Goal: Information Seeking & Learning: Learn about a topic

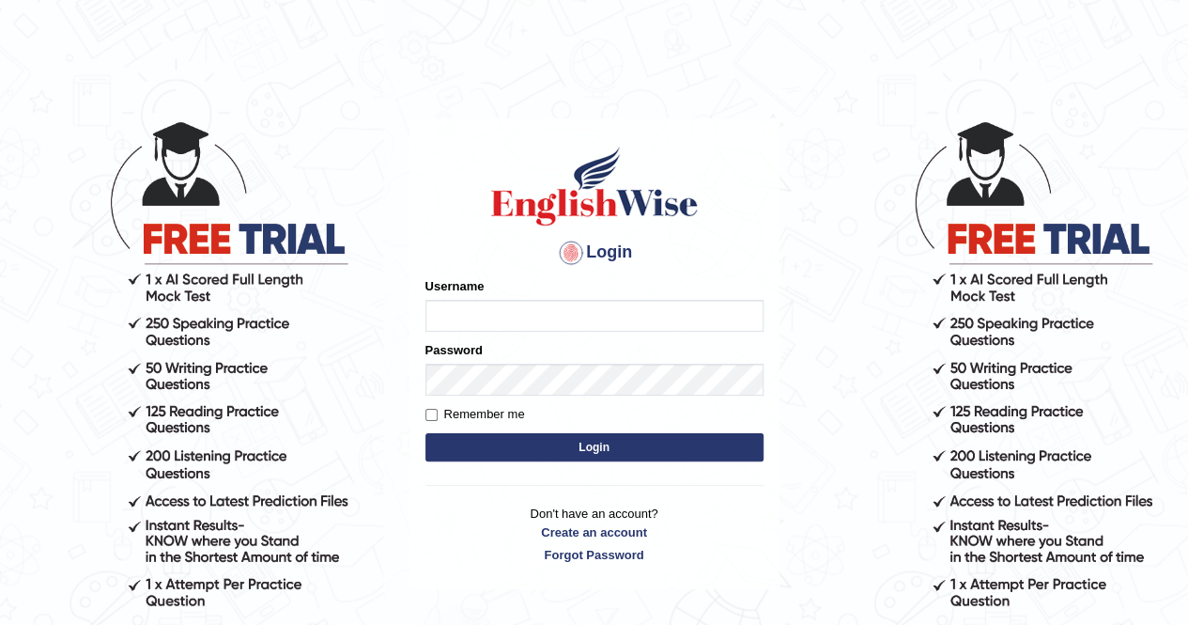
type input "poonam7777"
click at [603, 440] on button "Login" at bounding box center [594, 447] width 338 height 28
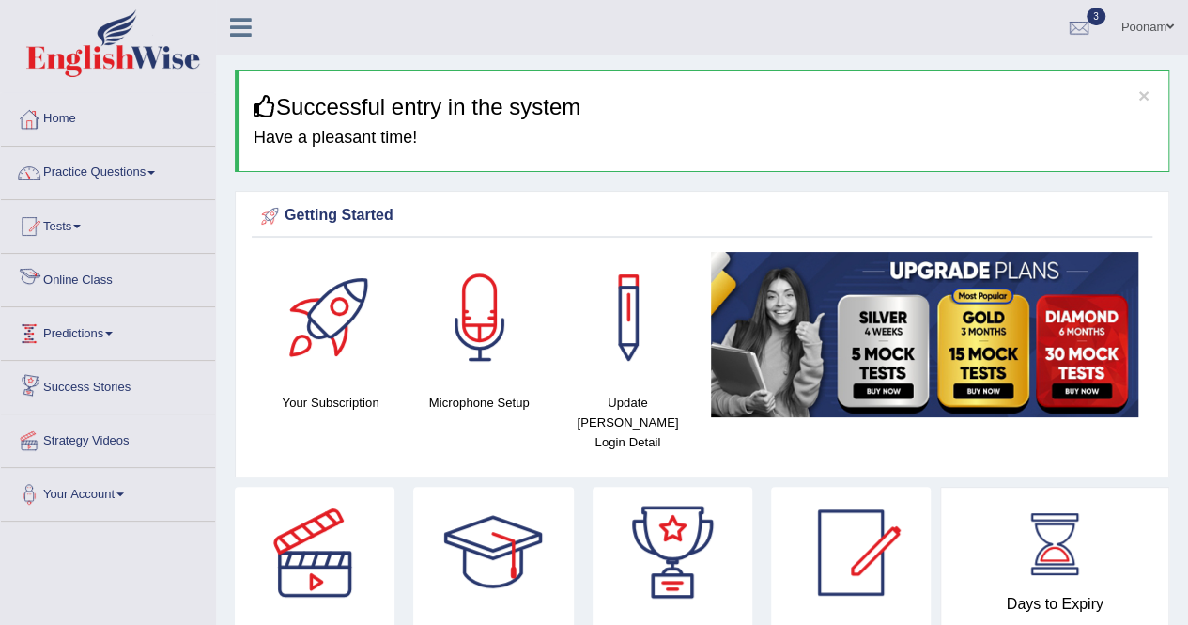
click at [52, 279] on link "Online Class" at bounding box center [108, 277] width 214 height 47
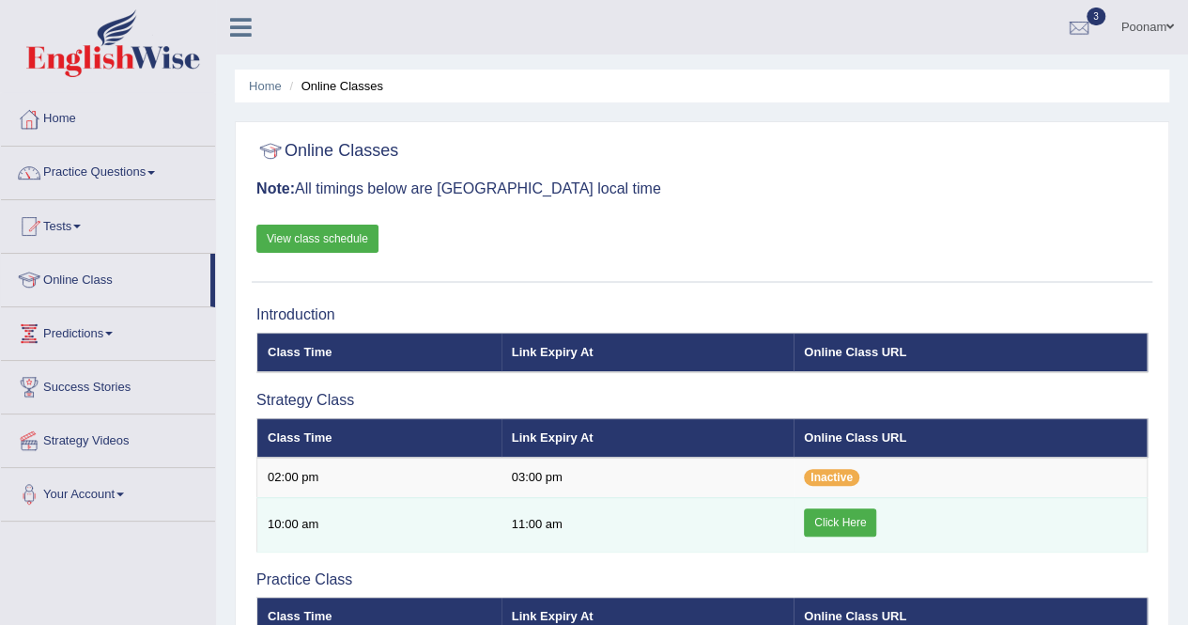
click at [847, 518] on link "Click Here" at bounding box center [840, 522] width 72 height 28
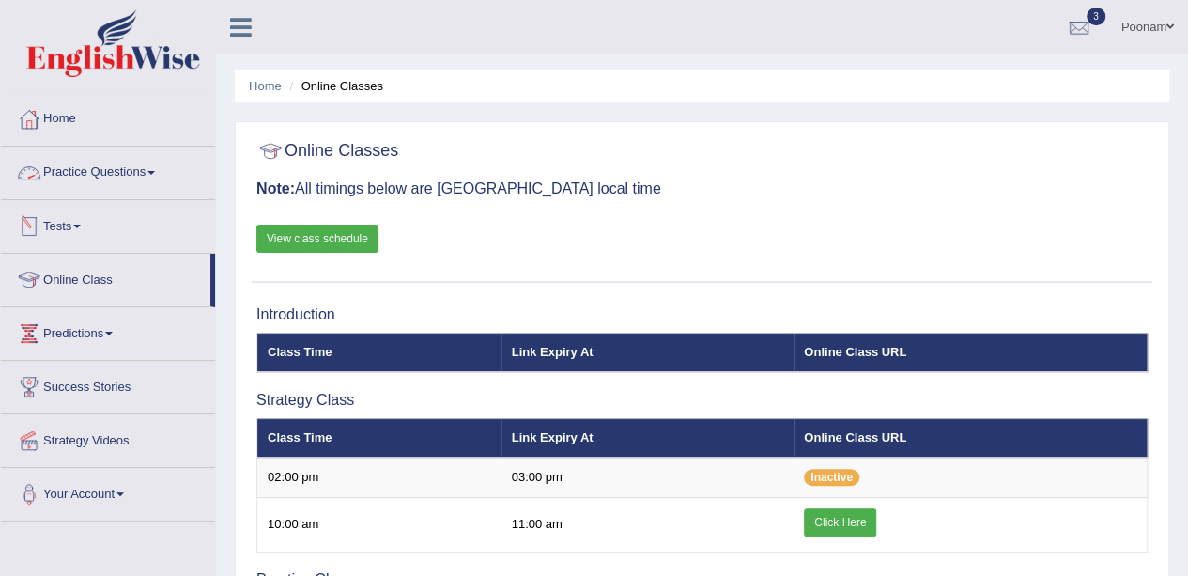
click at [70, 174] on link "Practice Questions" at bounding box center [108, 170] width 214 height 47
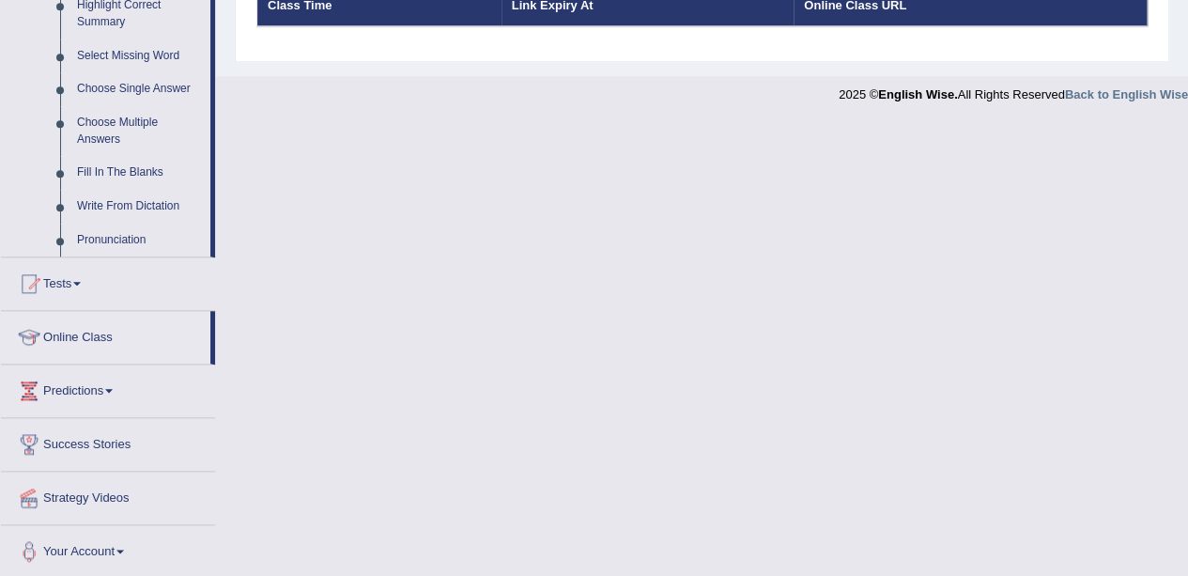
scroll to position [441, 0]
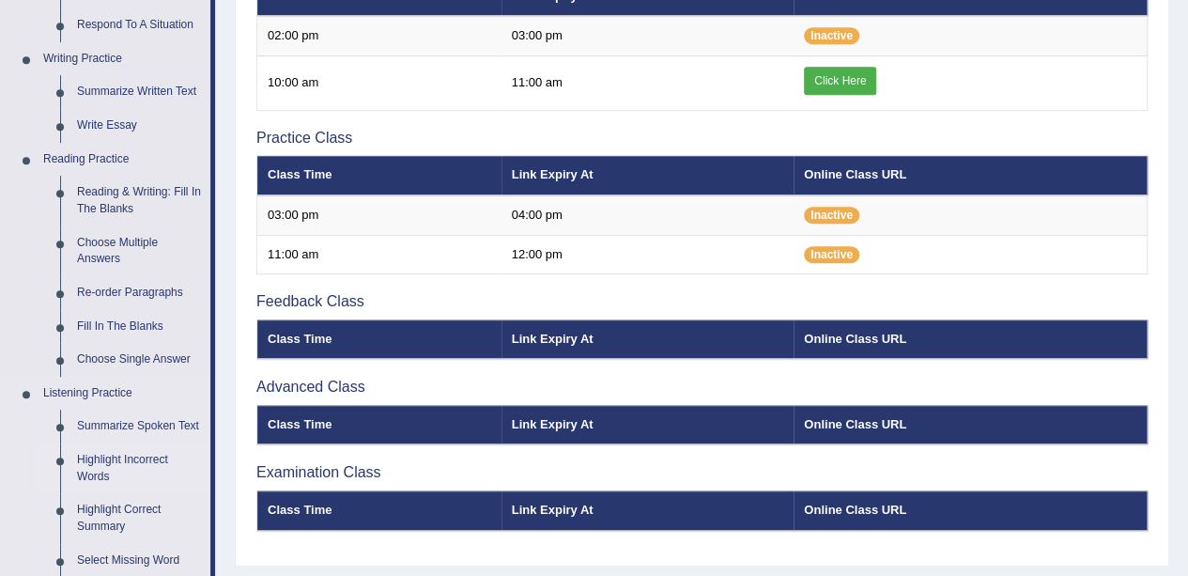
click at [97, 459] on link "Highlight Incorrect Words" at bounding box center [140, 468] width 142 height 50
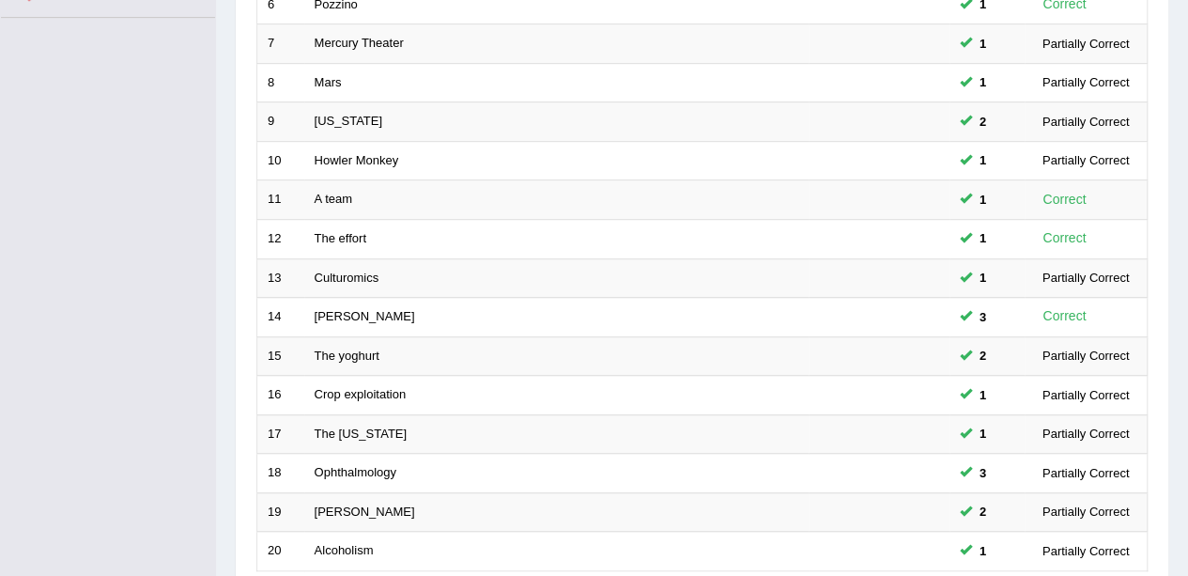
scroll to position [658, 0]
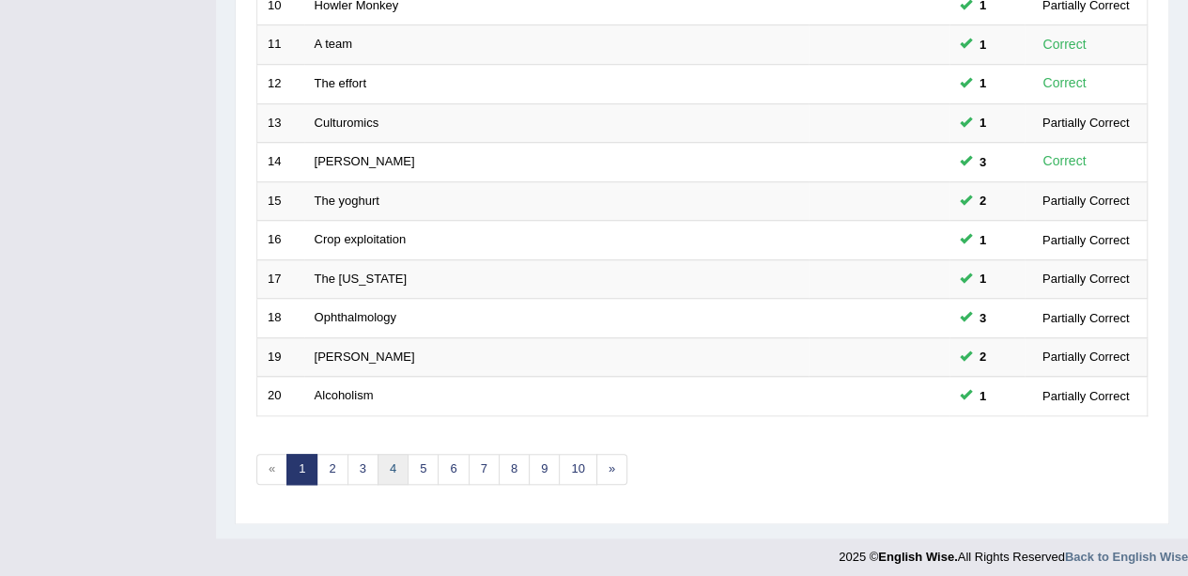
click at [379, 463] on link "4" at bounding box center [393, 469] width 31 height 31
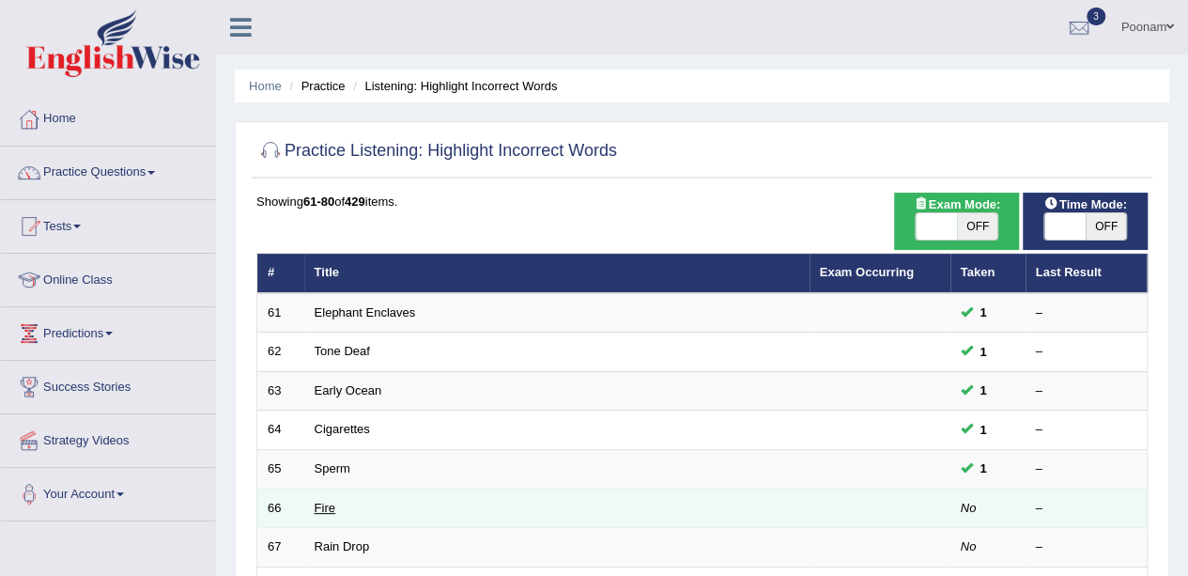
click at [326, 509] on link "Fire" at bounding box center [325, 508] width 21 height 14
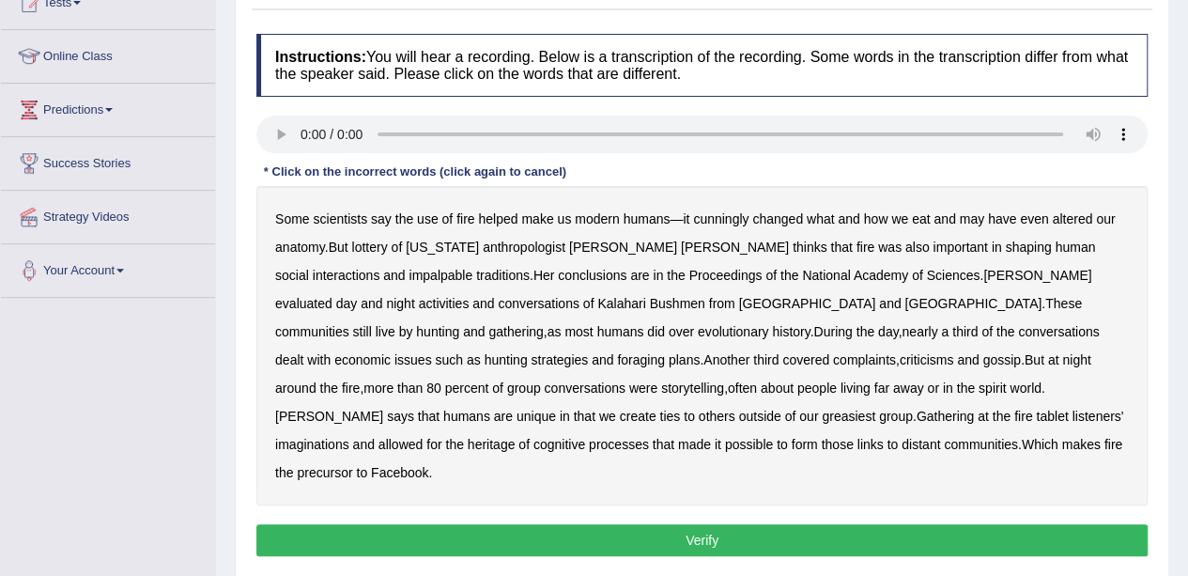
scroll to position [225, 0]
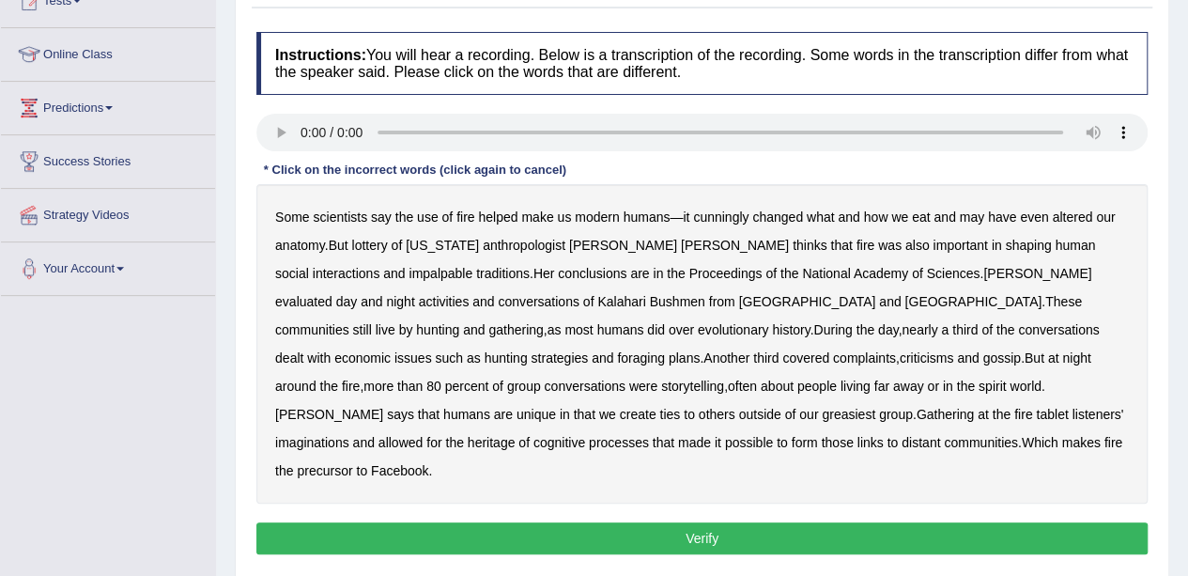
click at [726, 217] on b "cunningly" at bounding box center [720, 216] width 55 height 15
click at [377, 242] on b "lottery" at bounding box center [369, 245] width 36 height 15
click at [1091, 232] on div "Some scientists say the use of fire helped make us modern humans — it cunningly…" at bounding box center [701, 343] width 891 height 319
click at [472, 266] on b "impalpable" at bounding box center [441, 273] width 64 height 15
click at [822, 414] on b "greasiest" at bounding box center [849, 414] width 54 height 15
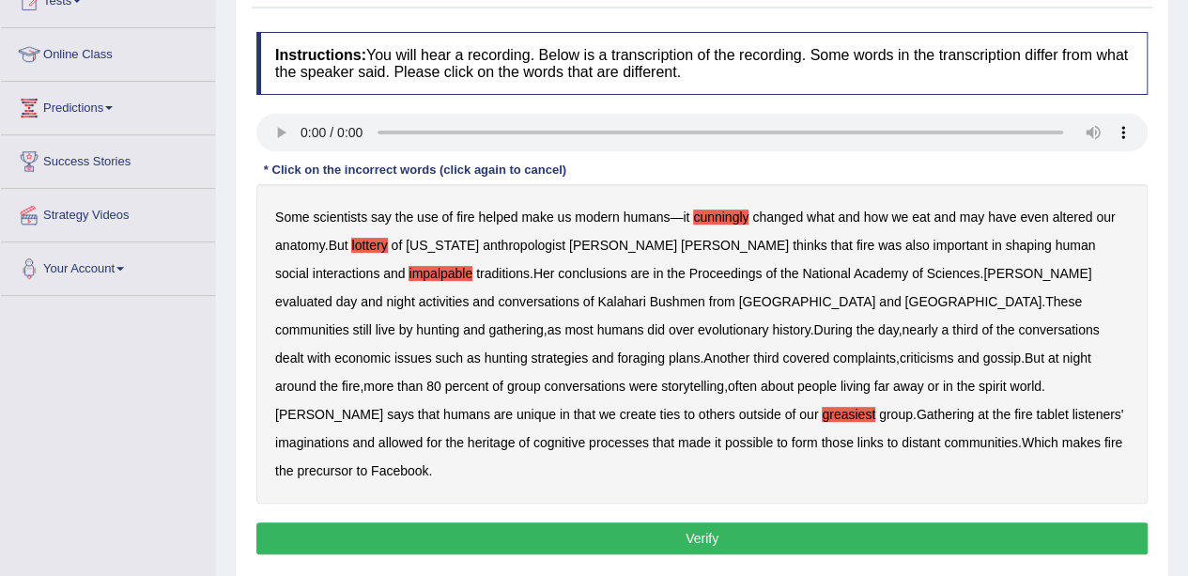
click at [1036, 416] on b "tablet" at bounding box center [1052, 414] width 32 height 15
click at [708, 522] on button "Verify" at bounding box center [701, 538] width 891 height 32
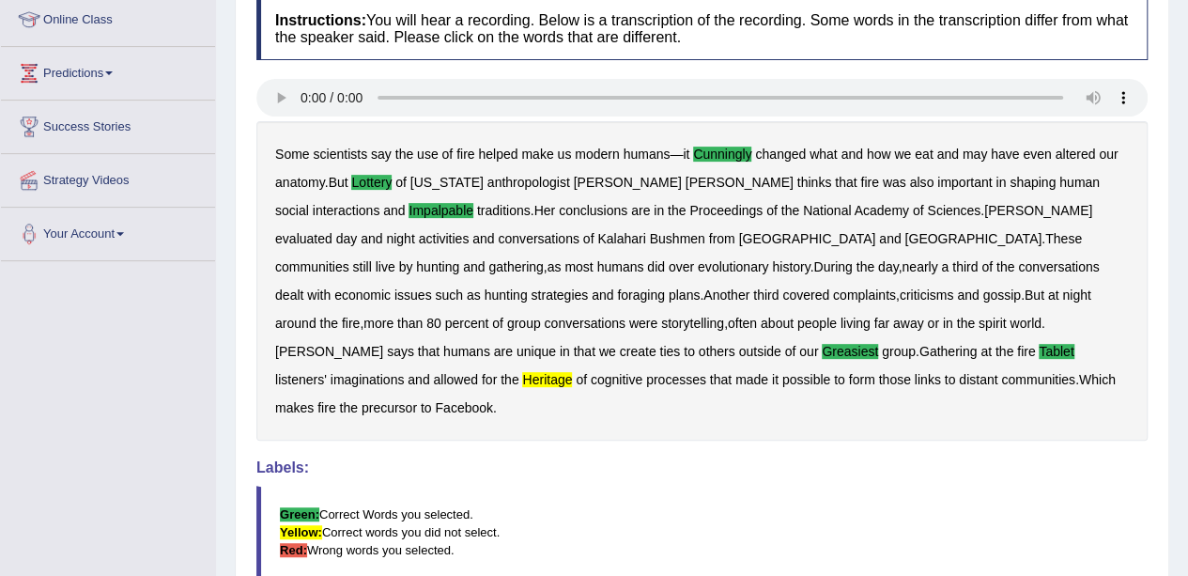
scroll to position [263, 0]
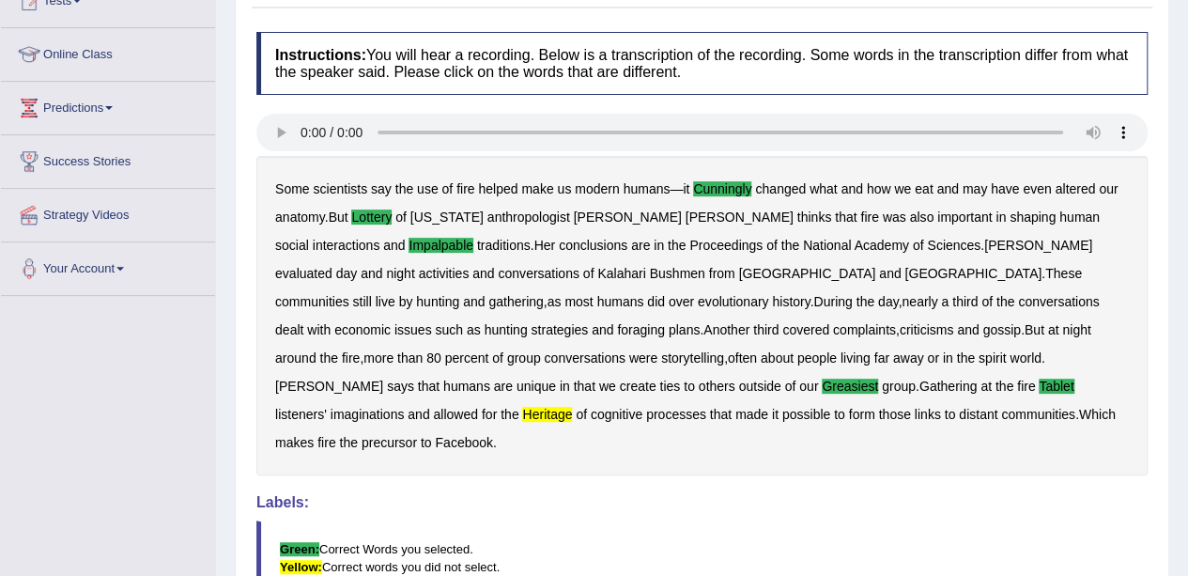
click at [743, 494] on h4 "Labels:" at bounding box center [701, 502] width 891 height 17
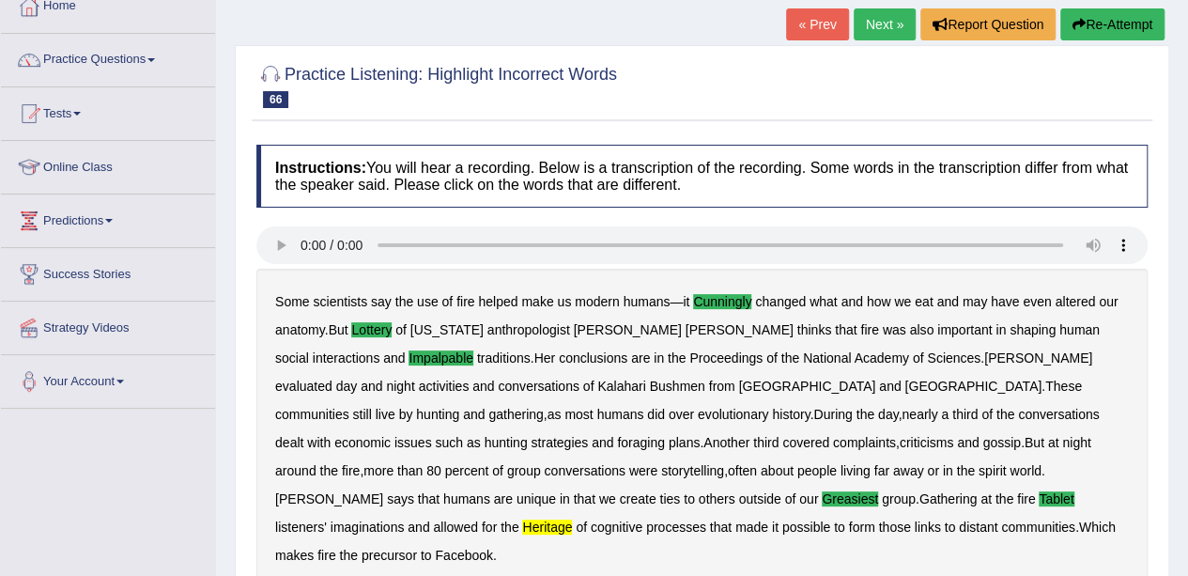
scroll to position [0, 0]
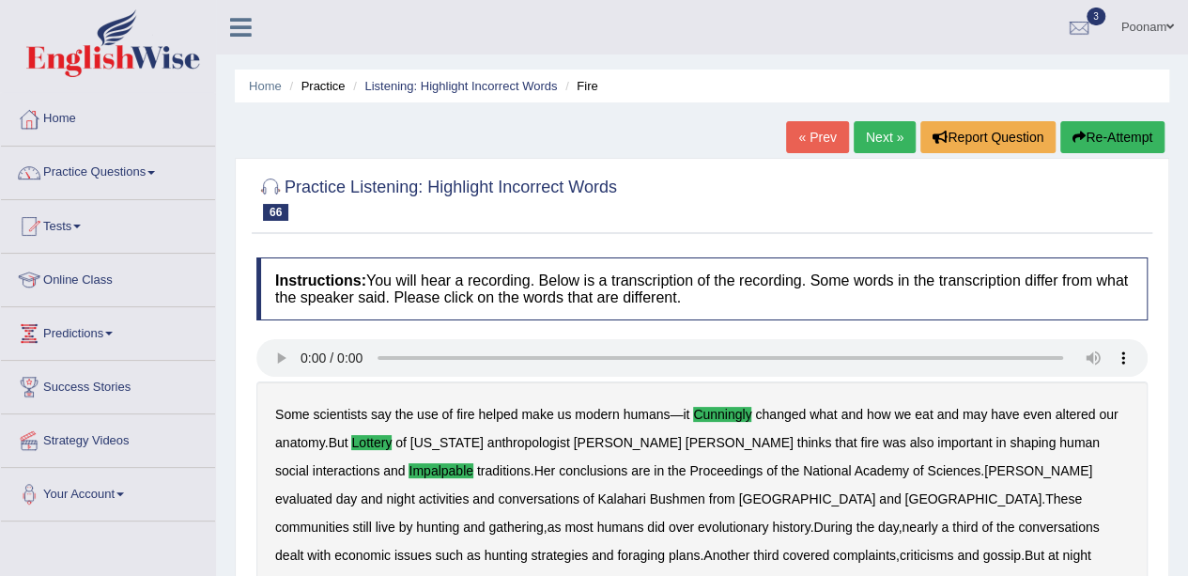
click at [877, 143] on link "Next »" at bounding box center [885, 137] width 62 height 32
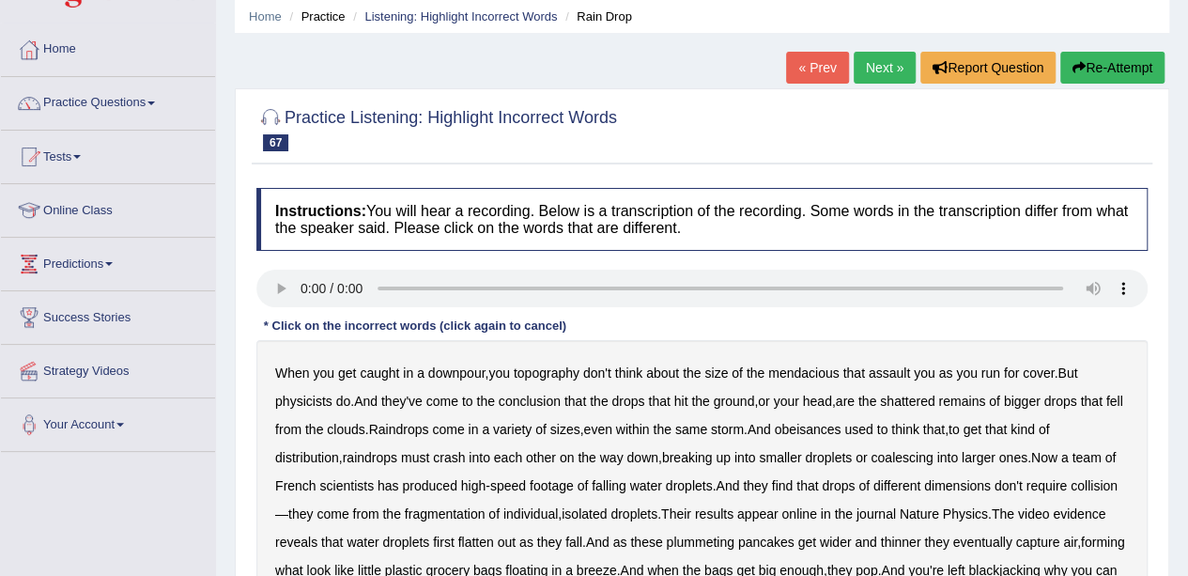
scroll to position [75, 0]
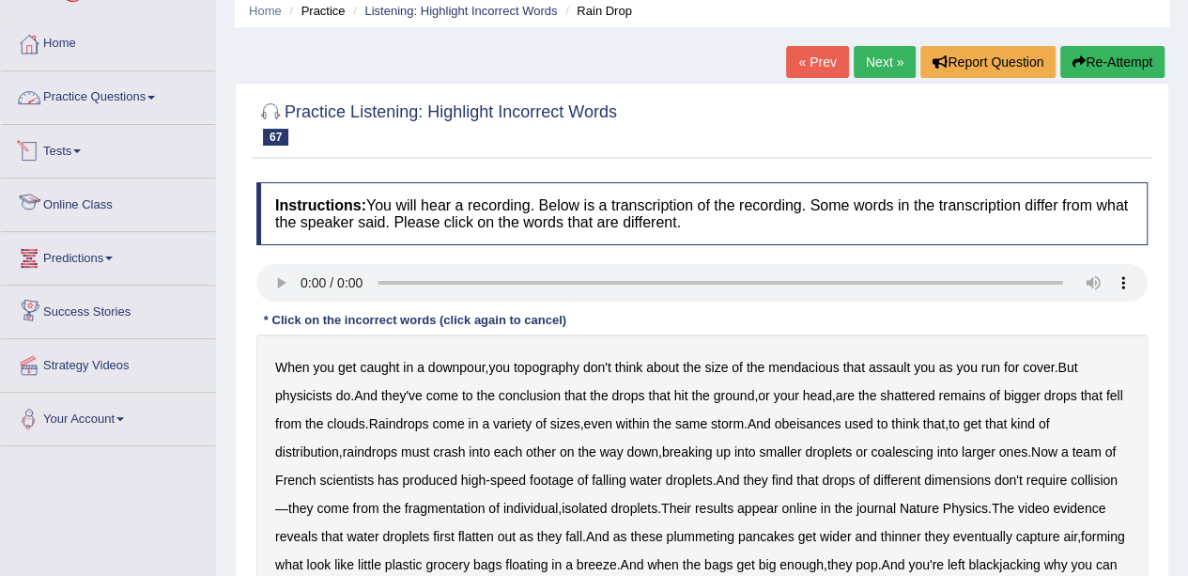
click at [116, 102] on link "Practice Questions" at bounding box center [108, 94] width 214 height 47
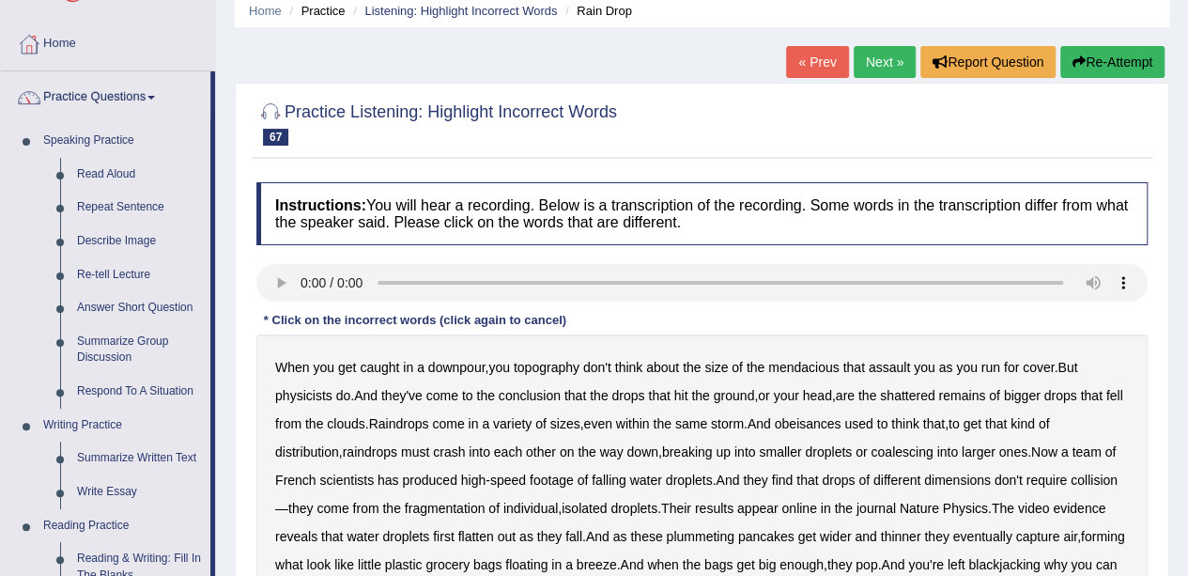
scroll to position [579, 0]
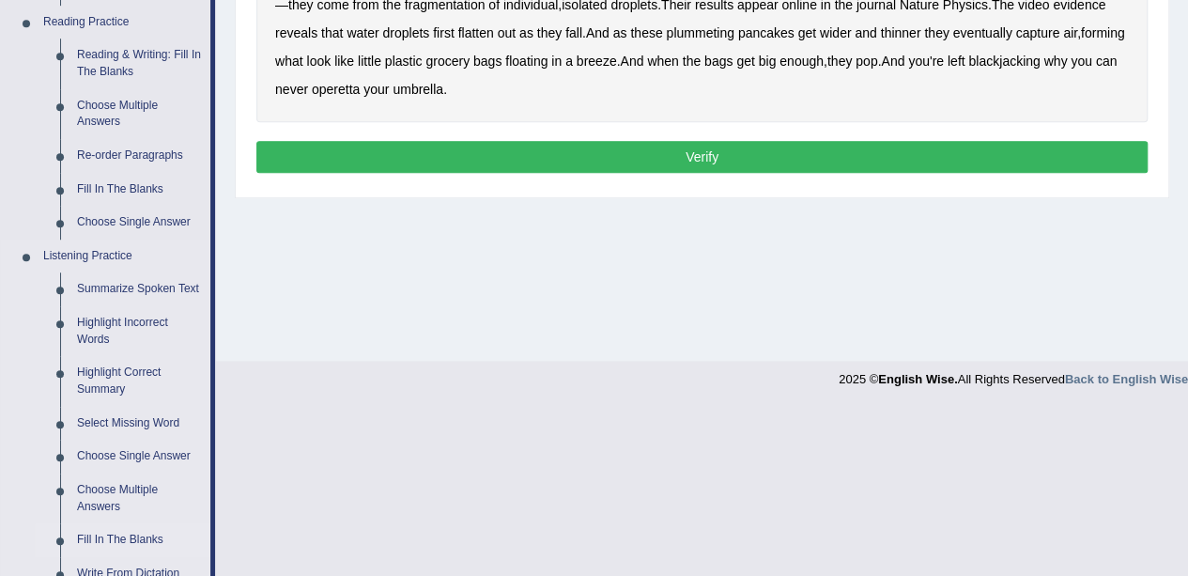
click at [147, 534] on link "Fill In The Blanks" at bounding box center [140, 540] width 142 height 34
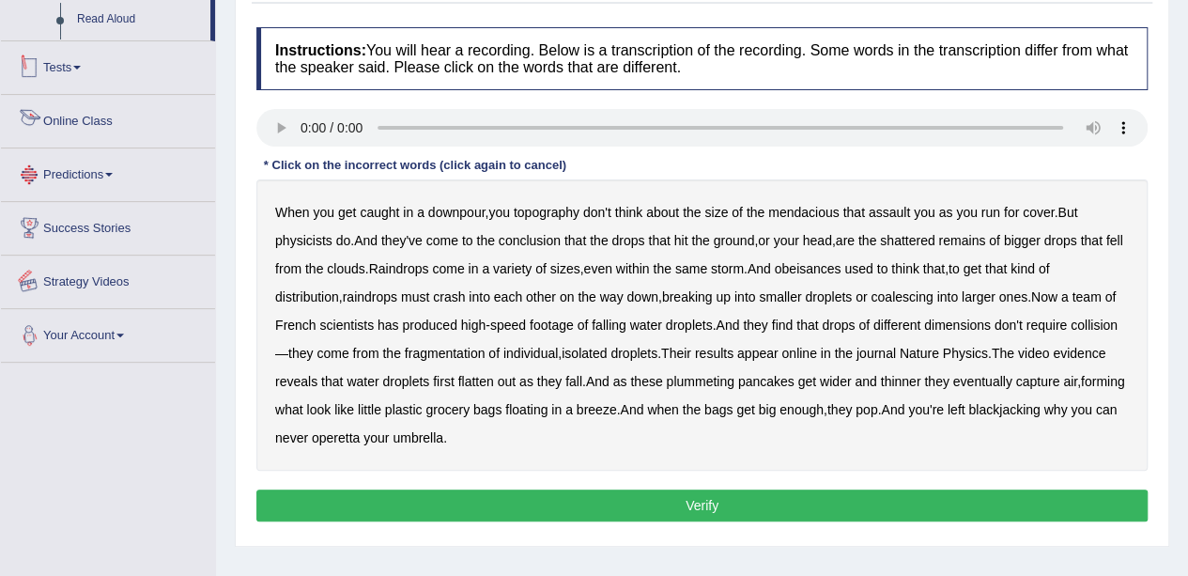
scroll to position [348, 0]
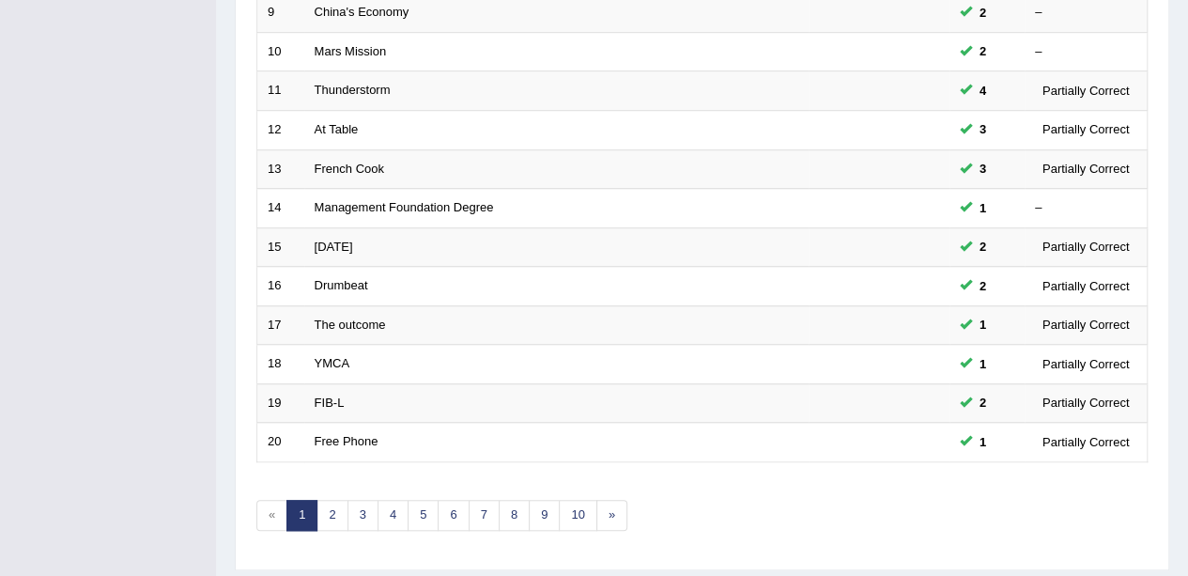
scroll to position [658, 0]
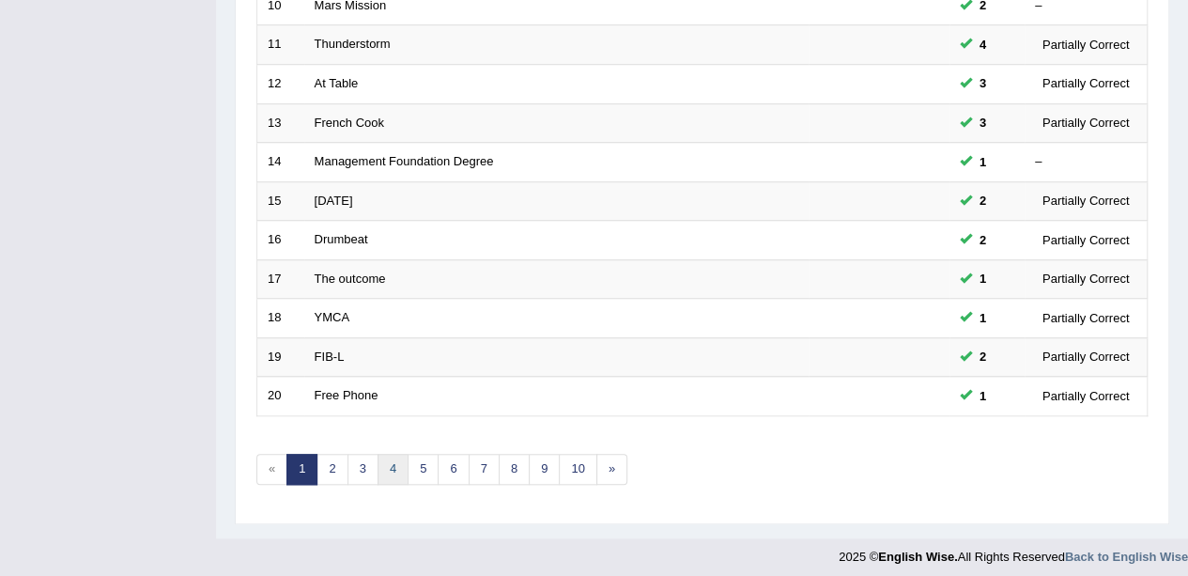
click at [398, 463] on link "4" at bounding box center [393, 469] width 31 height 31
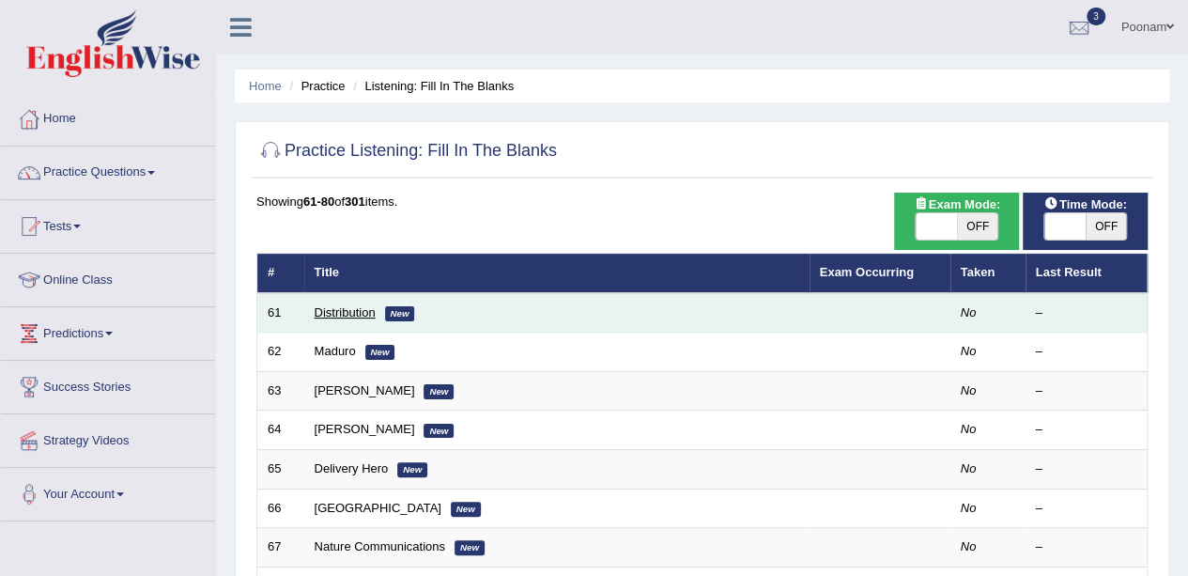
click at [344, 308] on link "Distribution" at bounding box center [345, 312] width 61 height 14
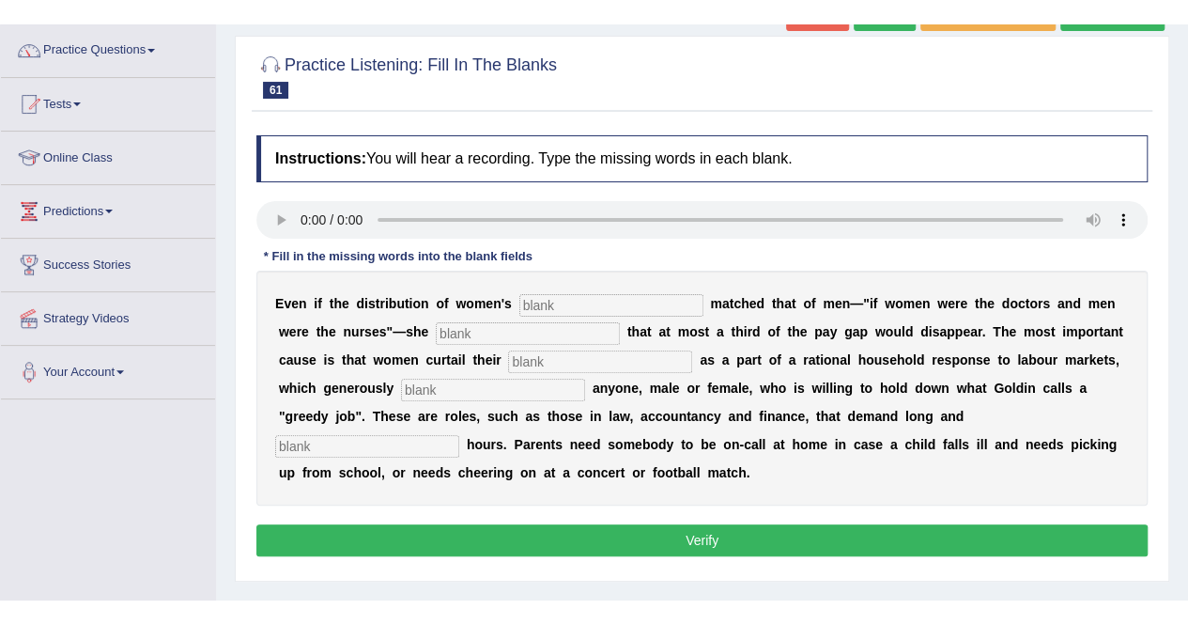
scroll to position [150, 0]
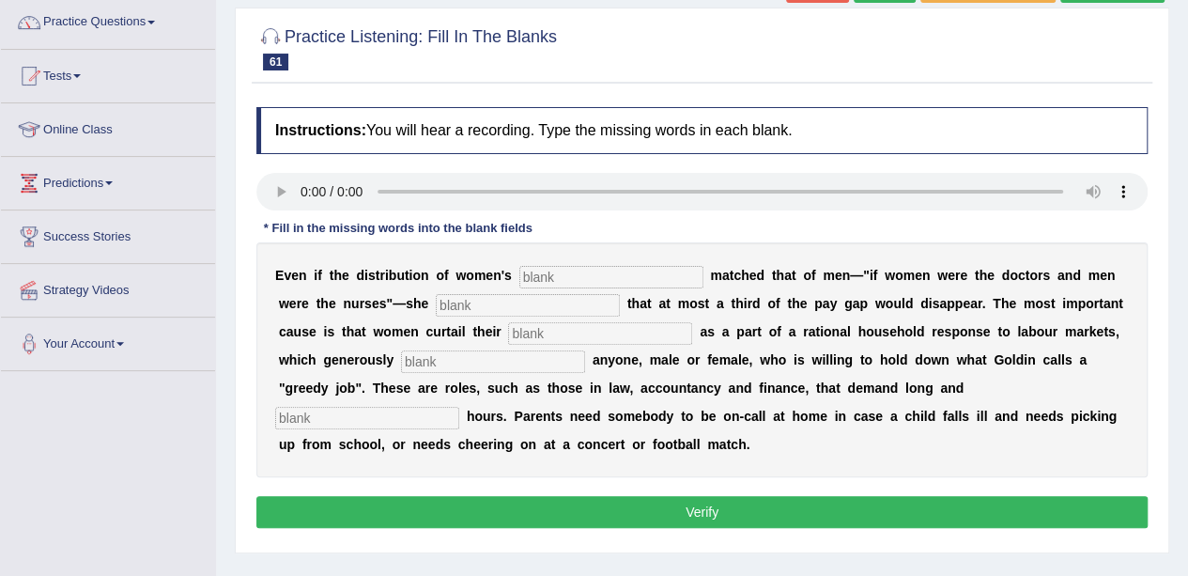
click at [543, 279] on input "text" at bounding box center [611, 277] width 184 height 23
click at [448, 308] on input "text" at bounding box center [528, 305] width 184 height 23
type input "calculate"
click at [530, 327] on input "text" at bounding box center [600, 333] width 184 height 23
type input "carriers"
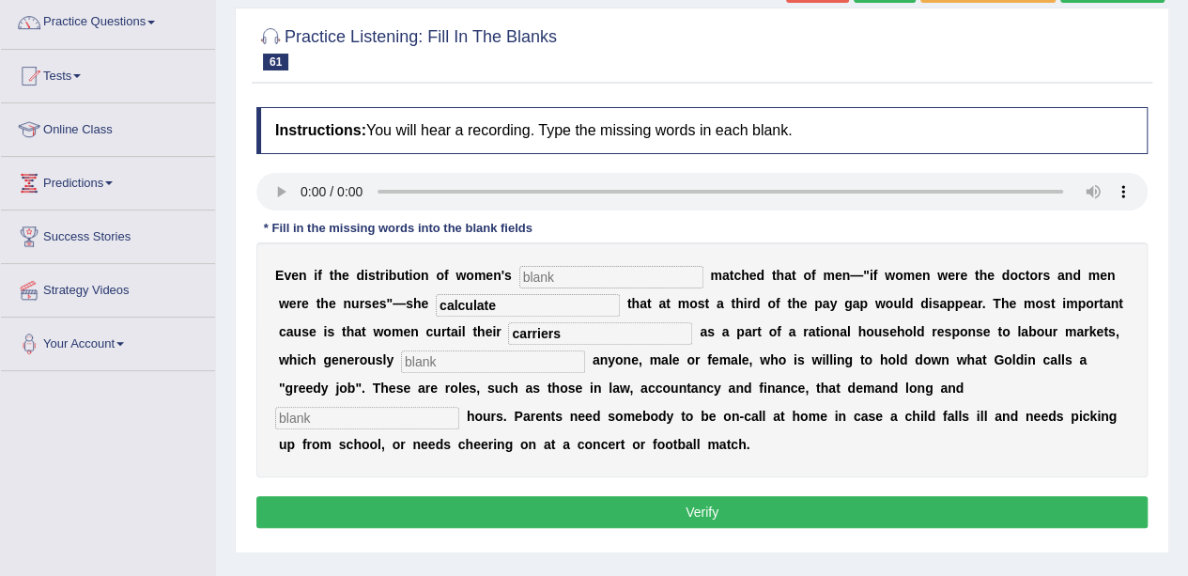
click at [530, 359] on input "text" at bounding box center [493, 361] width 184 height 23
type input "reward"
click at [382, 410] on input "text" at bounding box center [367, 418] width 184 height 23
type input "unpredictable"
click at [784, 479] on div "Instructions: You will hear a recording. Type the missing words in each blank. …" at bounding box center [702, 320] width 901 height 445
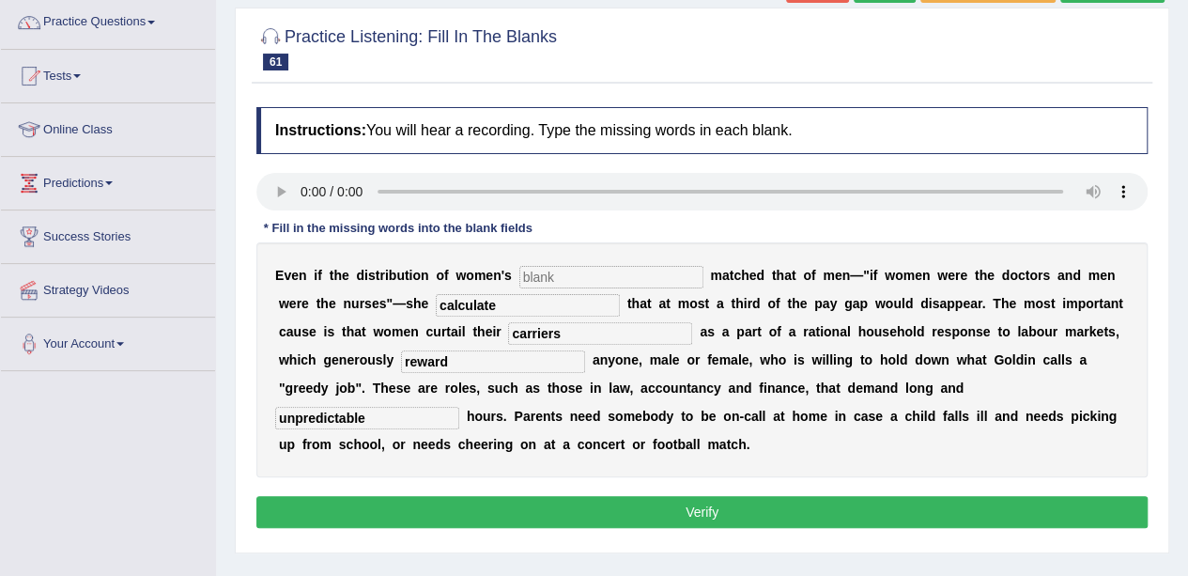
click at [532, 276] on input "text" at bounding box center [611, 277] width 184 height 23
type input "w"
type input "occupations"
click at [505, 304] on input "calculate" at bounding box center [528, 305] width 184 height 23
type input "calculates"
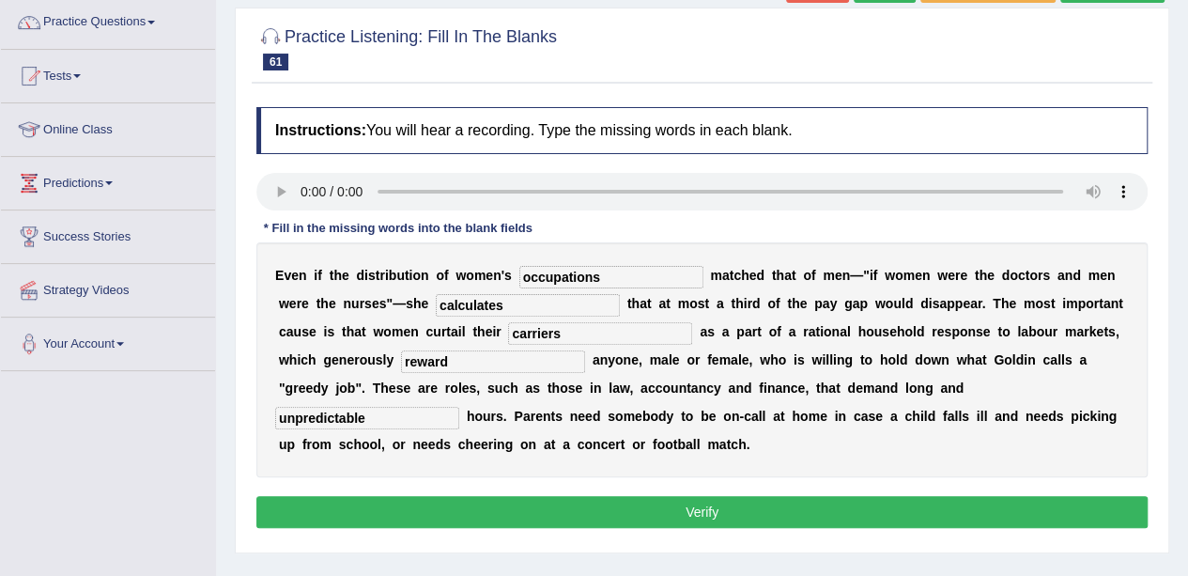
click at [542, 330] on input "carriers" at bounding box center [600, 333] width 184 height 23
type input "careers"
click at [472, 360] on input "reward" at bounding box center [493, 361] width 184 height 23
click at [380, 420] on input "unpredictable" at bounding box center [367, 418] width 184 height 23
click at [747, 519] on button "Verify" at bounding box center [701, 512] width 891 height 32
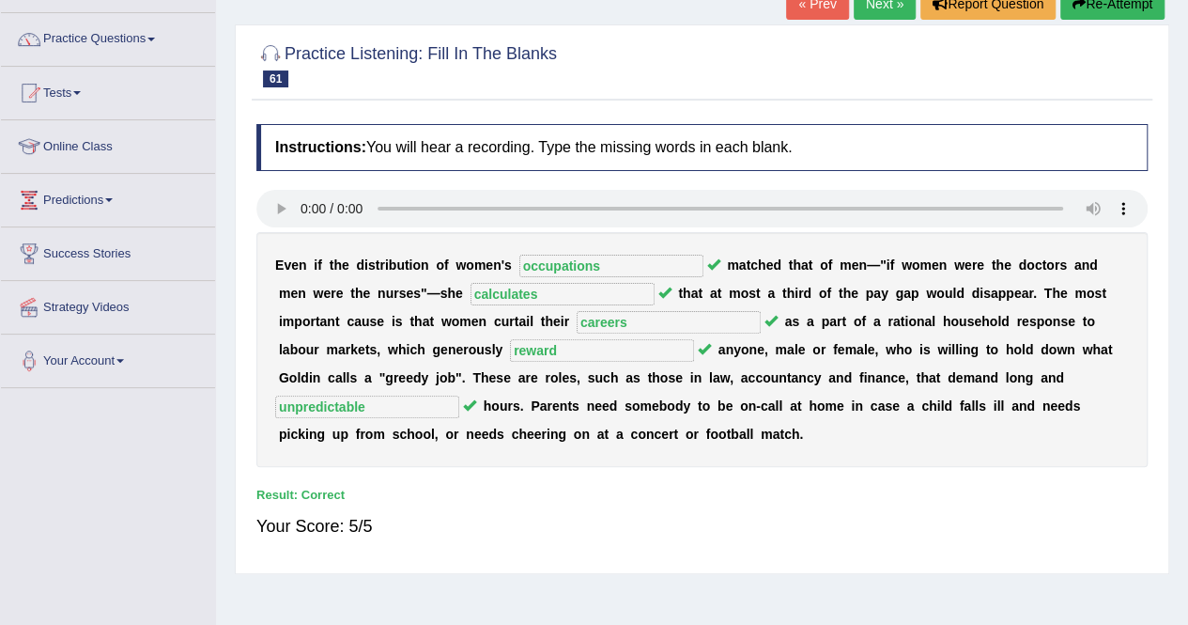
scroll to position [0, 0]
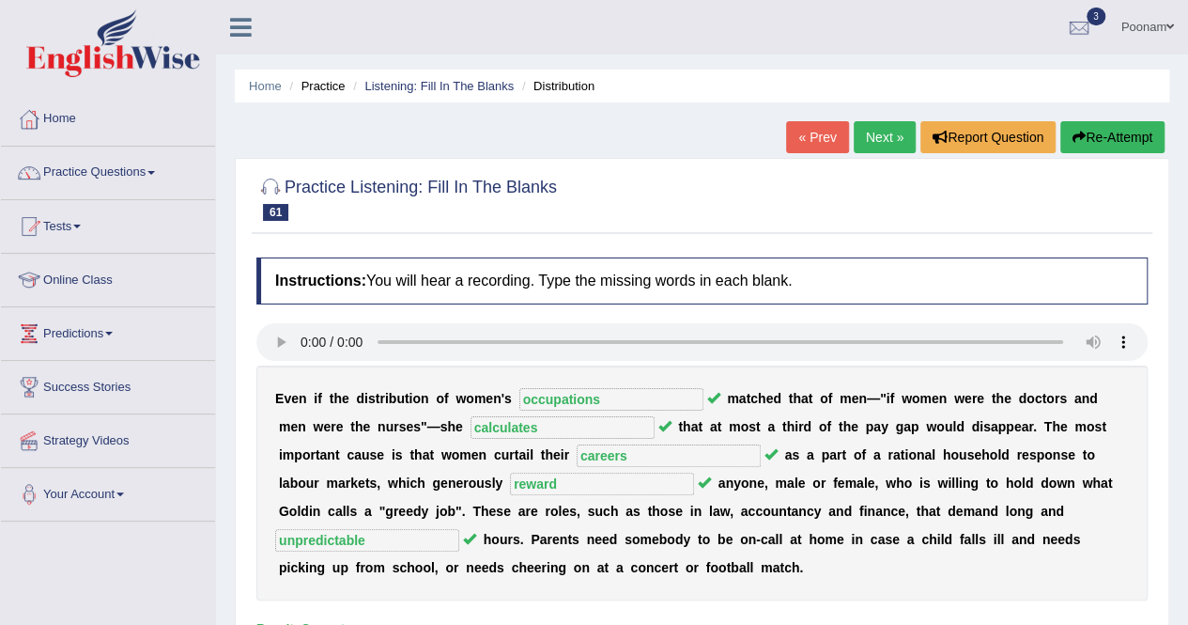
click at [881, 146] on link "Next »" at bounding box center [885, 137] width 62 height 32
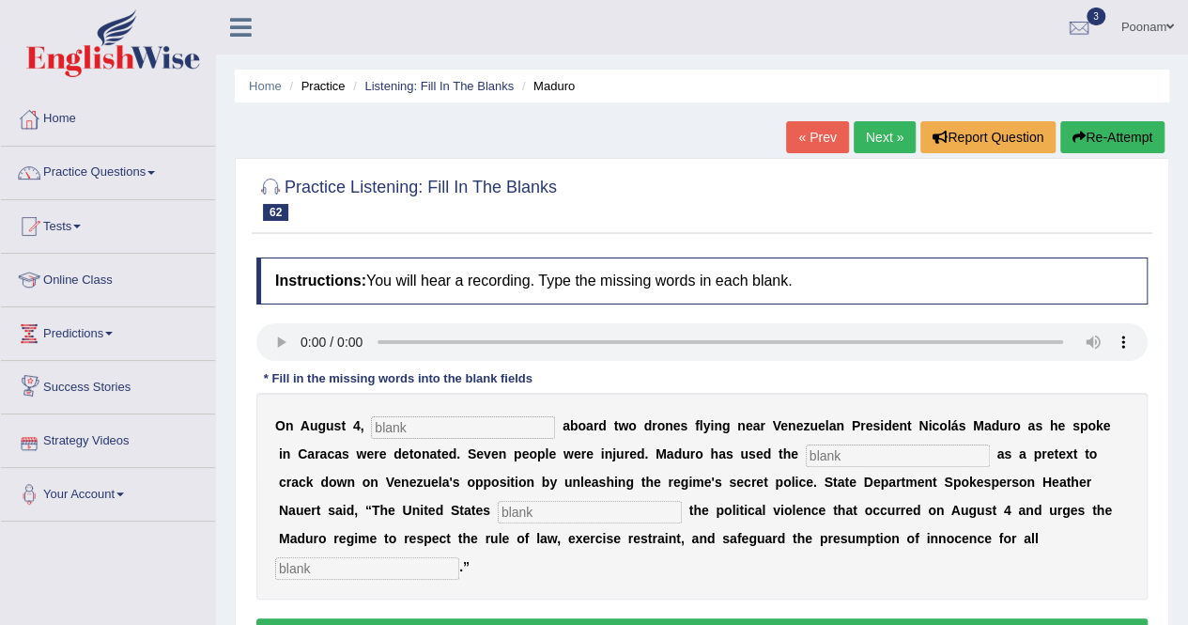
click at [419, 425] on input "text" at bounding box center [463, 427] width 184 height 23
type input "explosive"
click at [813, 461] on input "text" at bounding box center [898, 455] width 184 height 23
type input "incident"
click at [346, 568] on input "text" at bounding box center [367, 568] width 184 height 23
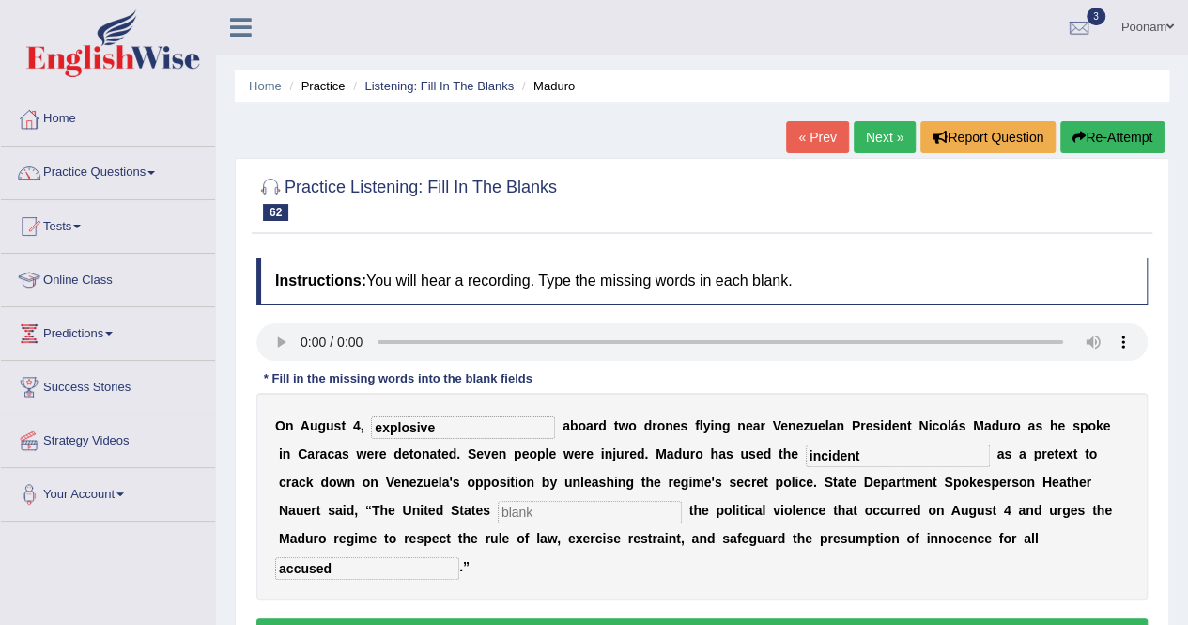
scroll to position [361, 0]
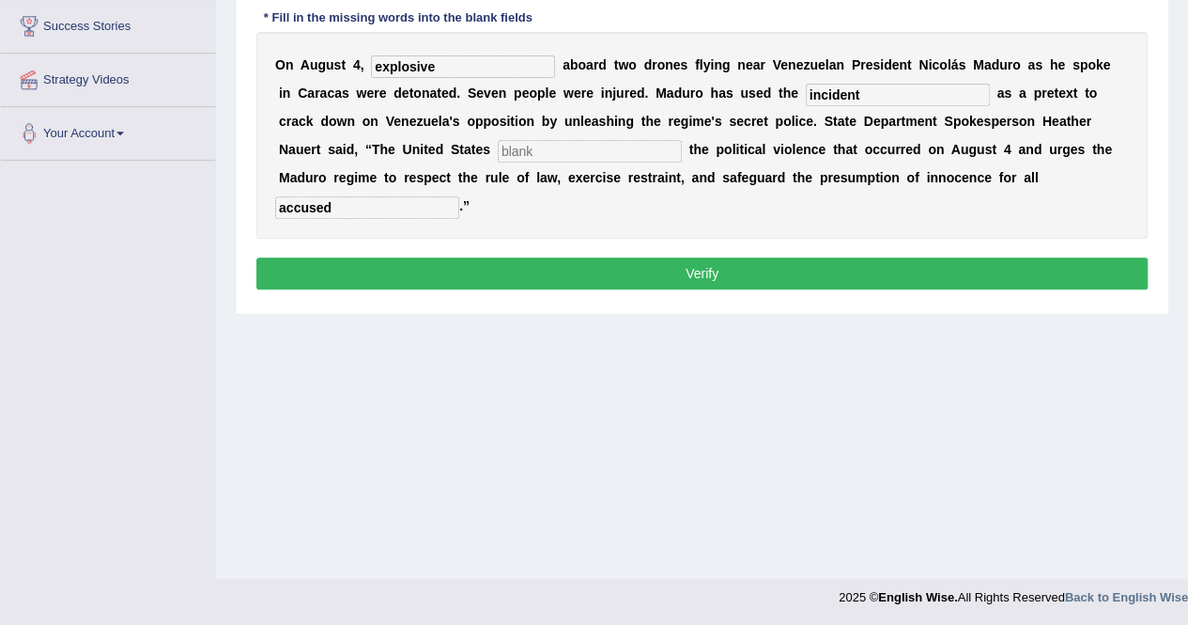
type input "accused"
click at [704, 267] on button "Verify" at bounding box center [701, 273] width 891 height 32
click at [498, 145] on input "text" at bounding box center [590, 151] width 184 height 23
type input "abd"
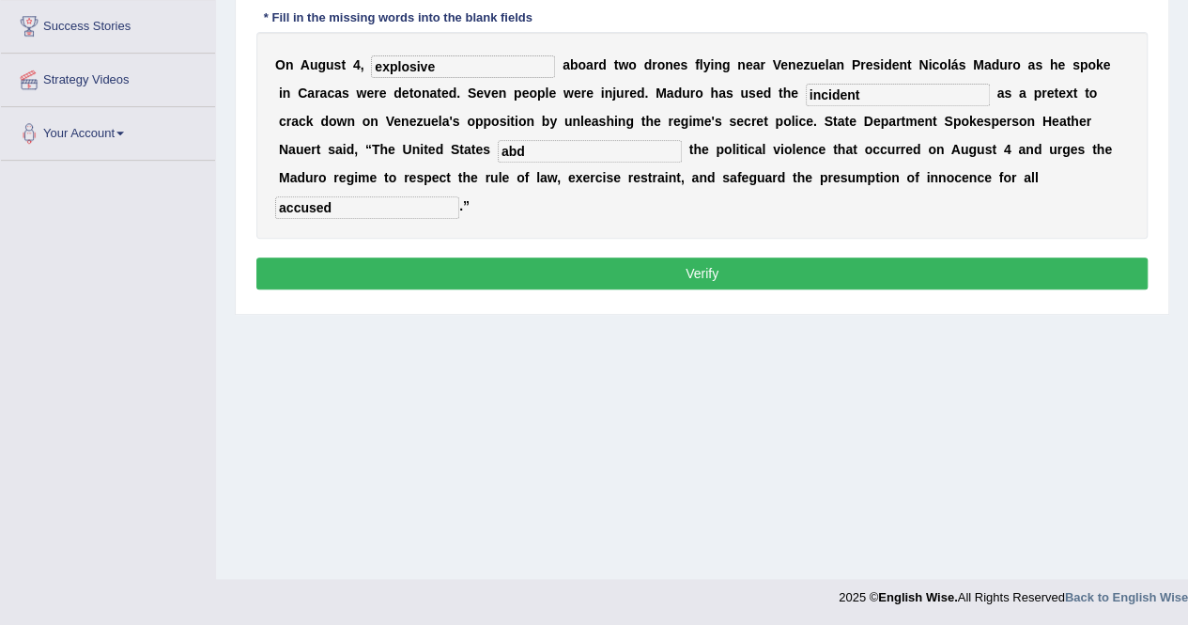
click at [648, 268] on button "Verify" at bounding box center [701, 273] width 891 height 32
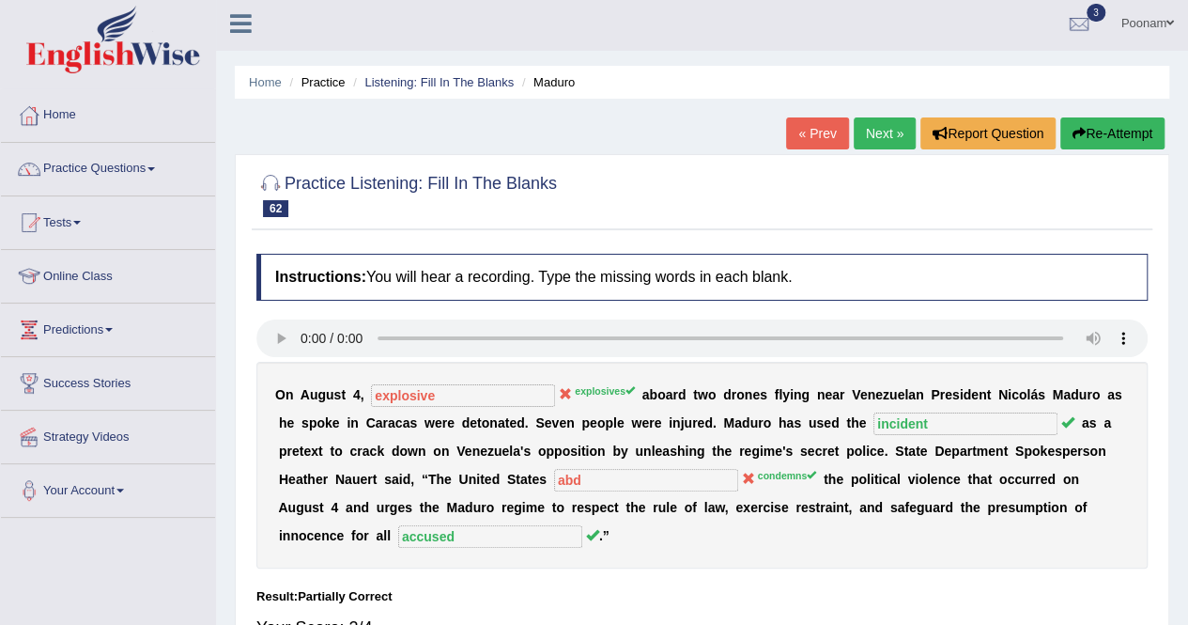
scroll to position [0, 0]
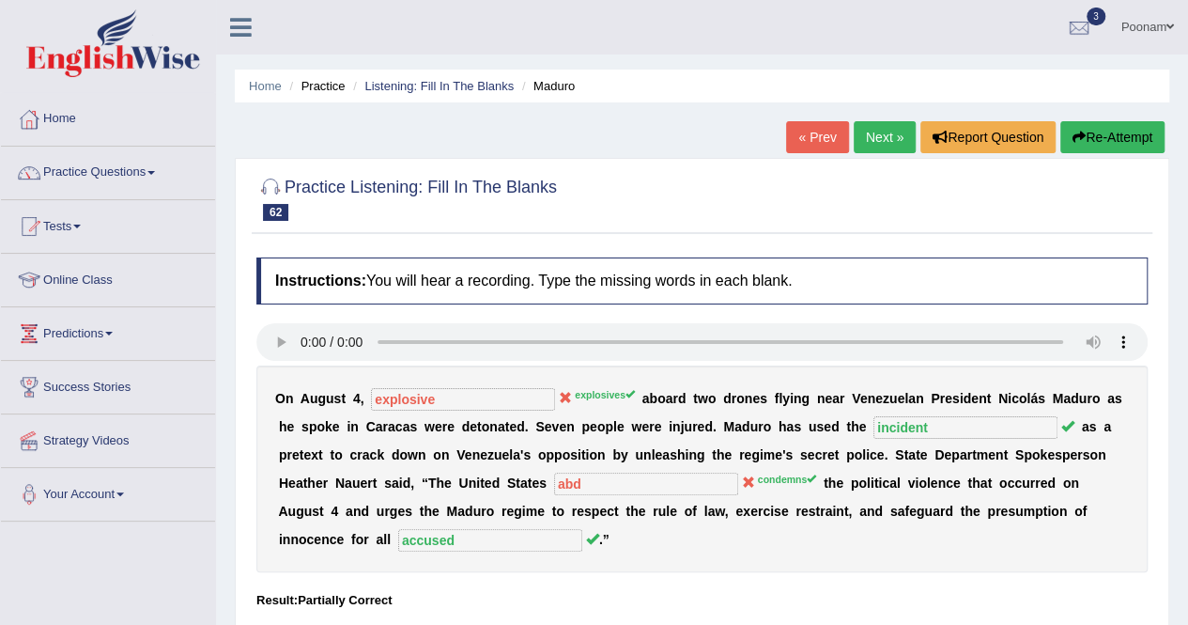
click at [874, 136] on link "Next »" at bounding box center [885, 137] width 62 height 32
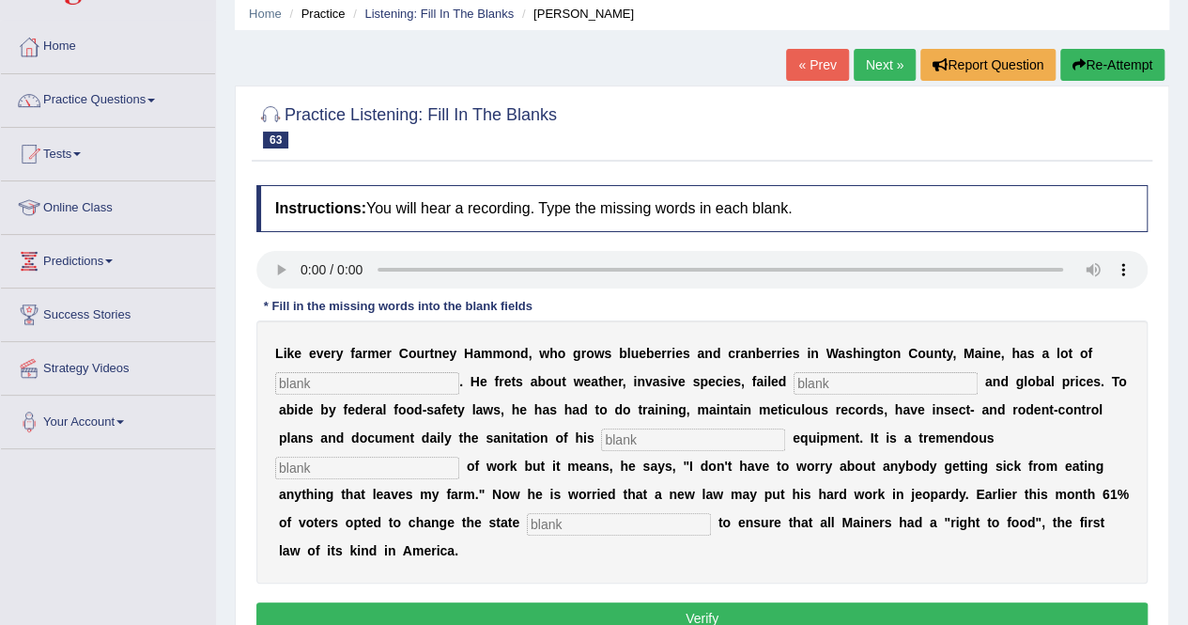
scroll to position [75, 0]
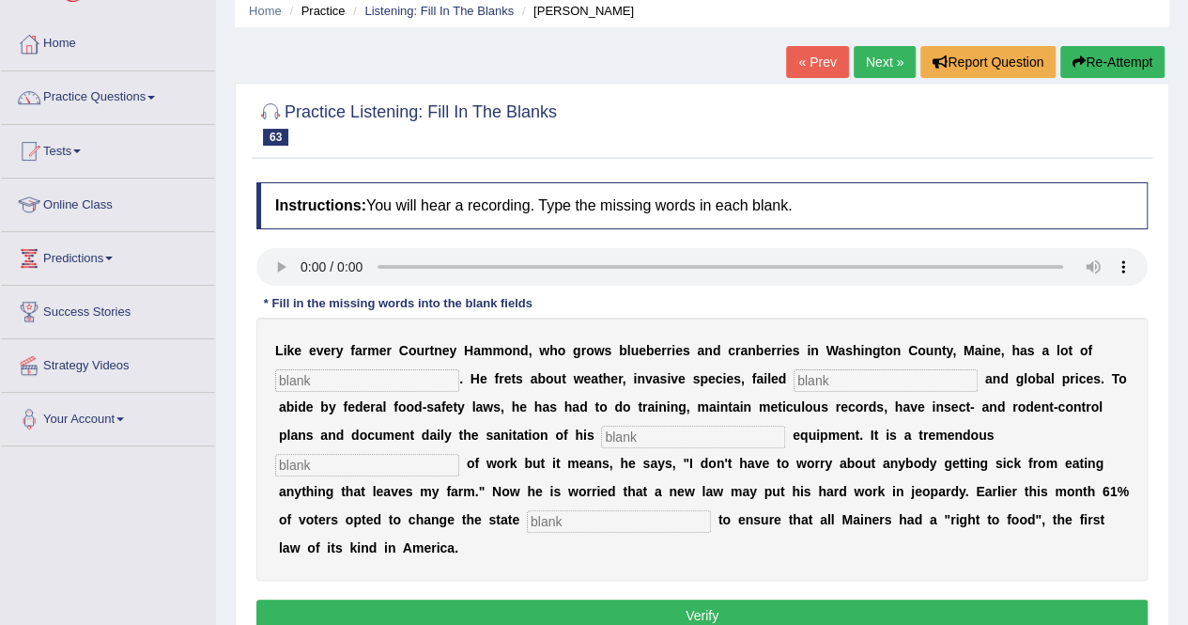
click at [291, 380] on input "text" at bounding box center [367, 380] width 184 height 23
click at [306, 372] on input "text" at bounding box center [367, 380] width 184 height 23
type input "bries"
click at [630, 435] on input "text" at bounding box center [693, 436] width 184 height 23
type input "procesinhg"
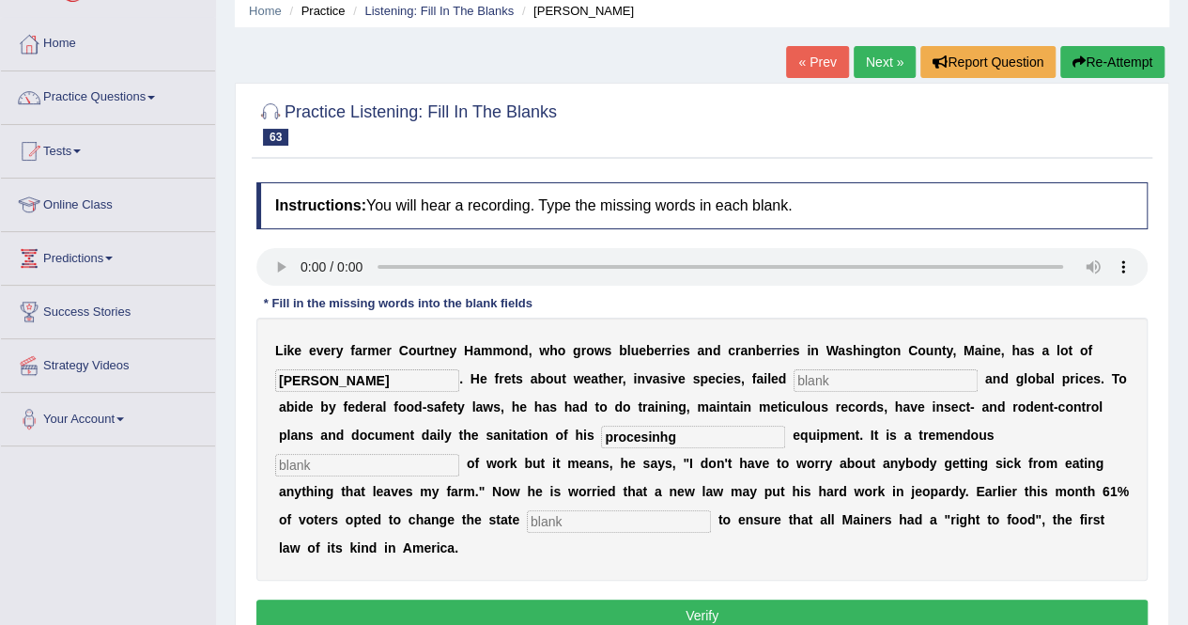
click at [594, 510] on input "text" at bounding box center [619, 521] width 184 height 23
click at [579, 517] on input "constituion" at bounding box center [619, 521] width 184 height 23
type input "constitution"
click at [322, 379] on input "bries" at bounding box center [367, 380] width 184 height 23
type input "b"
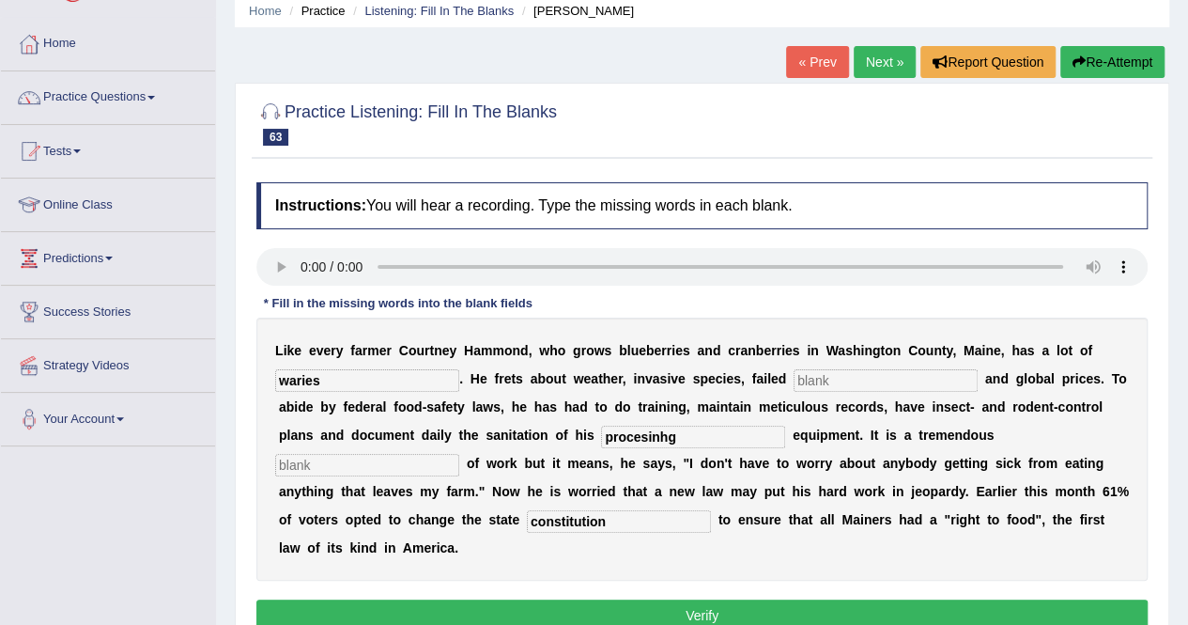
click at [294, 382] on input "waries" at bounding box center [367, 380] width 184 height 23
type input "wories"
click at [853, 379] on input "text" at bounding box center [886, 380] width 184 height 23
click at [819, 382] on input "text" at bounding box center [886, 380] width 184 height 23
type input "crafts"
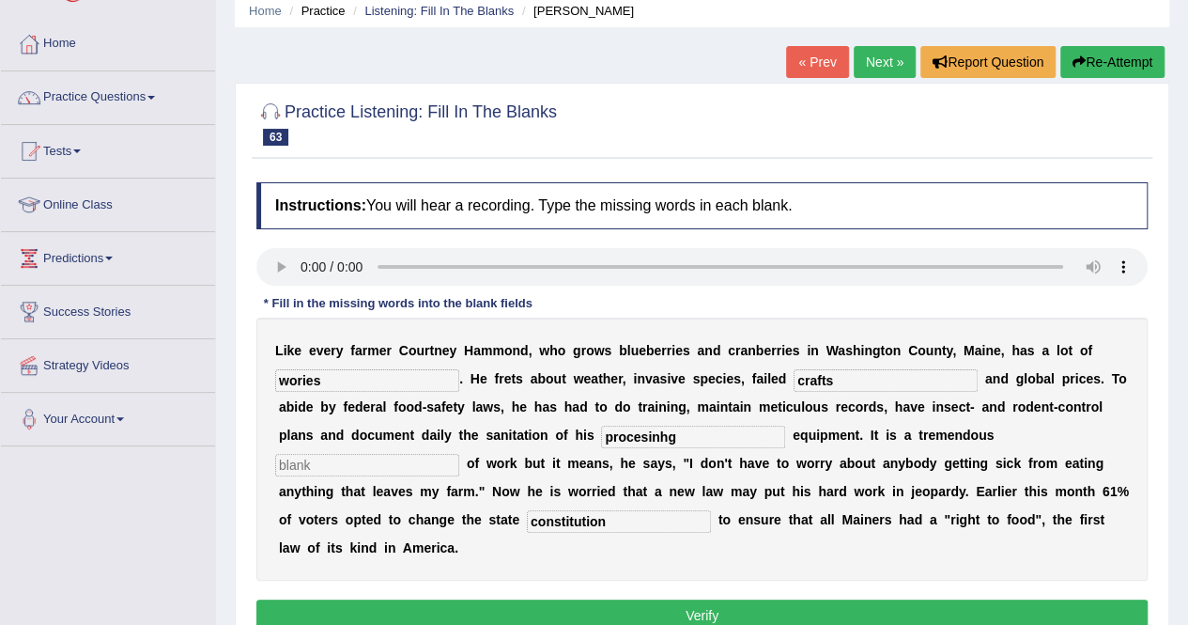
click at [689, 441] on input "procesinhg" at bounding box center [693, 436] width 184 height 23
type input "processing"
click at [363, 466] on input "text" at bounding box center [367, 465] width 184 height 23
type input "amount"
click at [688, 602] on button "Verify" at bounding box center [701, 615] width 891 height 32
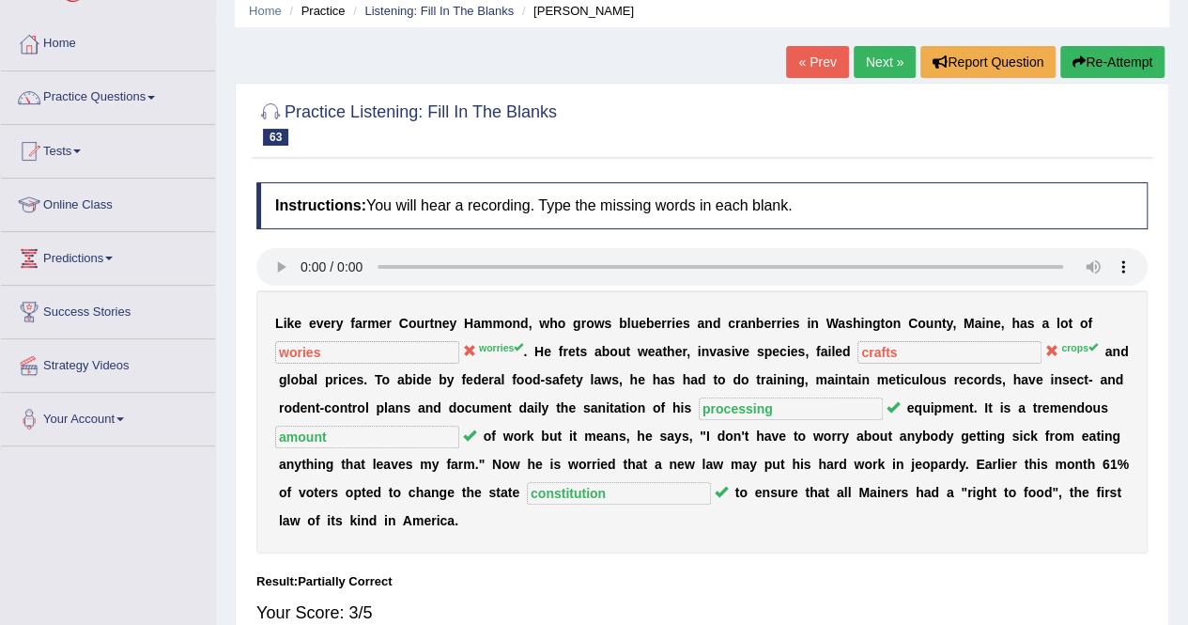
drag, startPoint x: 474, startPoint y: 415, endPoint x: 569, endPoint y: 599, distance: 207.1
click at [569, 599] on div "Instructions: You will hear a recording. Type the missing words in each blank. …" at bounding box center [702, 411] width 901 height 477
click at [92, 93] on link "Practice Questions" at bounding box center [108, 94] width 214 height 47
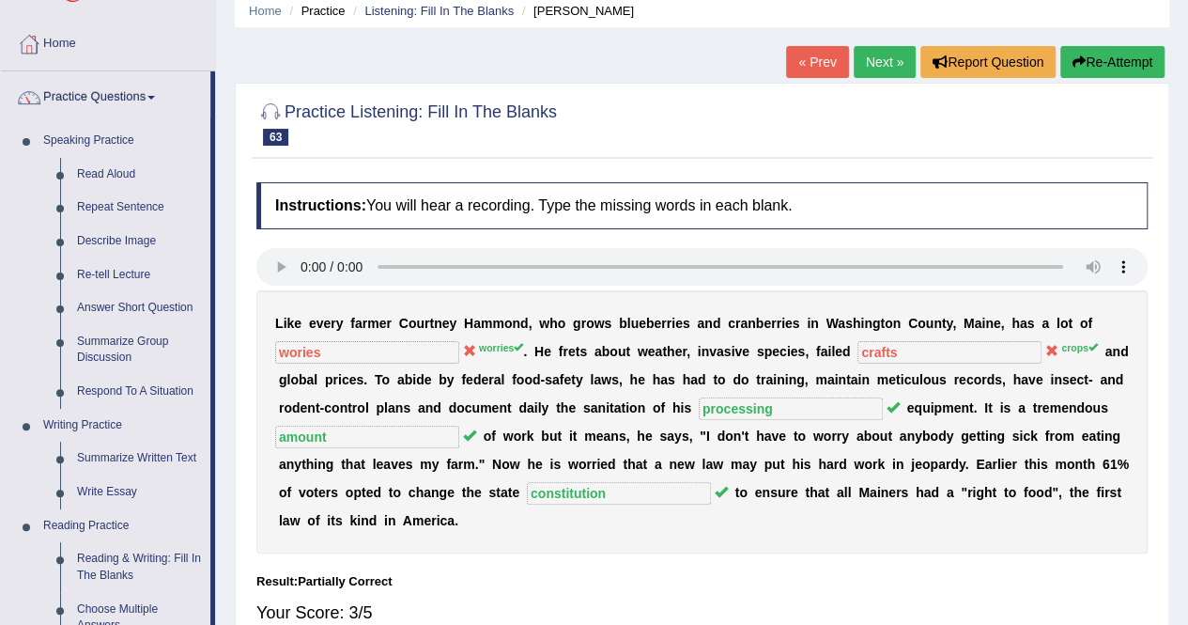
scroll to position [622, 0]
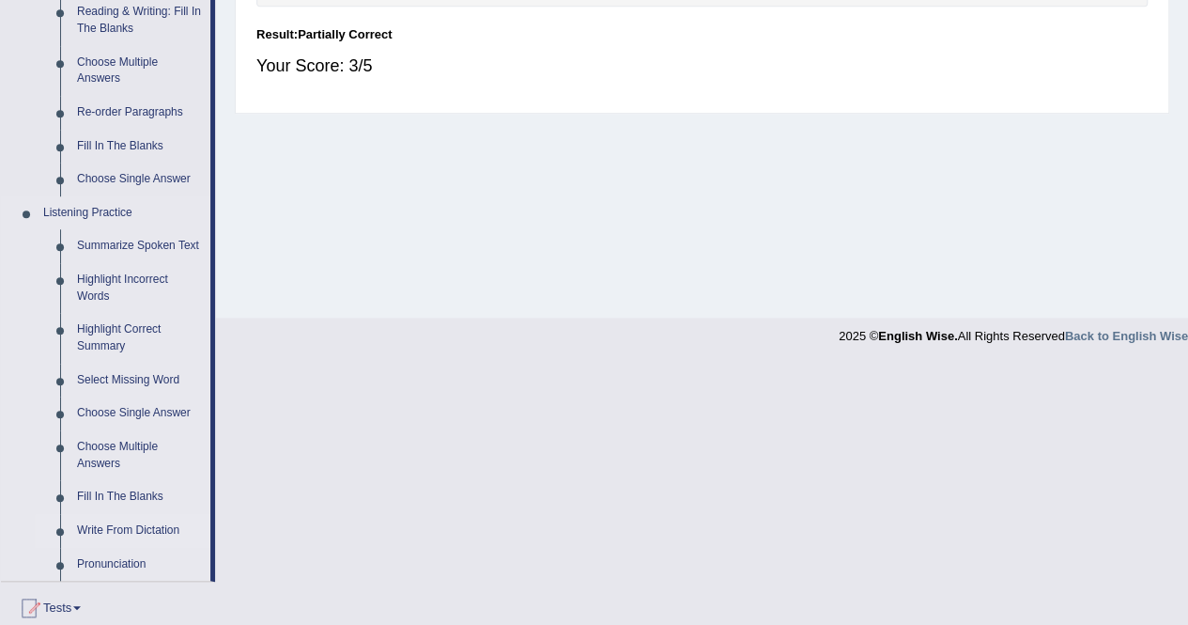
click at [106, 526] on link "Write From Dictation" at bounding box center [140, 531] width 142 height 34
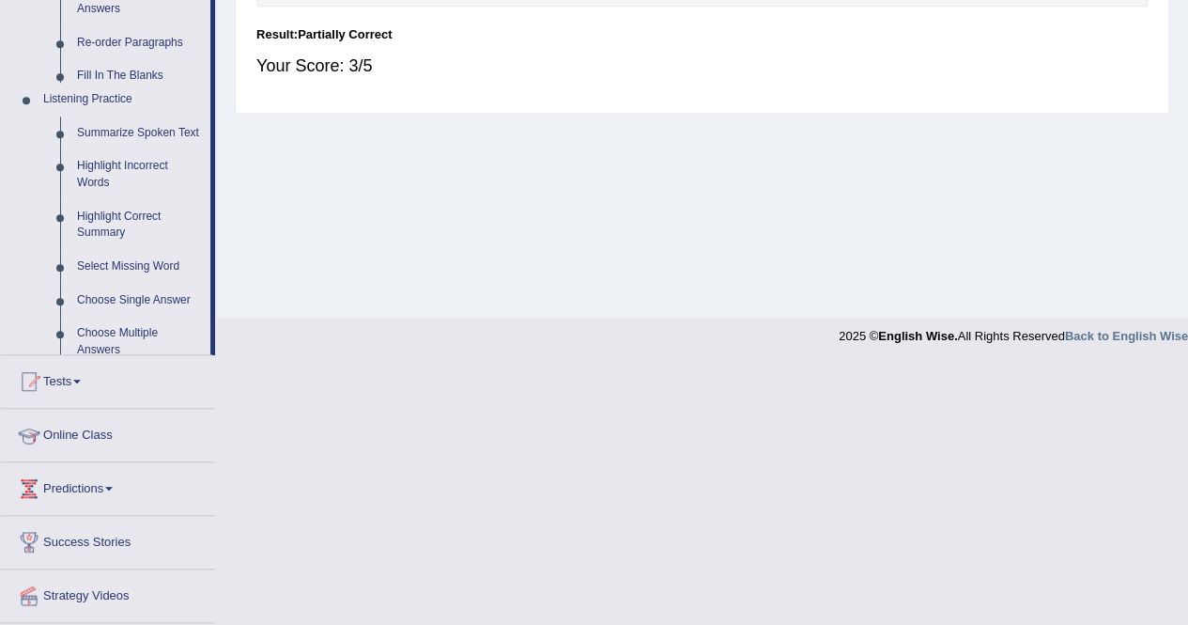
scroll to position [361, 0]
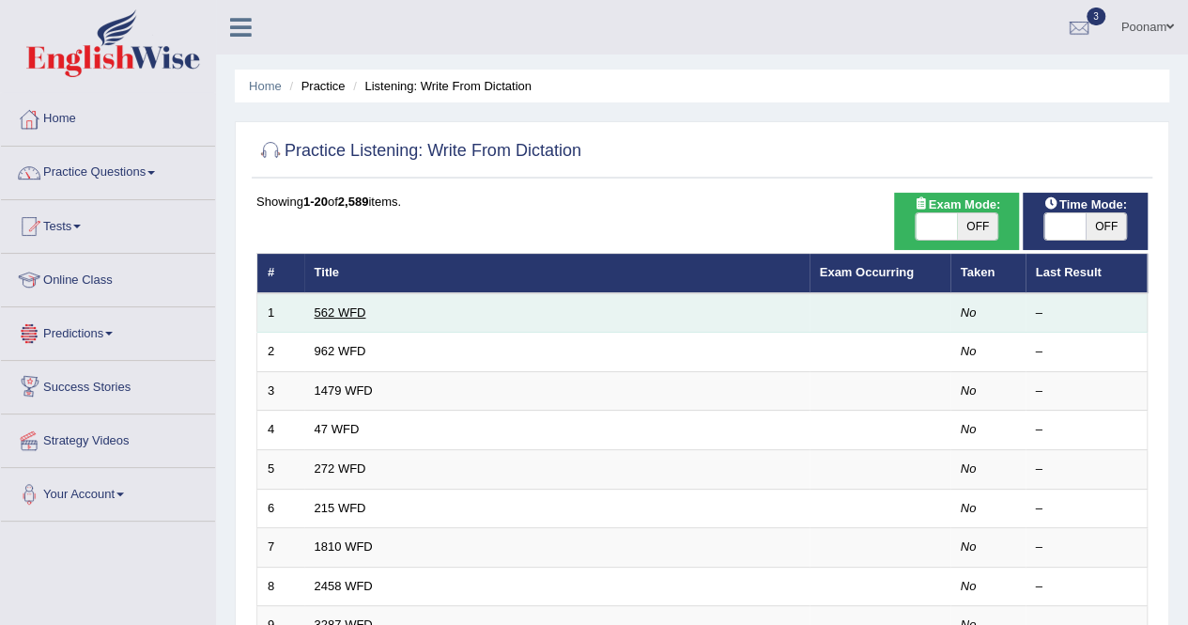
click at [332, 315] on link "562 WFD" at bounding box center [341, 312] width 52 height 14
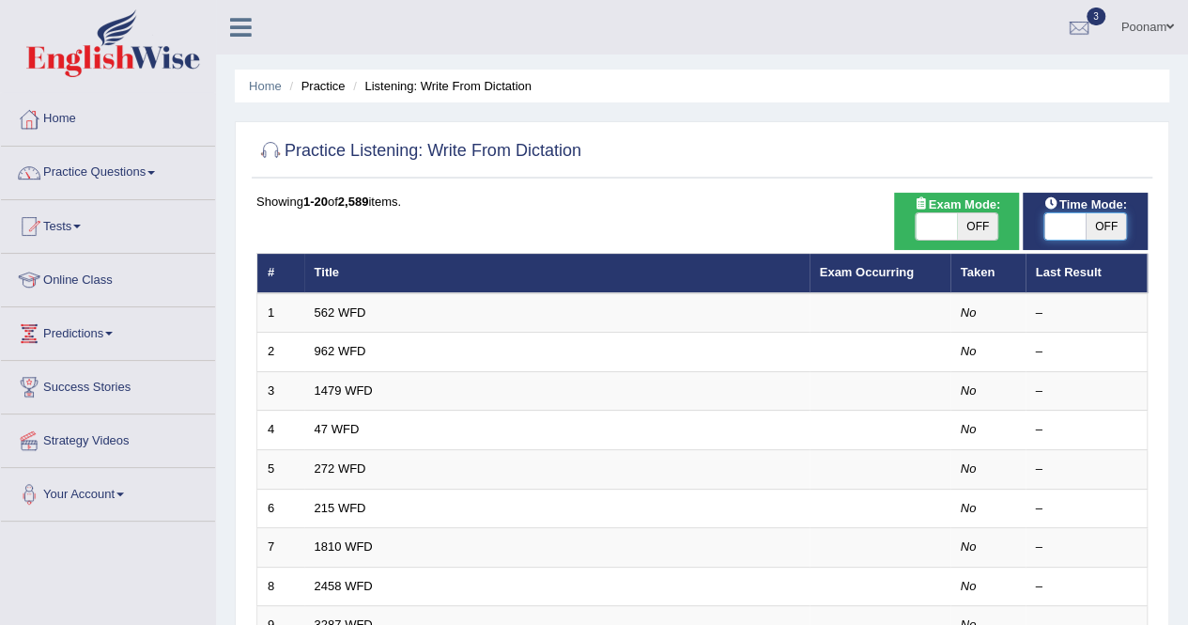
click at [1058, 233] on span at bounding box center [1064, 226] width 41 height 26
checkbox input "true"
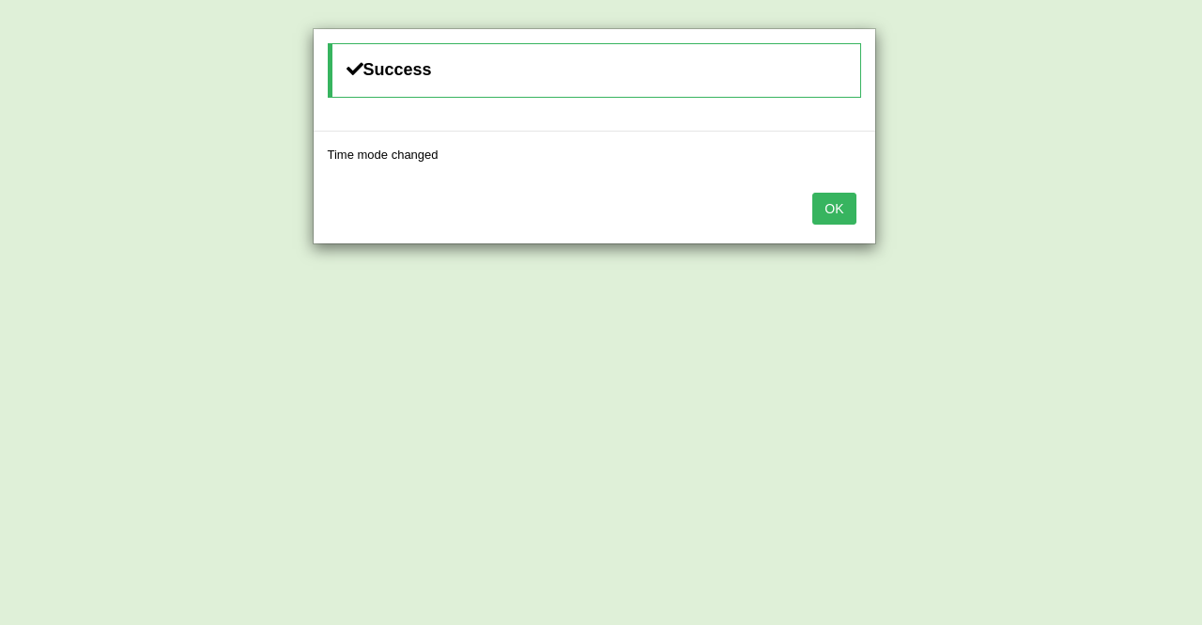
click at [827, 213] on button "OK" at bounding box center [833, 209] width 43 height 32
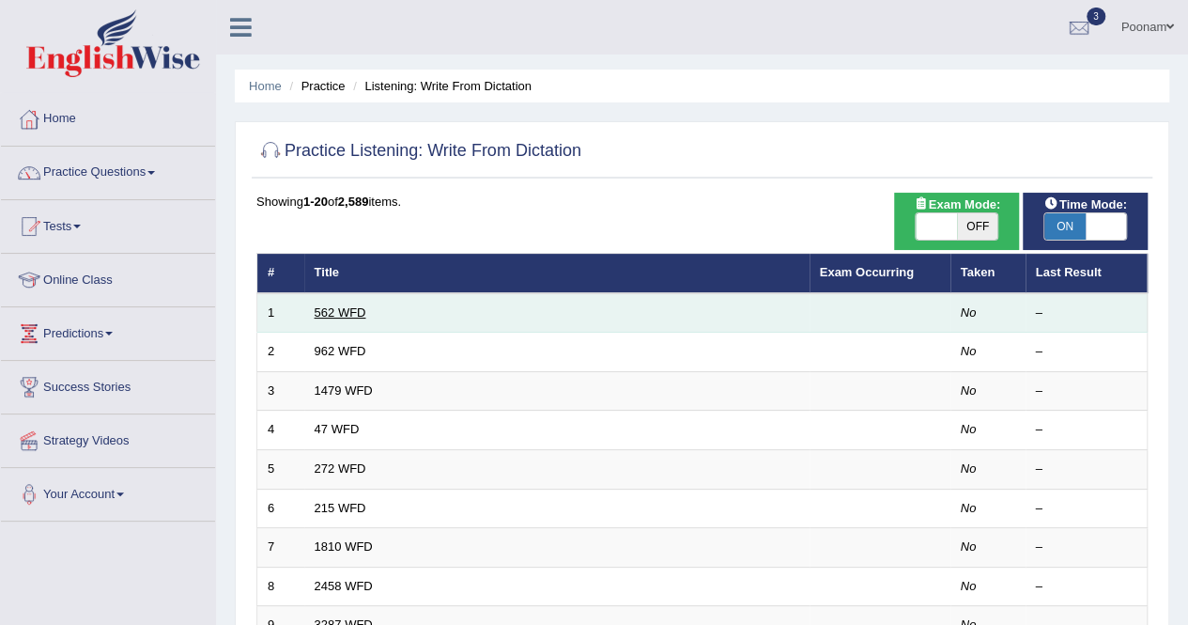
click at [345, 313] on link "562 WFD" at bounding box center [341, 312] width 52 height 14
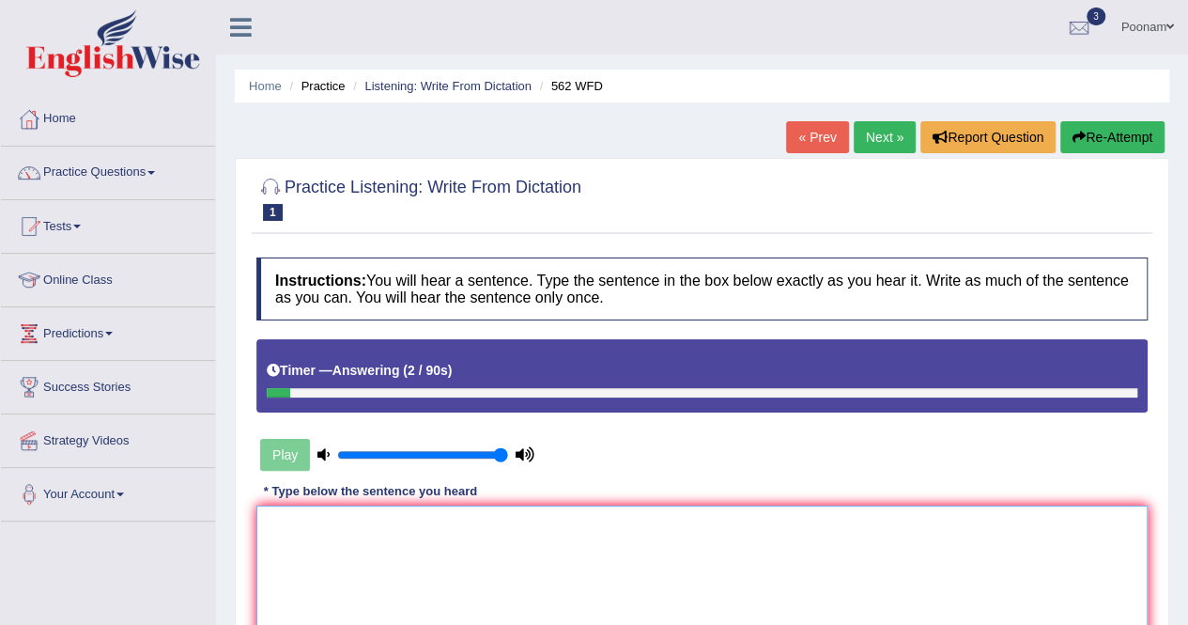
click at [287, 557] on textarea at bounding box center [701, 596] width 891 height 182
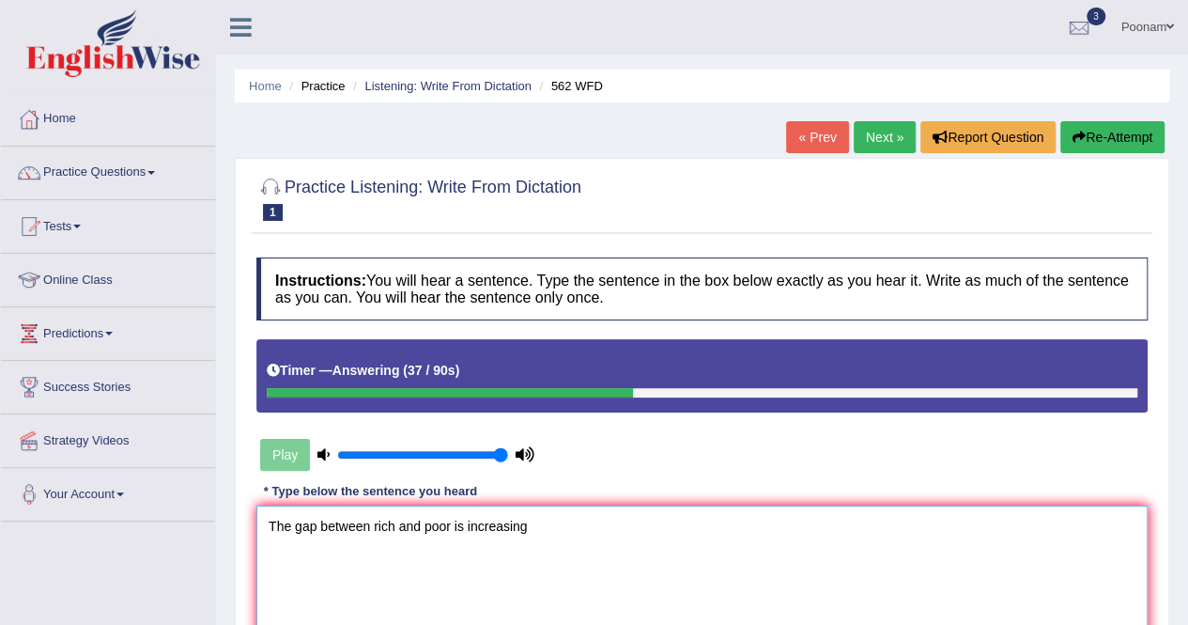
type textarea "The gap between rich and poor is increasing"
click at [1077, 131] on icon "button" at bounding box center [1079, 137] width 13 height 13
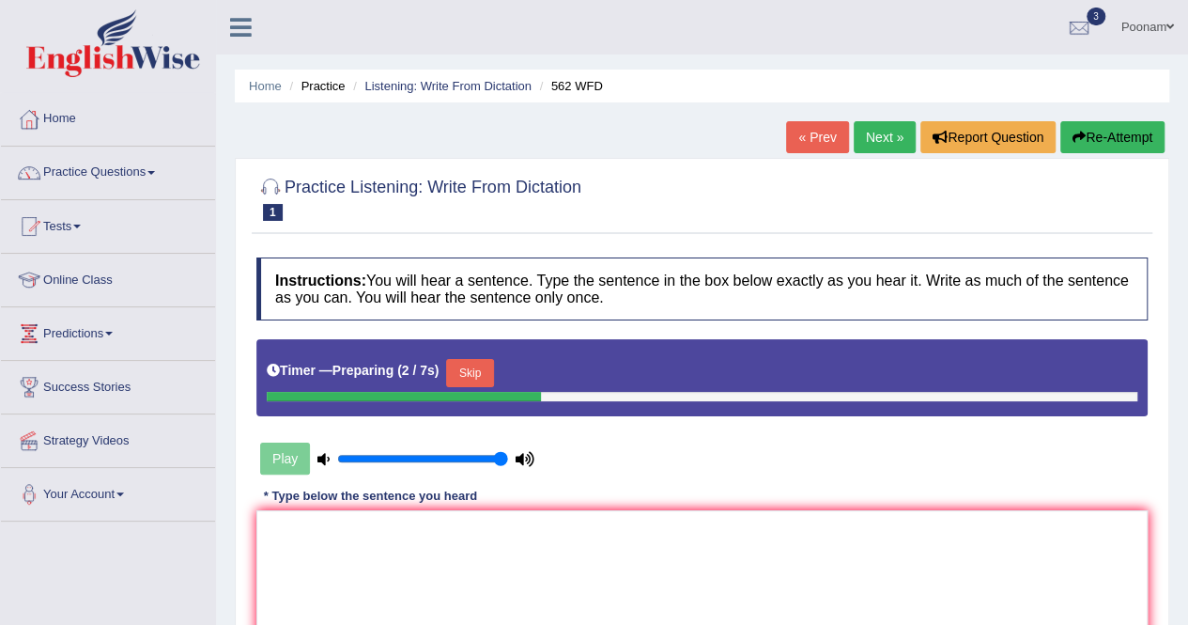
click at [468, 377] on button "Skip" at bounding box center [469, 373] width 47 height 28
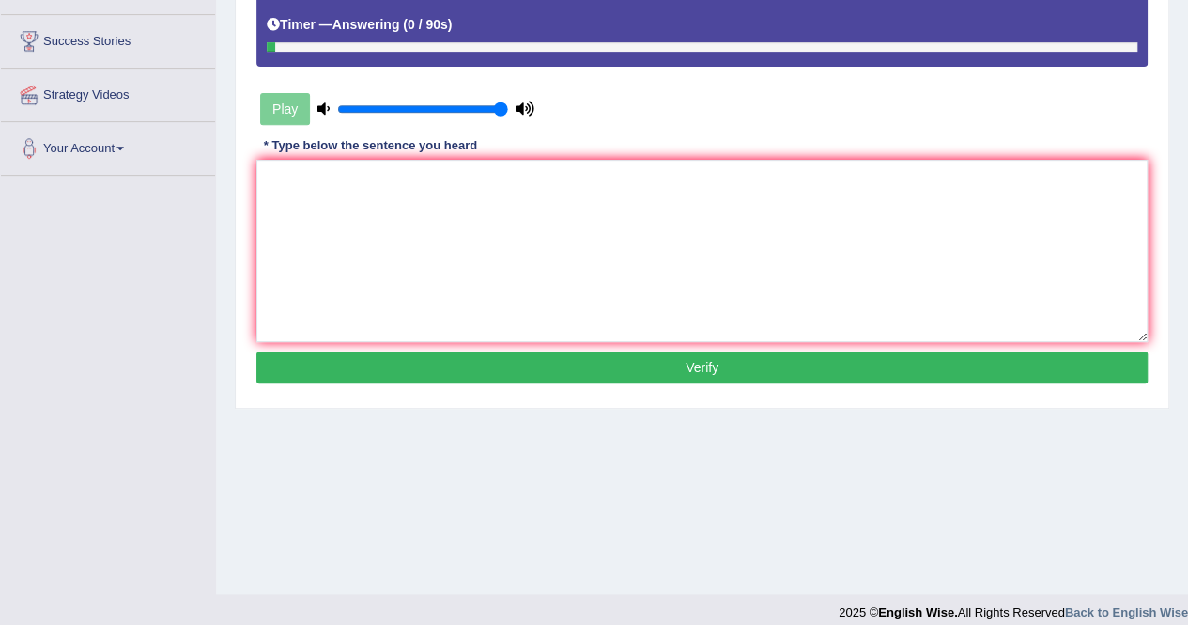
scroll to position [361, 0]
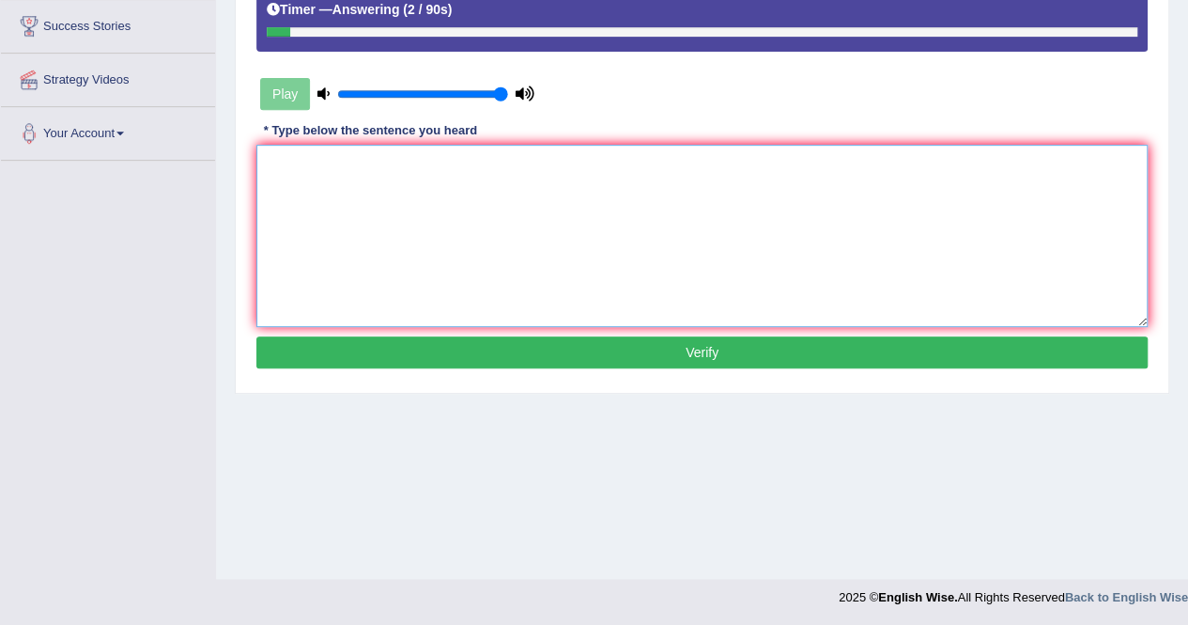
click at [308, 188] on textarea at bounding box center [701, 236] width 891 height 182
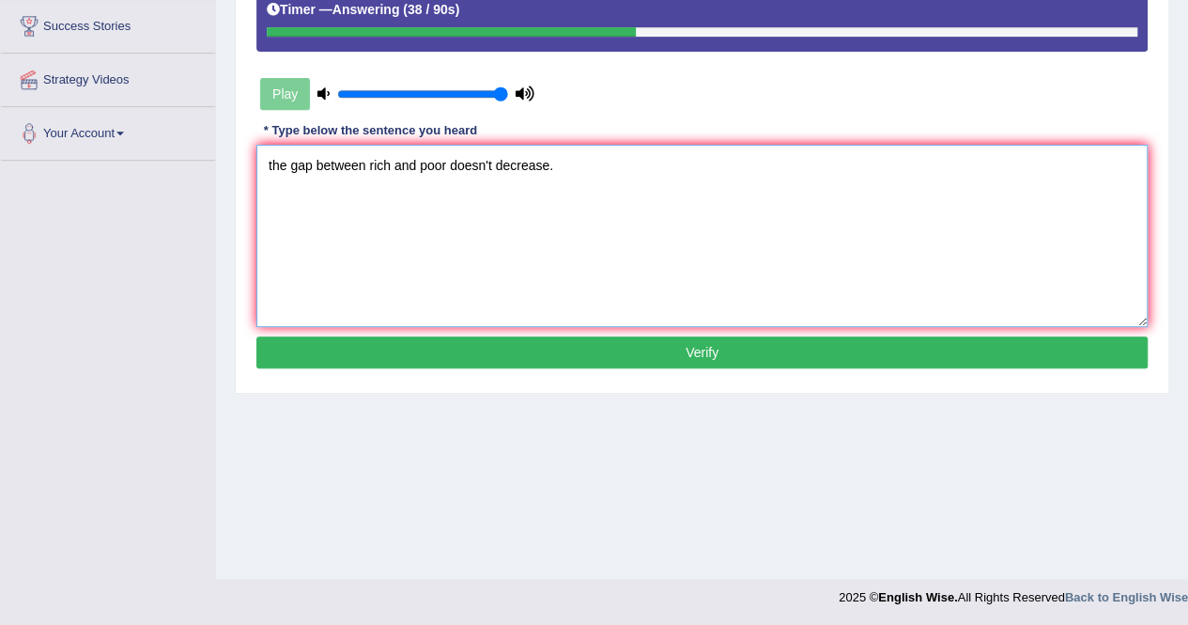
type textarea "the gap between rich and poor doesn't decrease."
click at [659, 348] on button "Verify" at bounding box center [701, 352] width 891 height 32
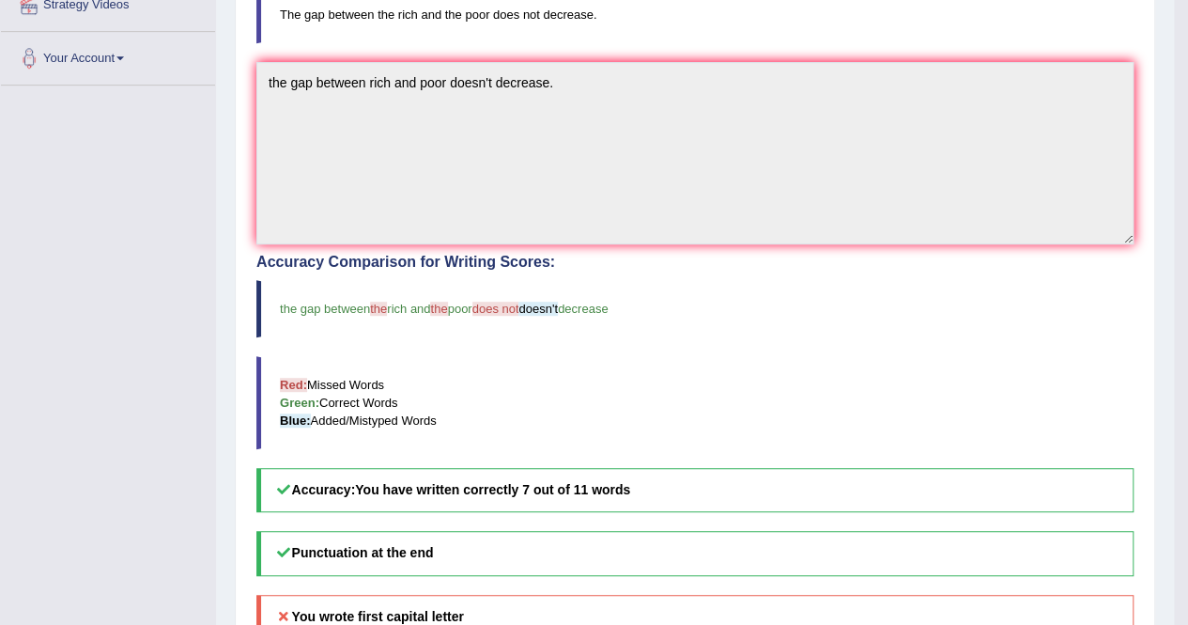
scroll to position [0, 0]
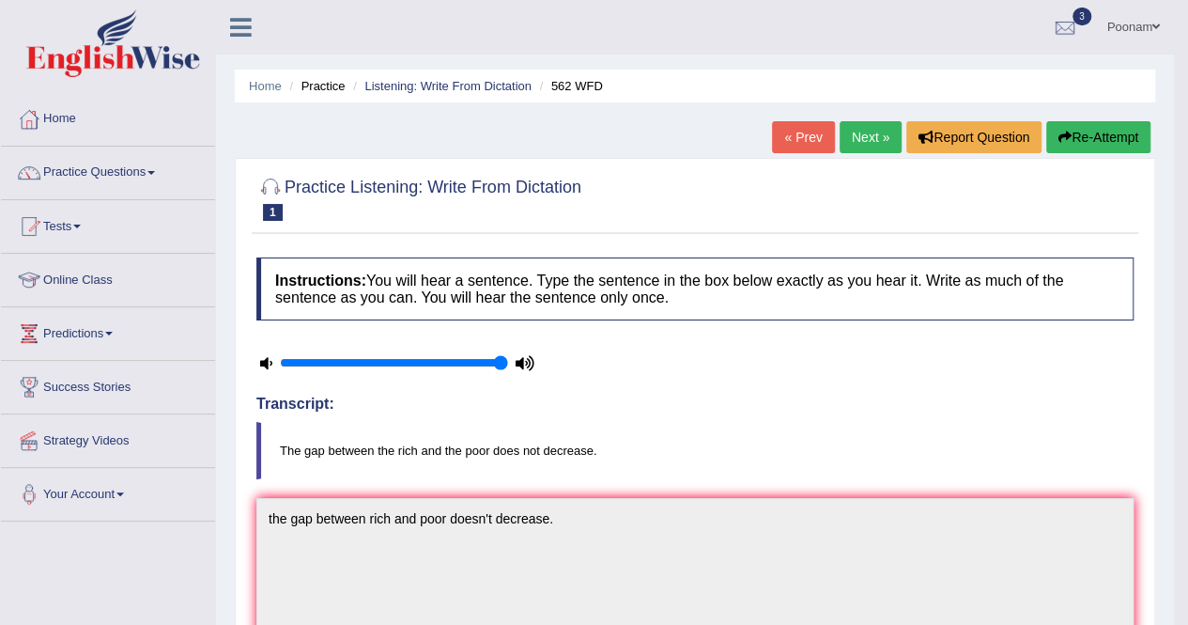
click at [857, 133] on link "Next »" at bounding box center [871, 137] width 62 height 32
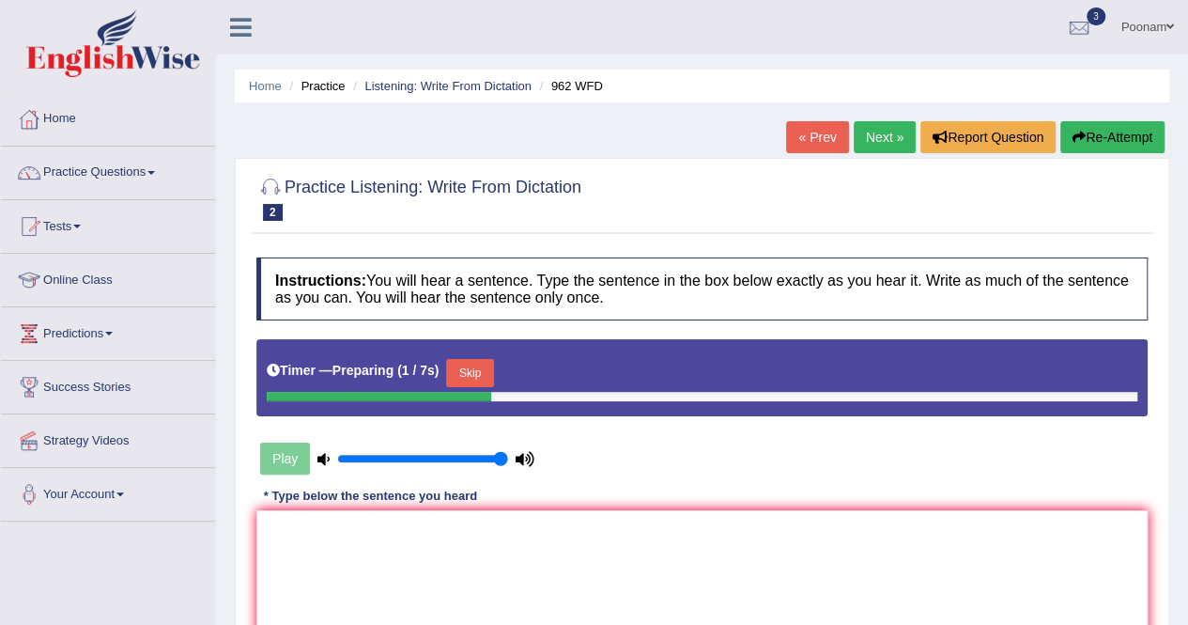
click at [481, 365] on button "Skip" at bounding box center [469, 373] width 47 height 28
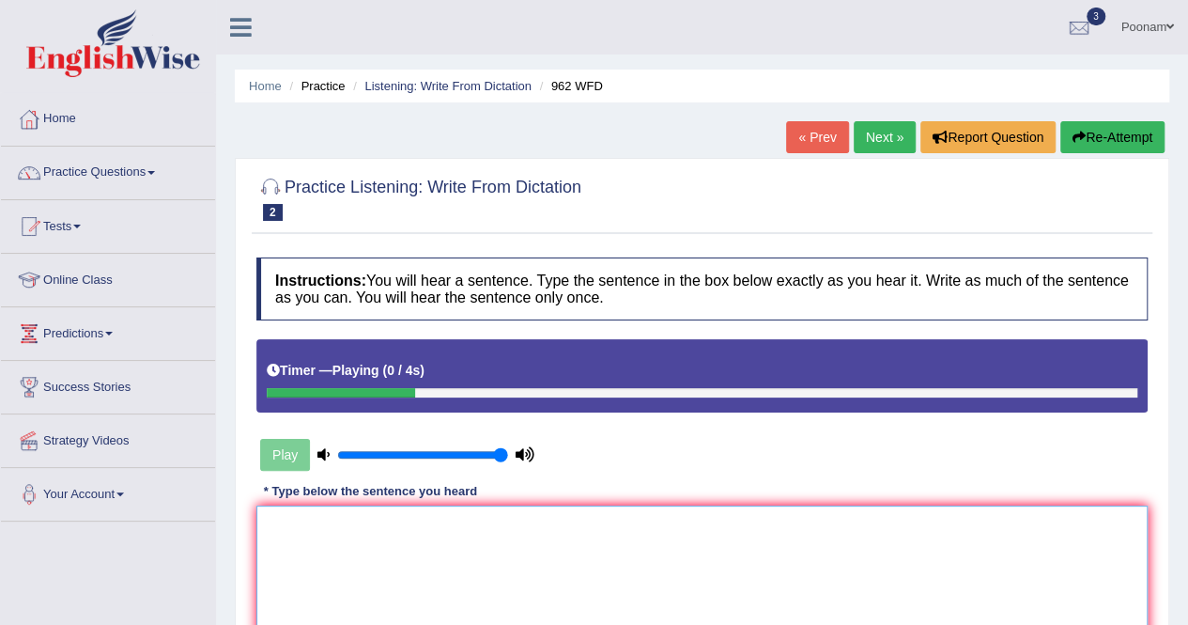
click at [392, 580] on textarea at bounding box center [701, 596] width 891 height 182
click at [295, 577] on textarea "iaqpruhand" at bounding box center [701, 596] width 891 height 182
click at [282, 574] on textarea "iaqpruhand" at bounding box center [701, 596] width 891 height 182
click at [393, 510] on textarea "iaqpruhand" at bounding box center [701, 596] width 891 height 182
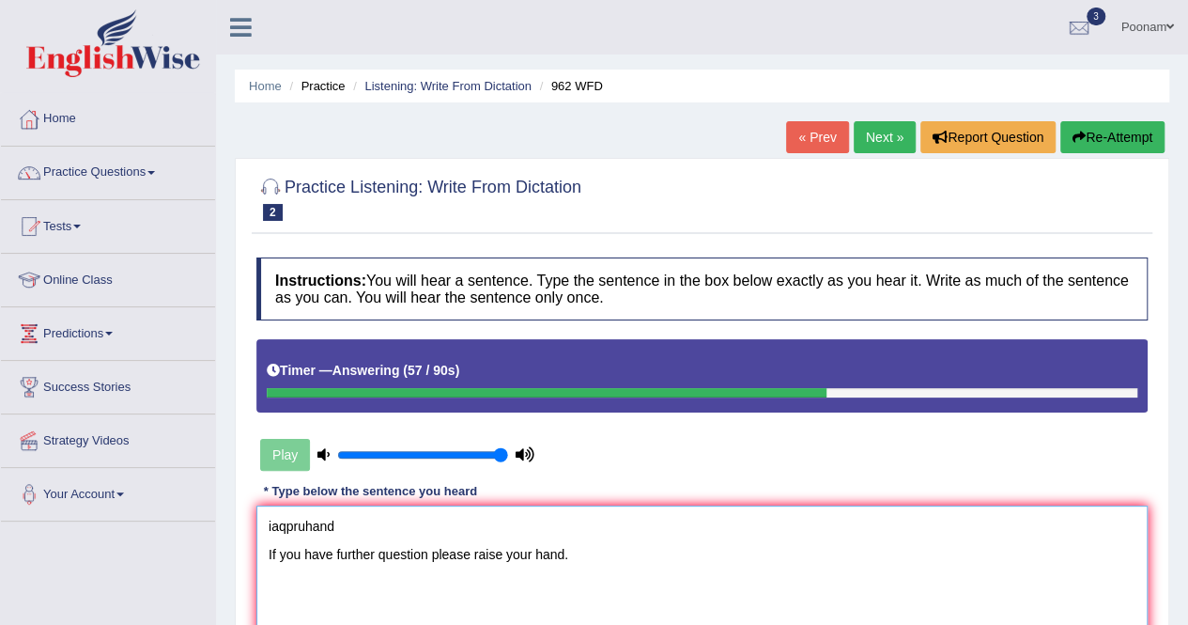
click at [331, 554] on textarea "iaqpruhand If you have further question please raise your hand." at bounding box center [701, 596] width 891 height 182
click at [453, 554] on textarea "iaqpruhand If you have any further question please raise your hand." at bounding box center [701, 596] width 891 height 182
type textarea "iaqpruhand If you have any further question please raise your hand."
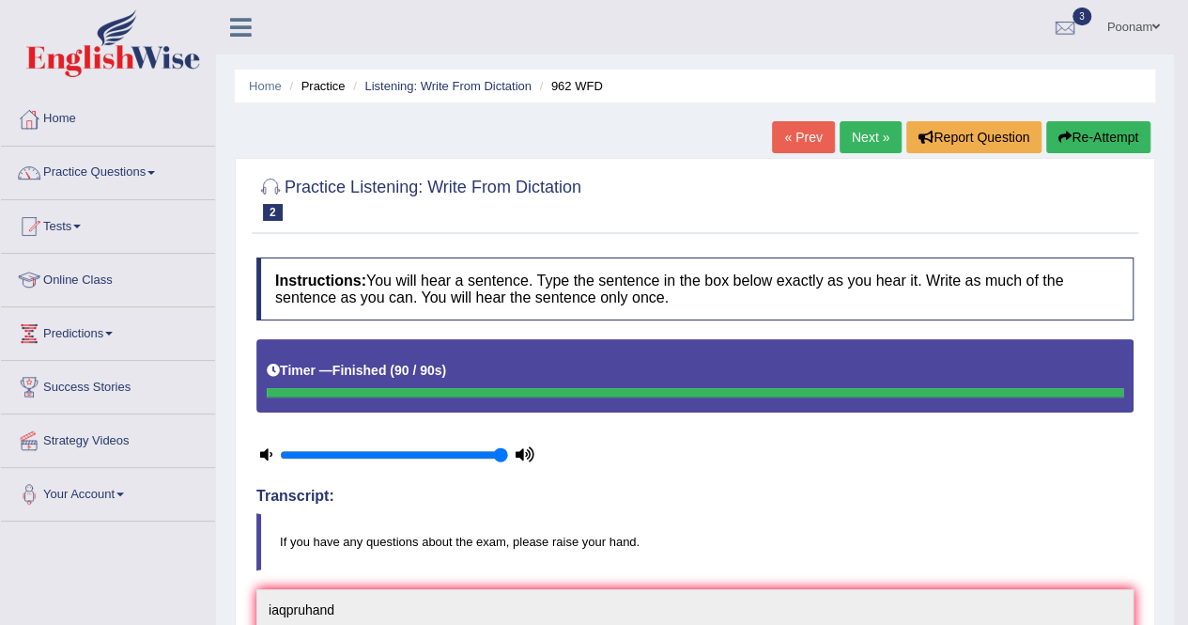
click at [1072, 134] on button "Re-Attempt" at bounding box center [1098, 137] width 104 height 32
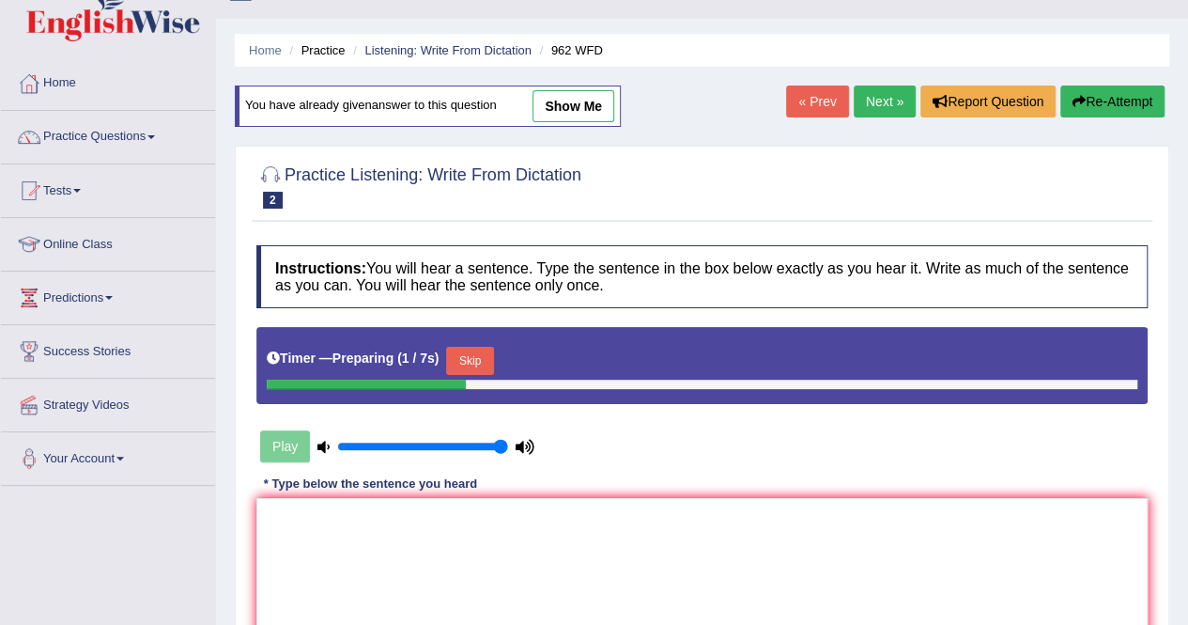
scroll to position [38, 0]
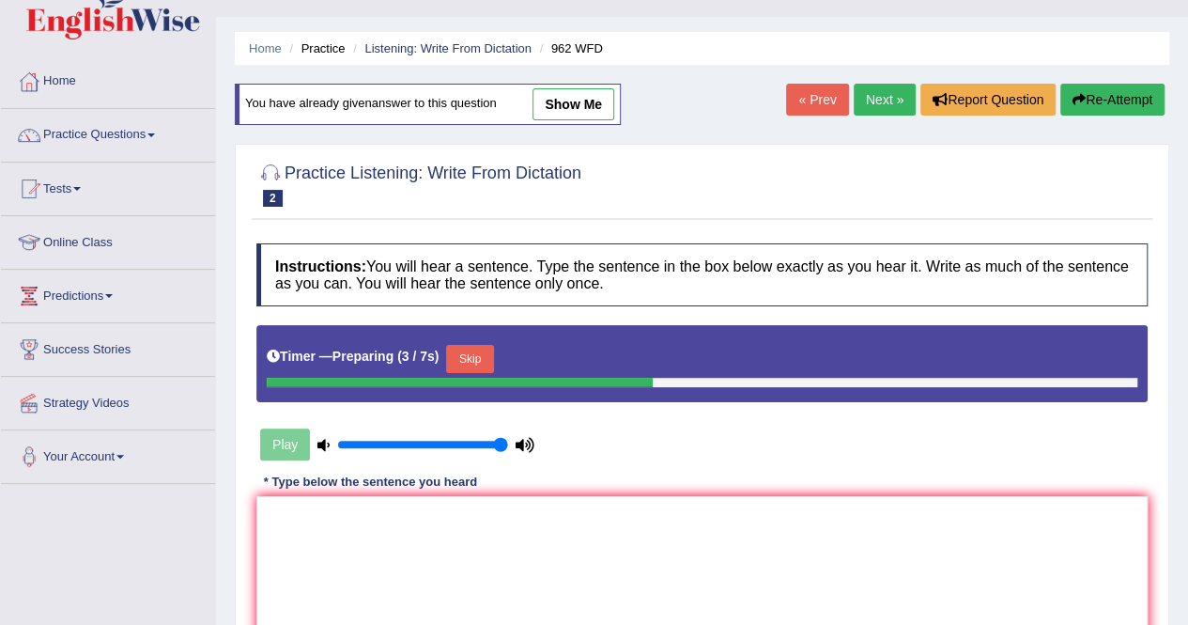
click at [477, 359] on button "Skip" at bounding box center [469, 359] width 47 height 28
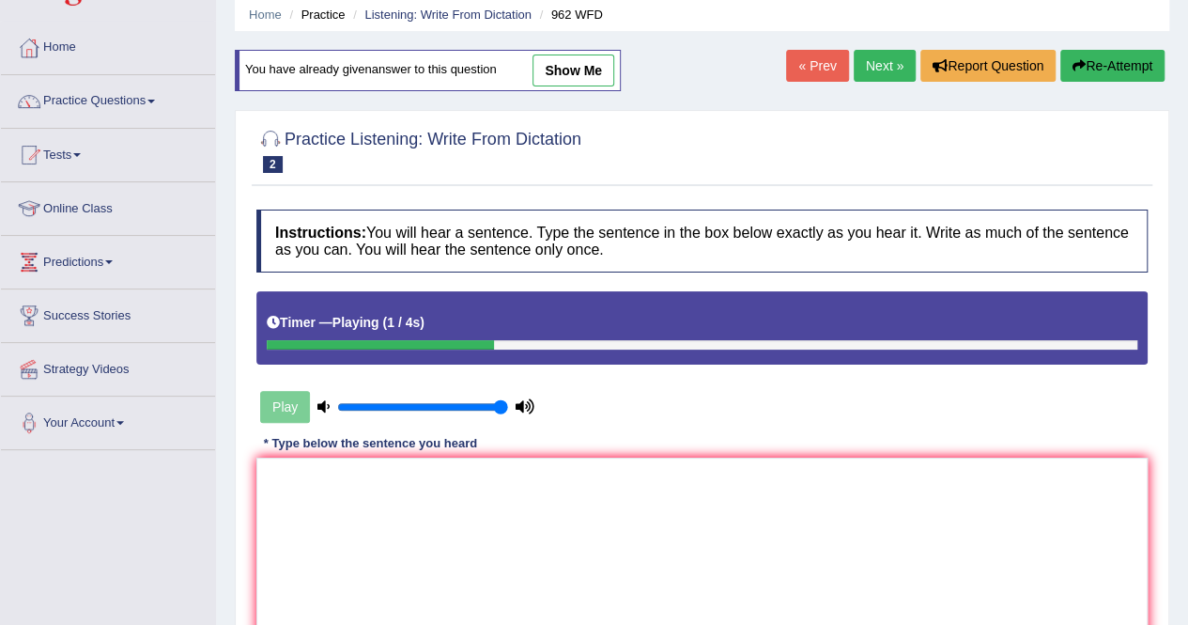
scroll to position [75, 0]
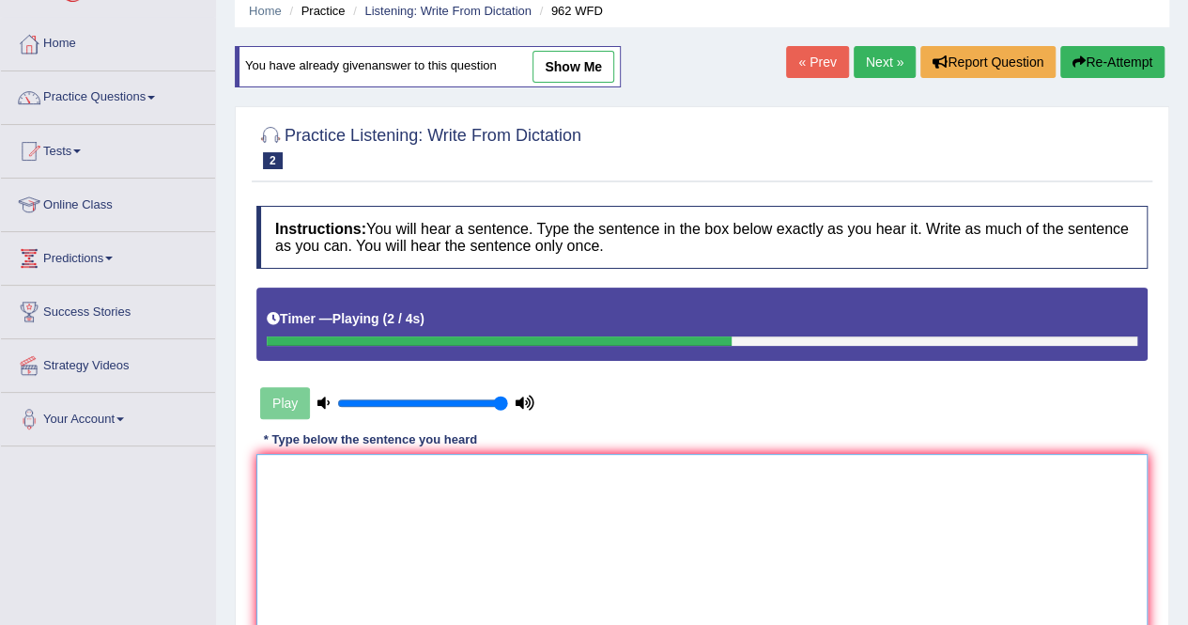
click at [339, 518] on textarea at bounding box center [701, 545] width 891 height 182
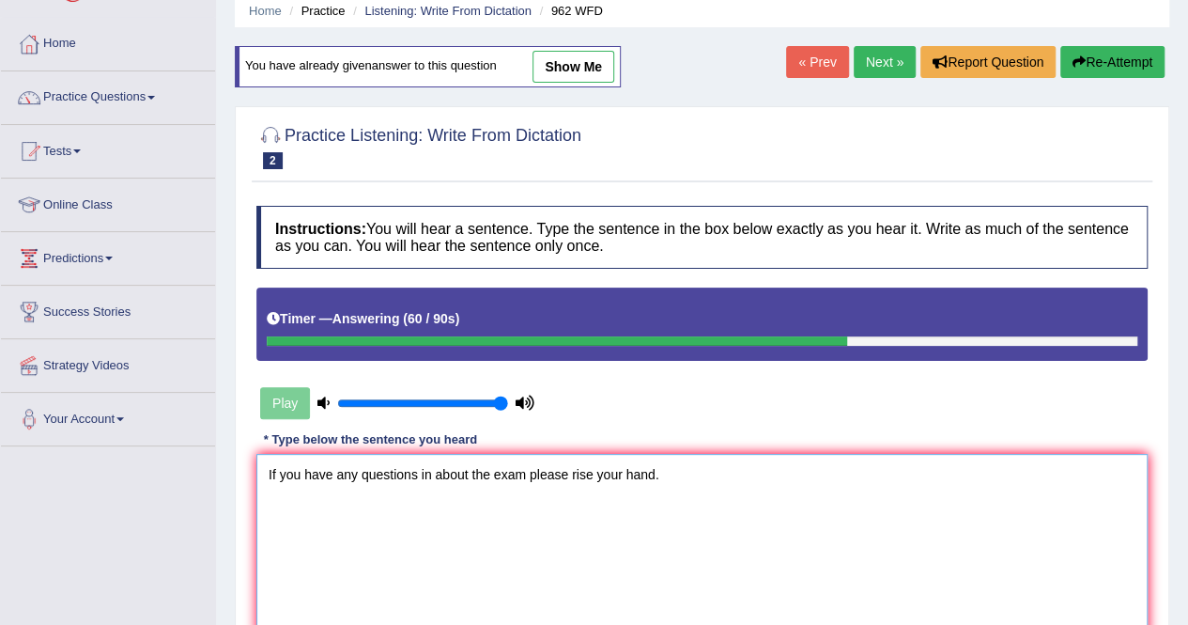
scroll to position [361, 0]
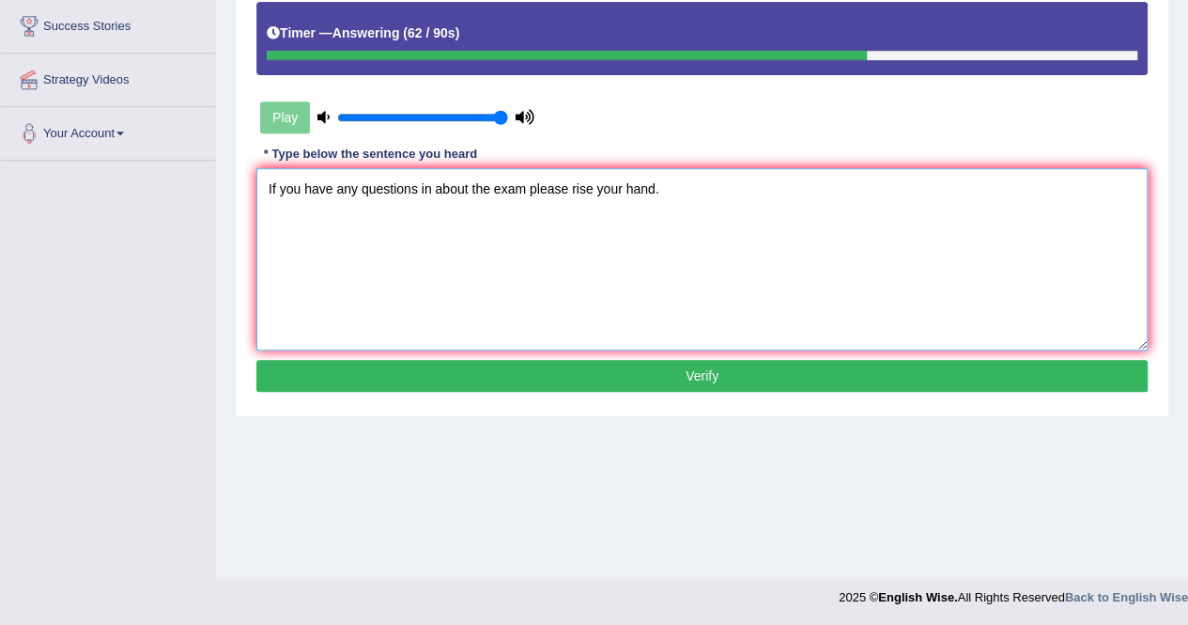
type textarea "If you have any questions in about the exam please rise your hand."
click at [707, 365] on button "Verify" at bounding box center [701, 376] width 891 height 32
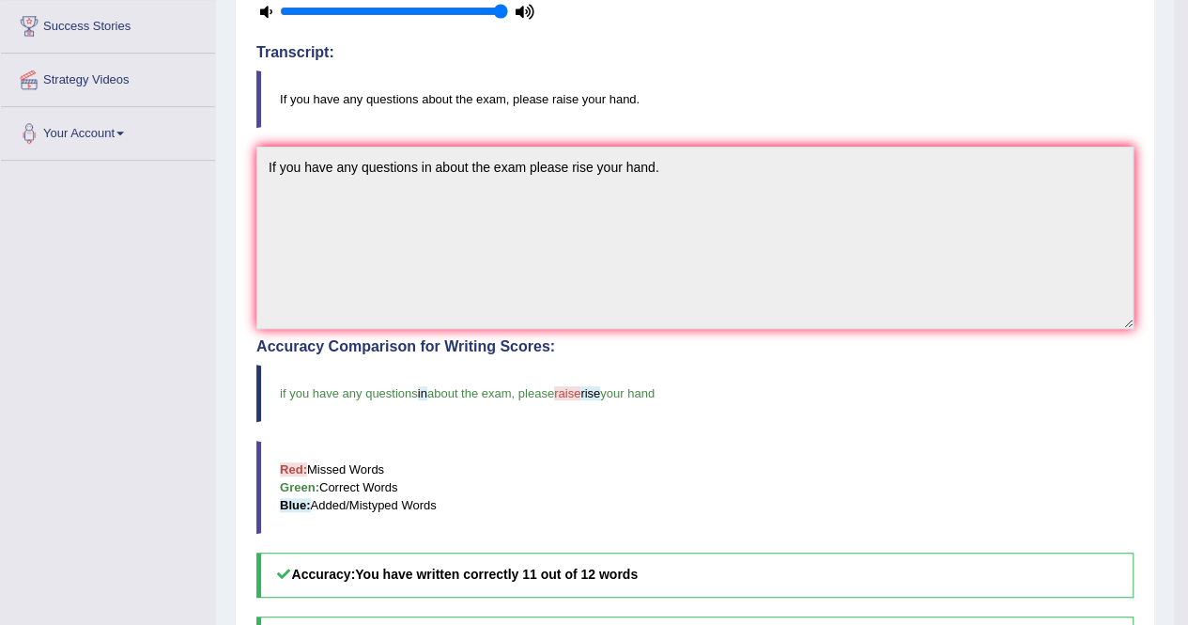
scroll to position [0, 0]
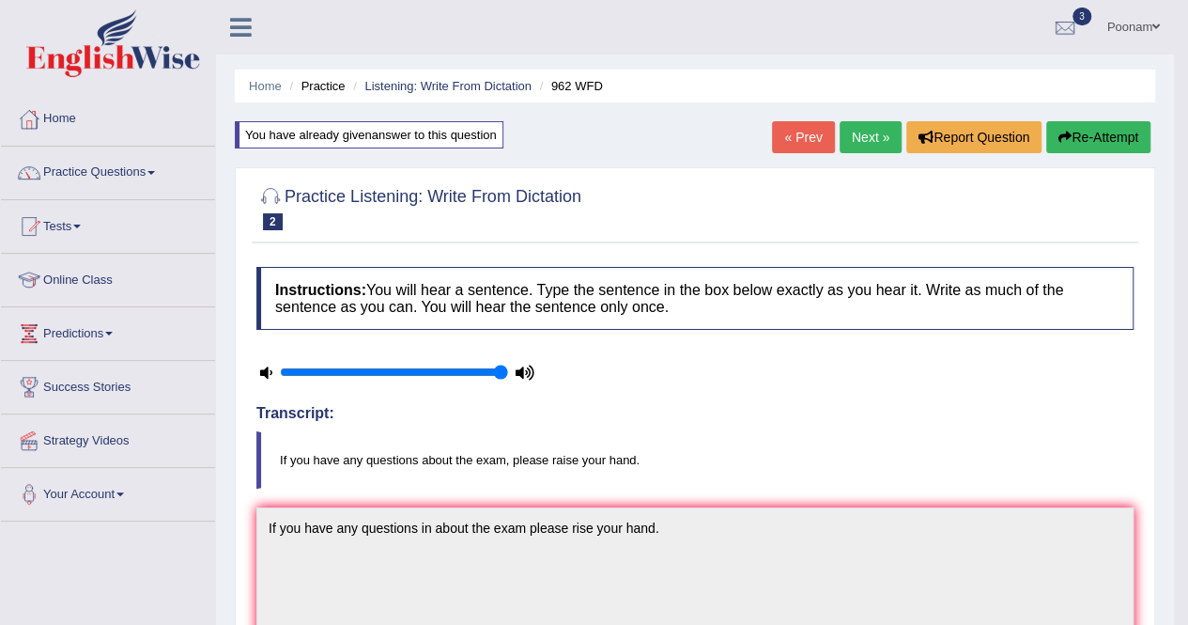
click at [1092, 136] on button "Re-Attempt" at bounding box center [1098, 137] width 104 height 32
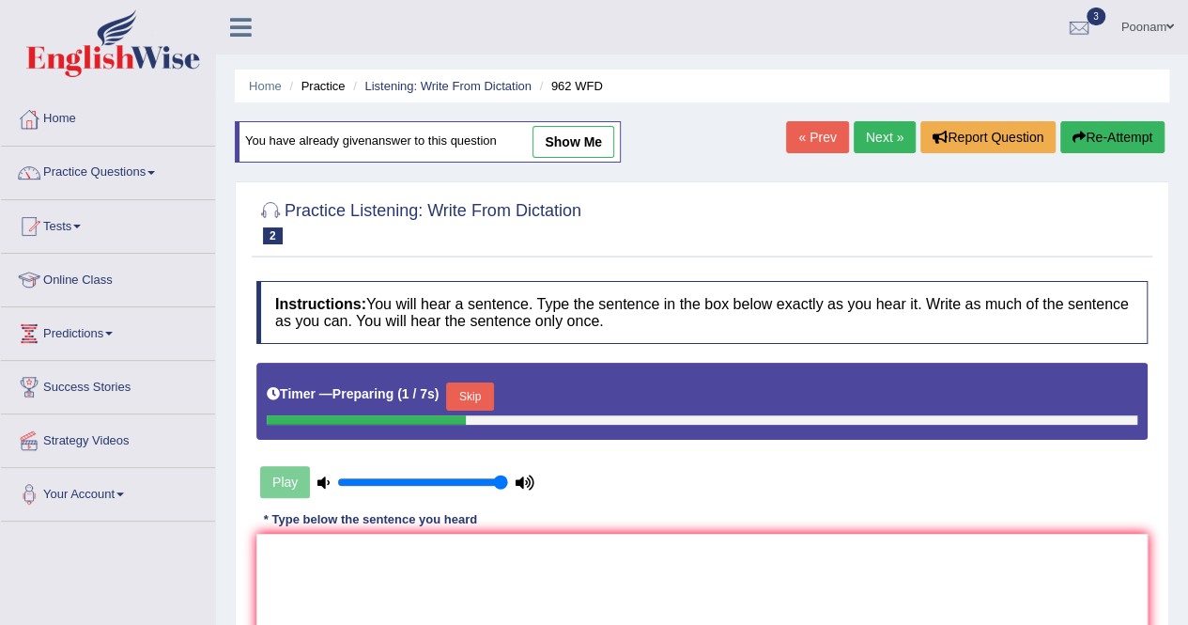
click at [483, 396] on button "Skip" at bounding box center [469, 396] width 47 height 28
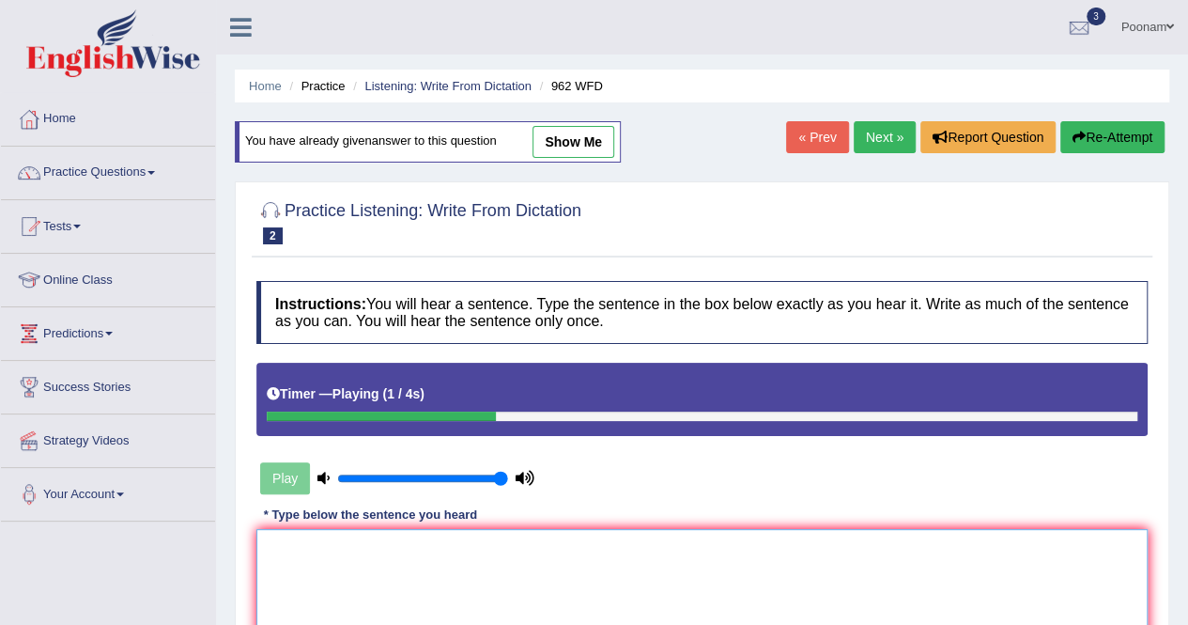
click at [377, 597] on textarea at bounding box center [701, 620] width 891 height 182
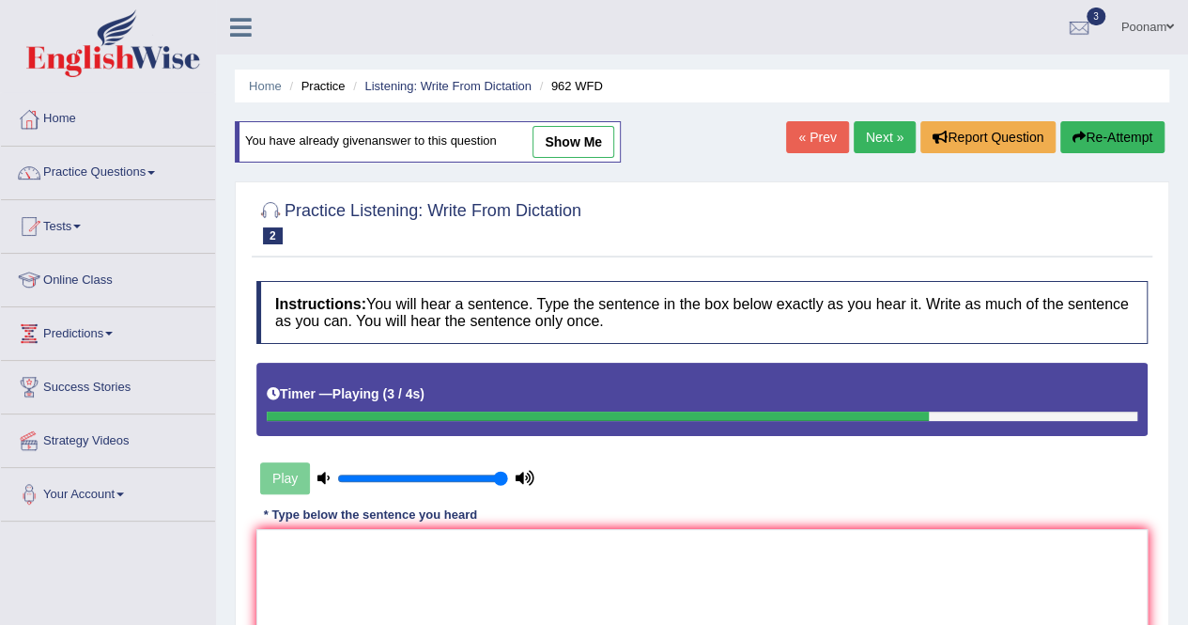
click at [879, 142] on link "Next »" at bounding box center [885, 137] width 62 height 32
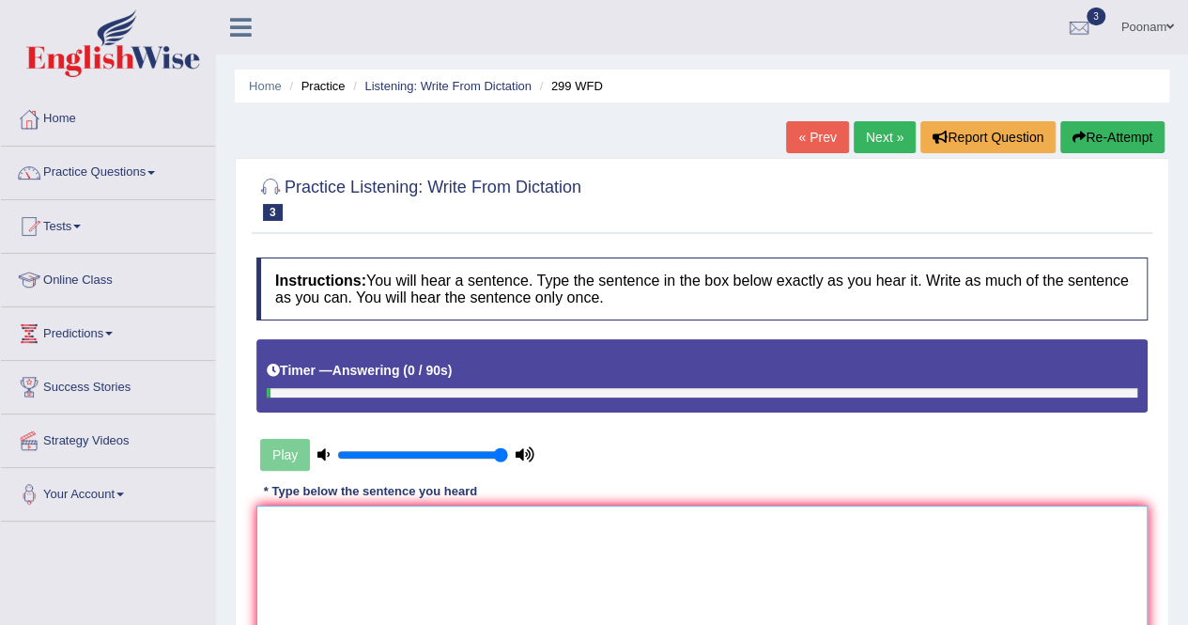
click at [402, 555] on textarea at bounding box center [701, 596] width 891 height 182
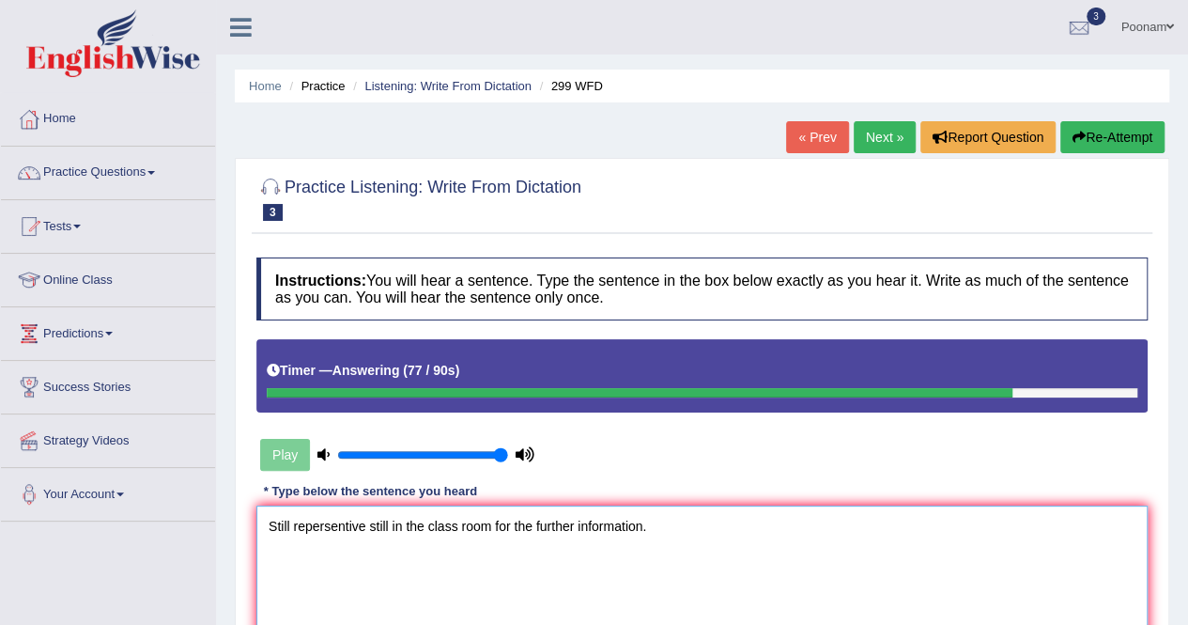
type textarea "Still repersentive still in the class room for the further information."
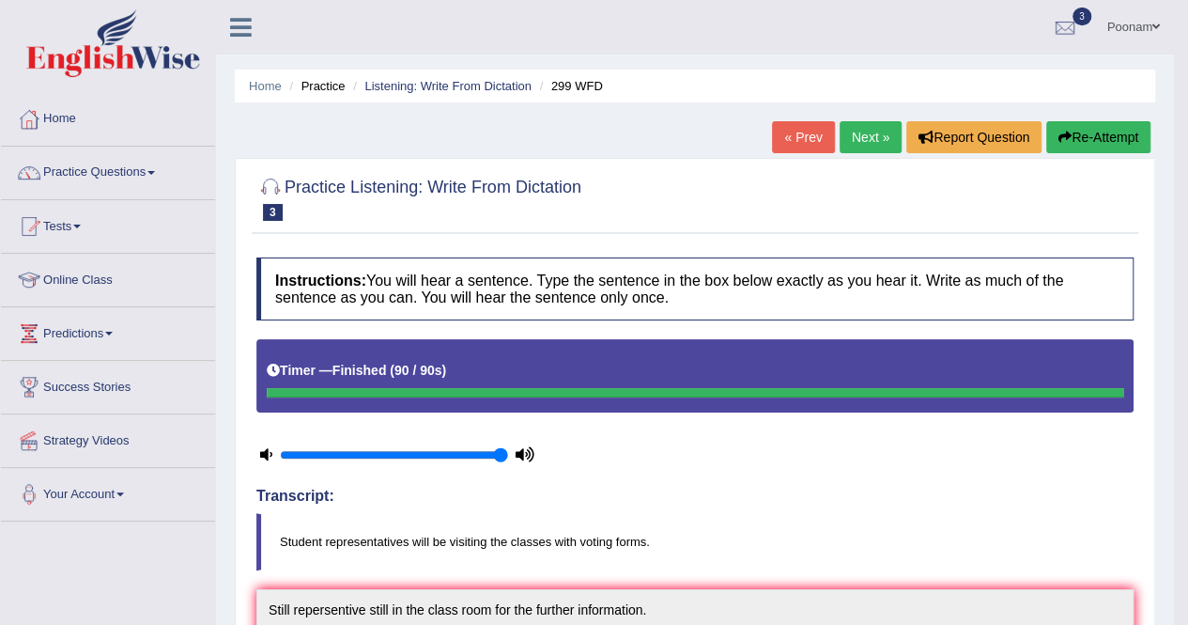
click at [1185, 597] on body "Toggle navigation Home Practice Questions Speaking Practice Read Aloud Repeat S…" at bounding box center [594, 312] width 1188 height 625
click at [81, 174] on link "Practice Questions" at bounding box center [108, 170] width 214 height 47
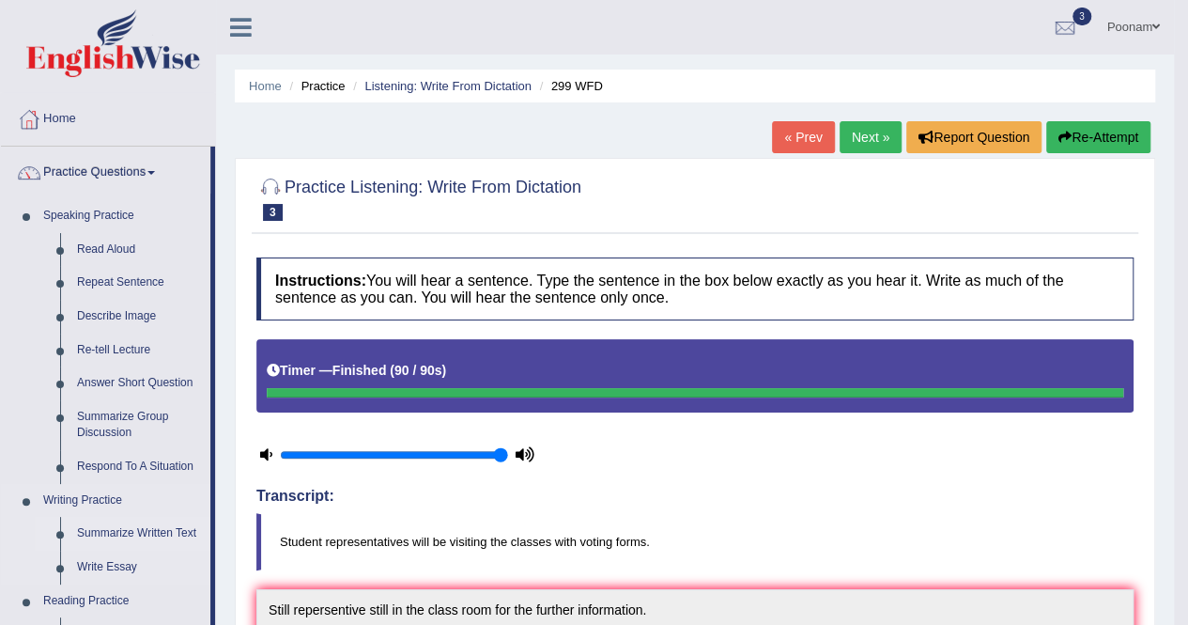
click at [145, 527] on link "Summarize Written Text" at bounding box center [140, 534] width 142 height 34
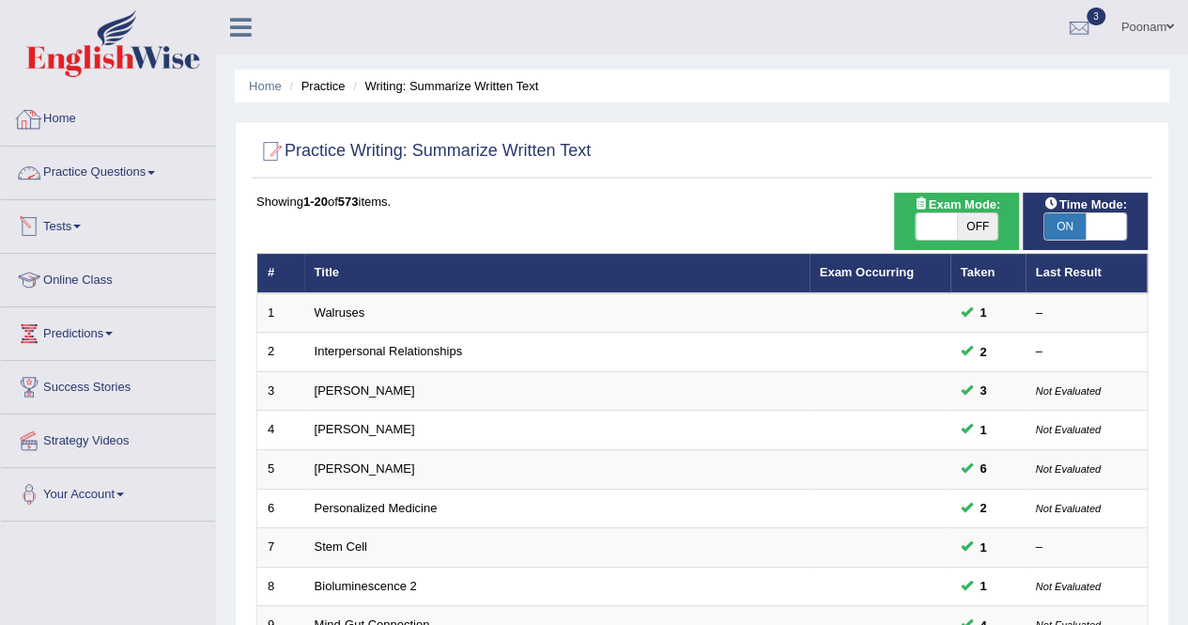
click at [44, 119] on link "Home" at bounding box center [108, 116] width 214 height 47
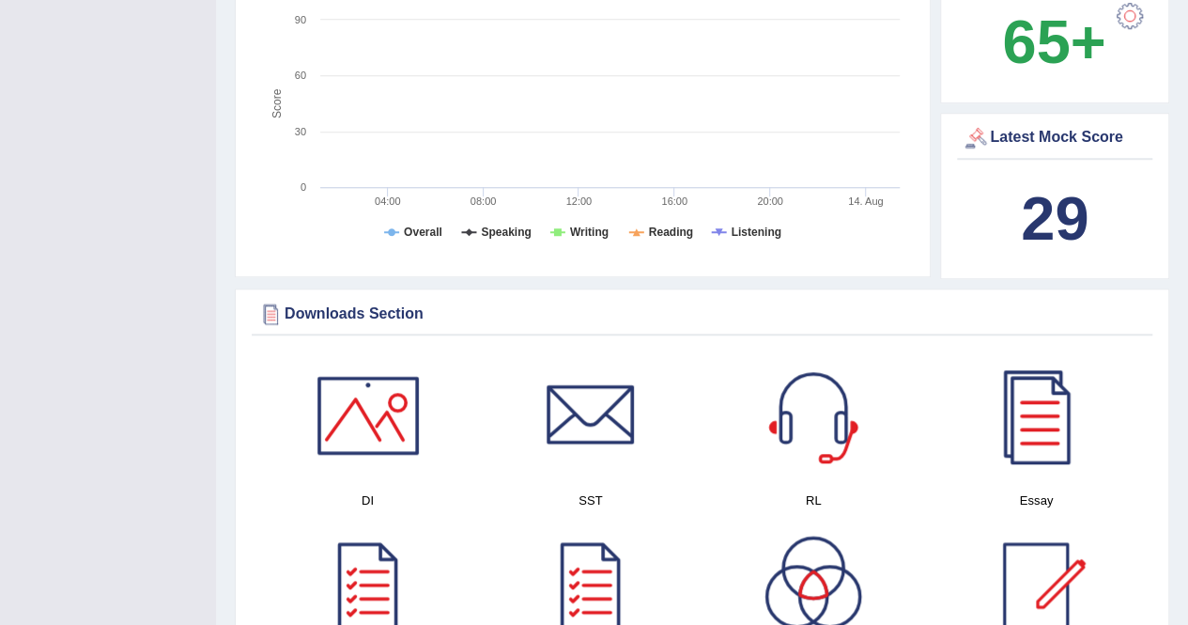
scroll to position [789, 0]
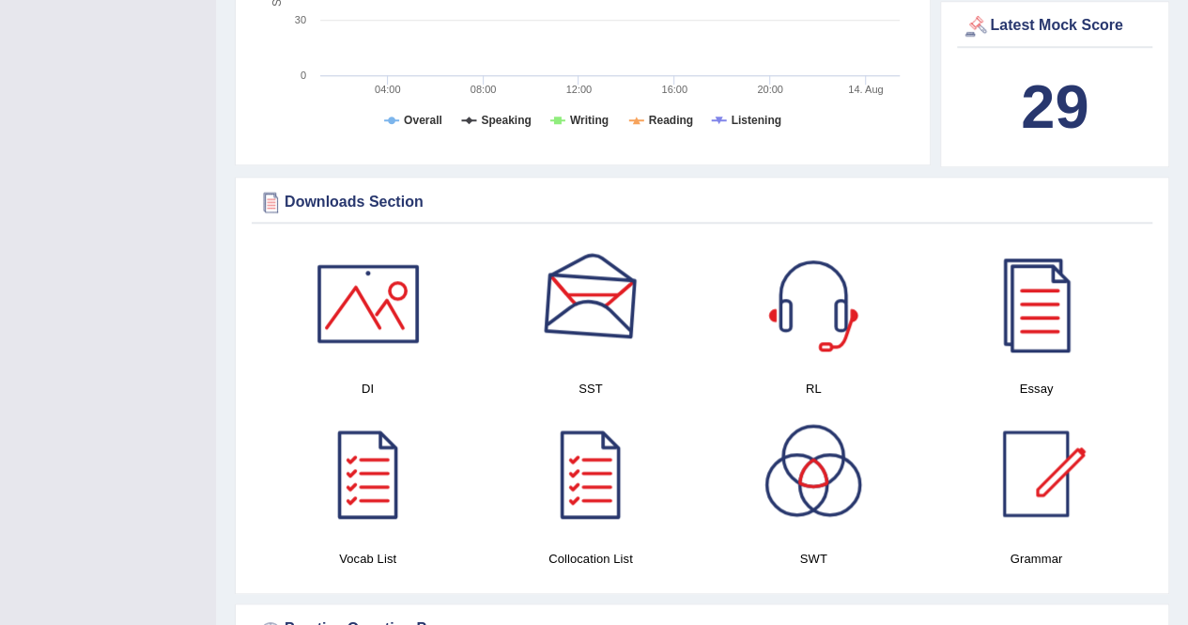
click at [596, 269] on div at bounding box center [590, 303] width 131 height 131
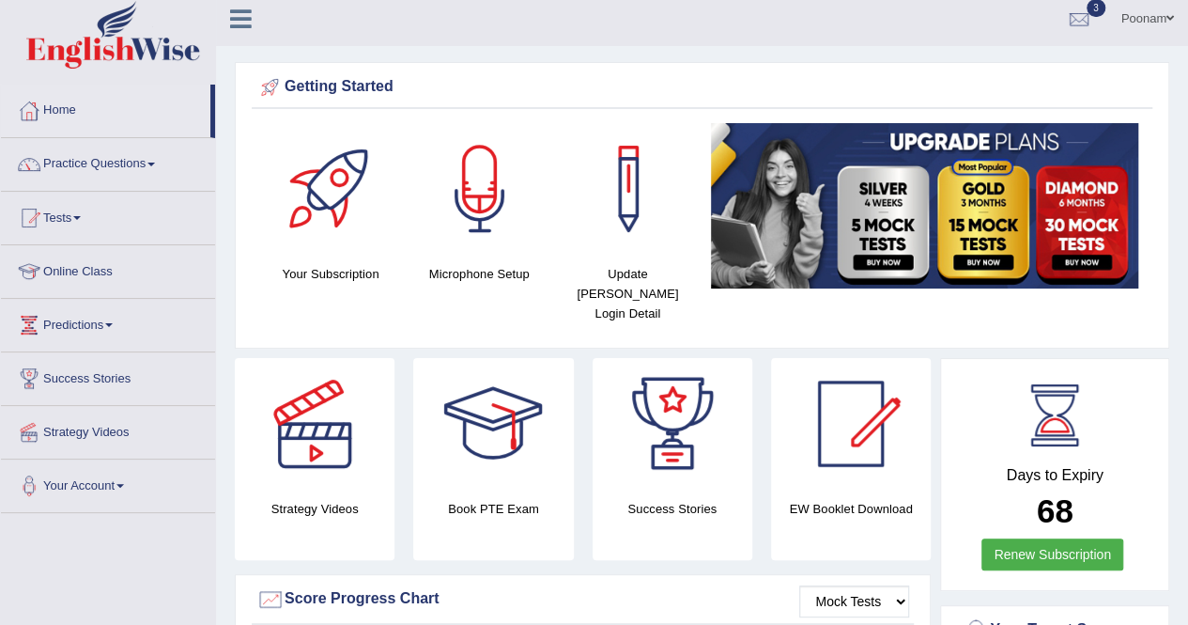
scroll to position [0, 0]
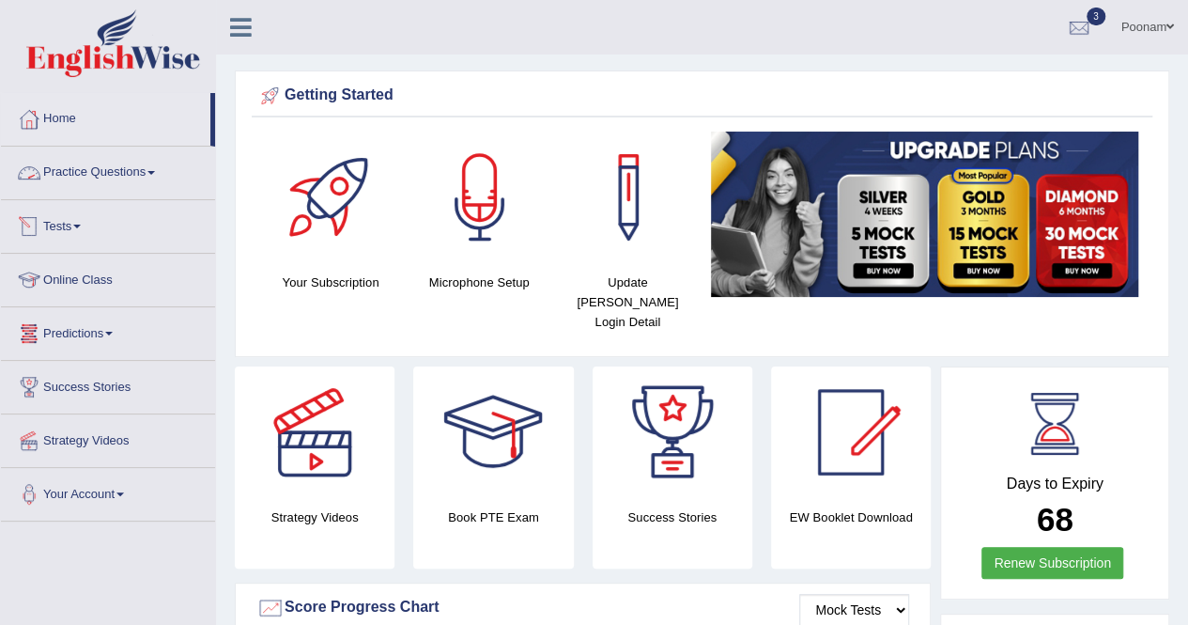
click at [88, 172] on link "Practice Questions" at bounding box center [108, 170] width 214 height 47
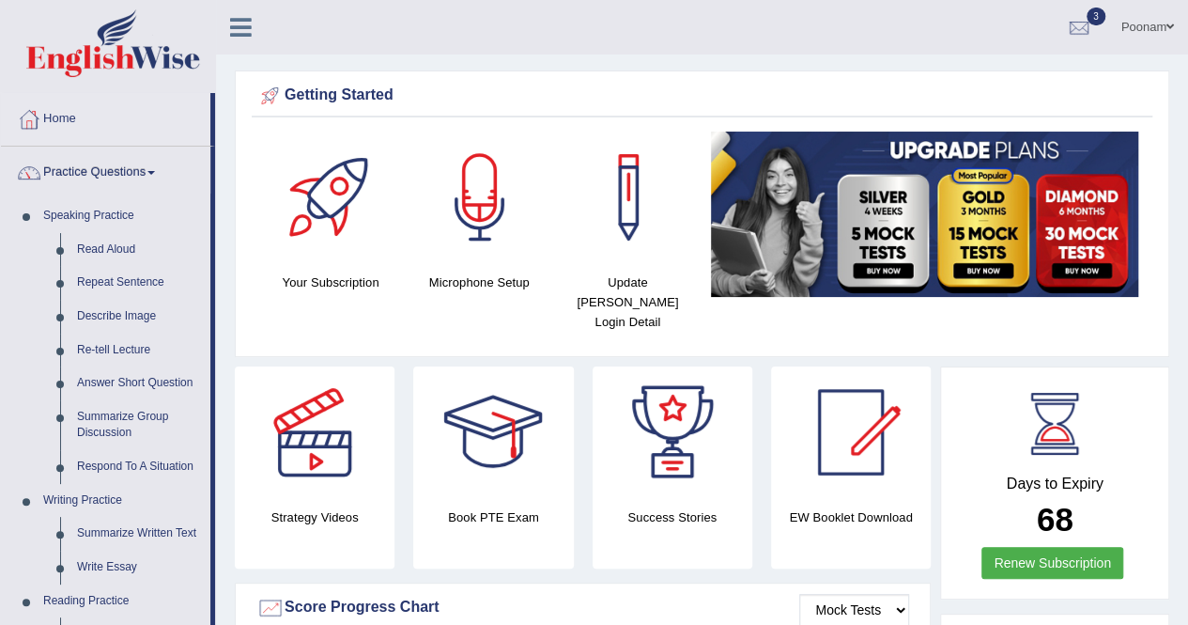
scroll to position [547, 0]
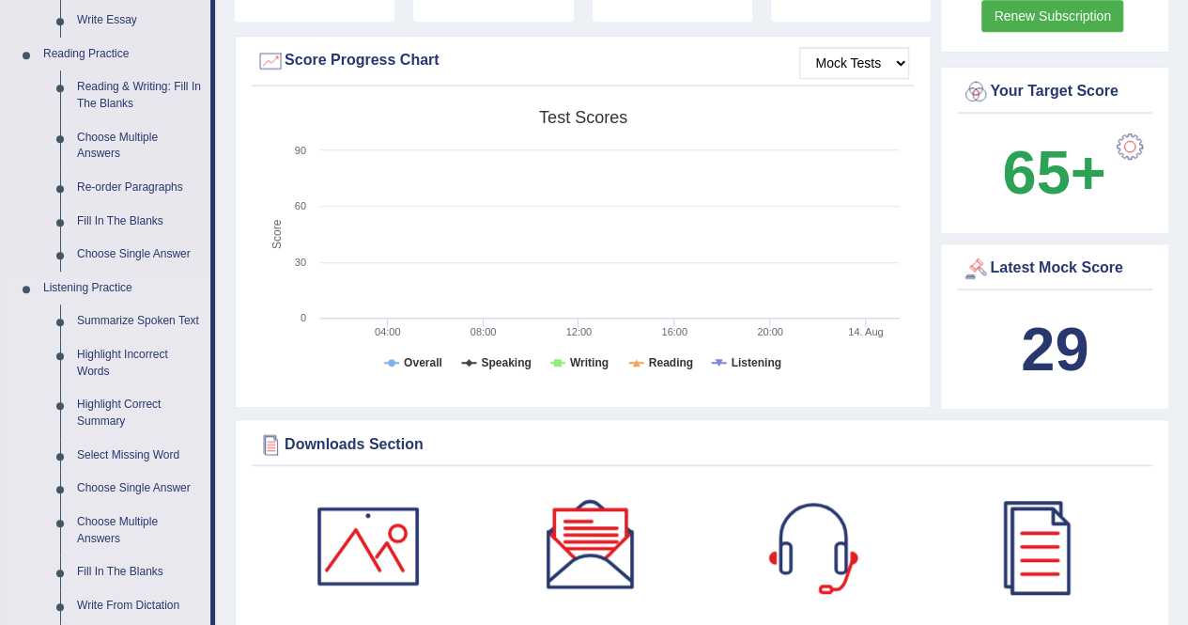
click at [126, 317] on link "Summarize Spoken Text" at bounding box center [140, 321] width 142 height 34
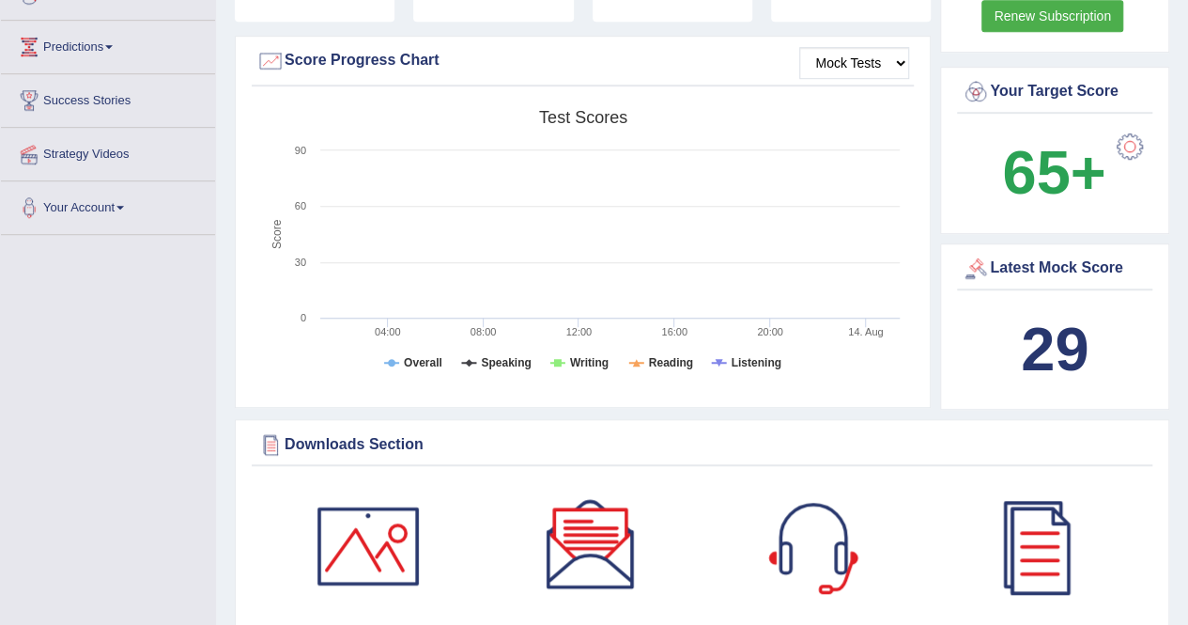
scroll to position [339, 0]
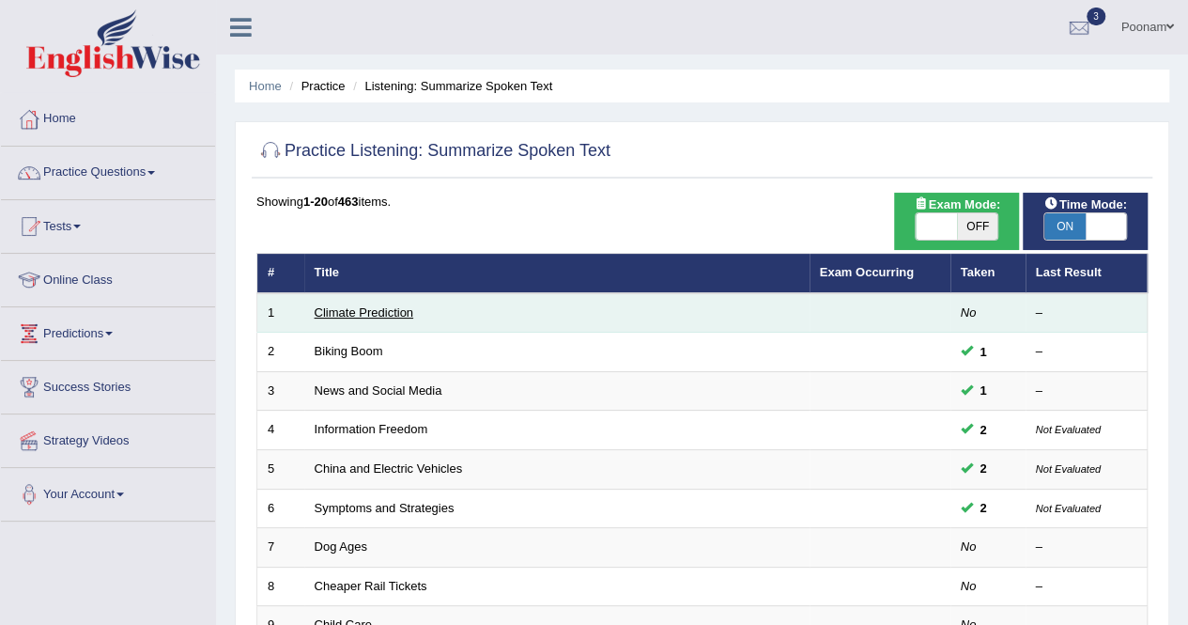
click at [357, 314] on link "Climate Prediction" at bounding box center [365, 312] width 100 height 14
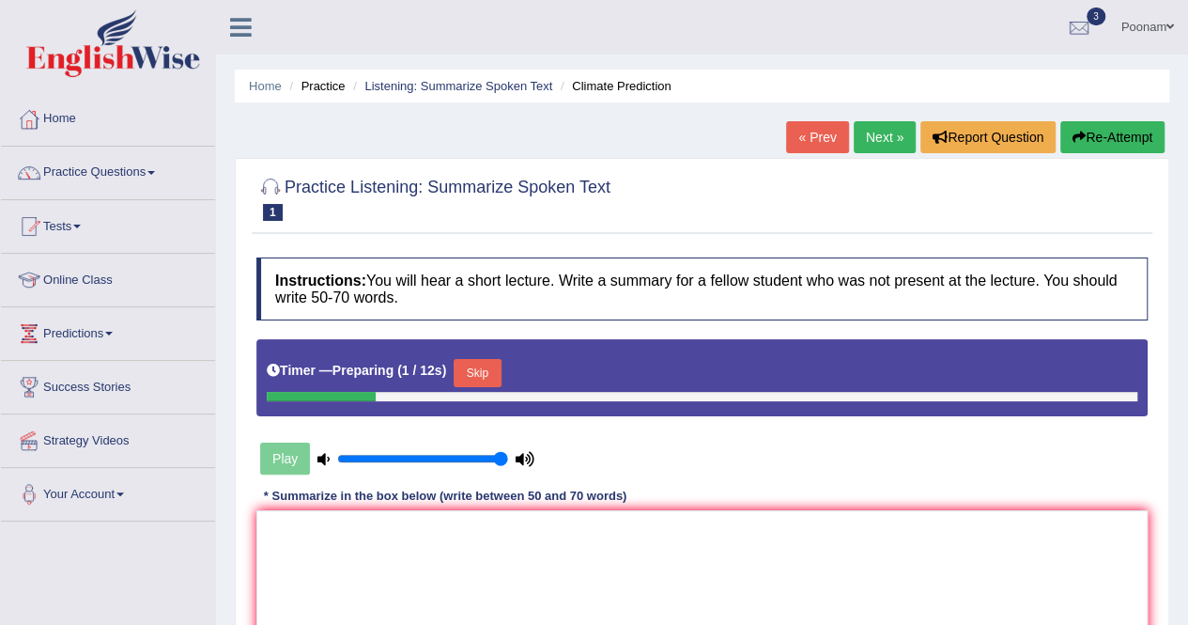
click at [484, 373] on button "Skip" at bounding box center [477, 373] width 47 height 28
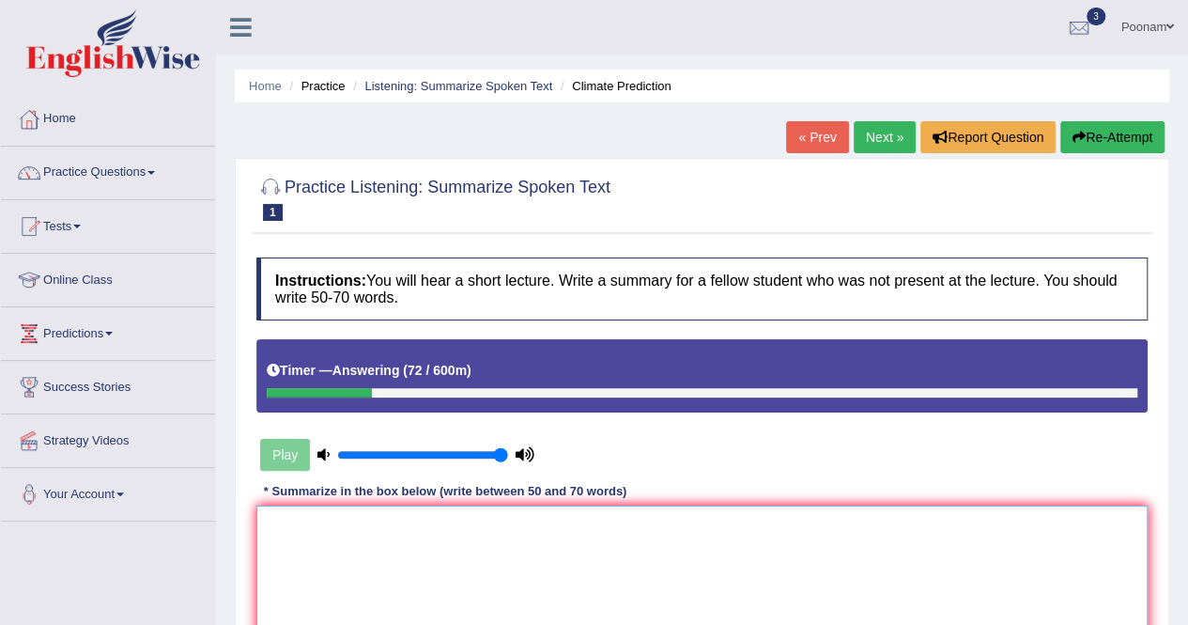
click at [349, 553] on textarea at bounding box center [701, 596] width 891 height 182
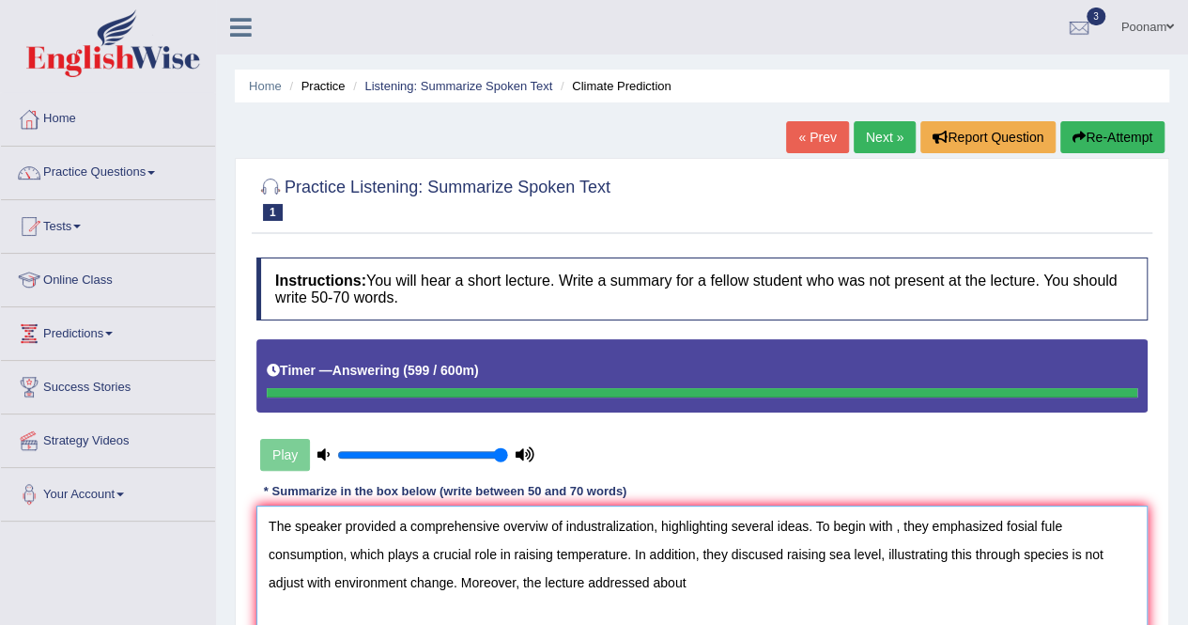
type textarea "The speaker provided a comprehensive overviw of industralization, highlighting …"
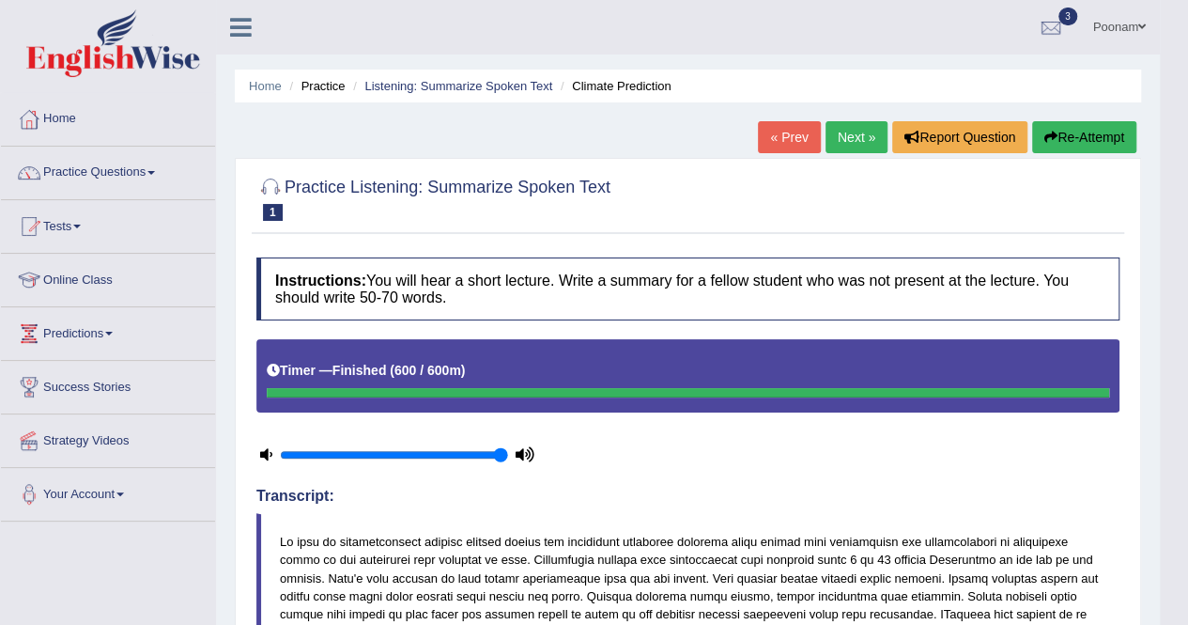
click at [1185, 502] on body "Toggle navigation Home Practice Questions Speaking Practice Read Aloud Repeat S…" at bounding box center [594, 312] width 1188 height 625
click at [1079, 136] on button "Re-Attempt" at bounding box center [1084, 137] width 104 height 32
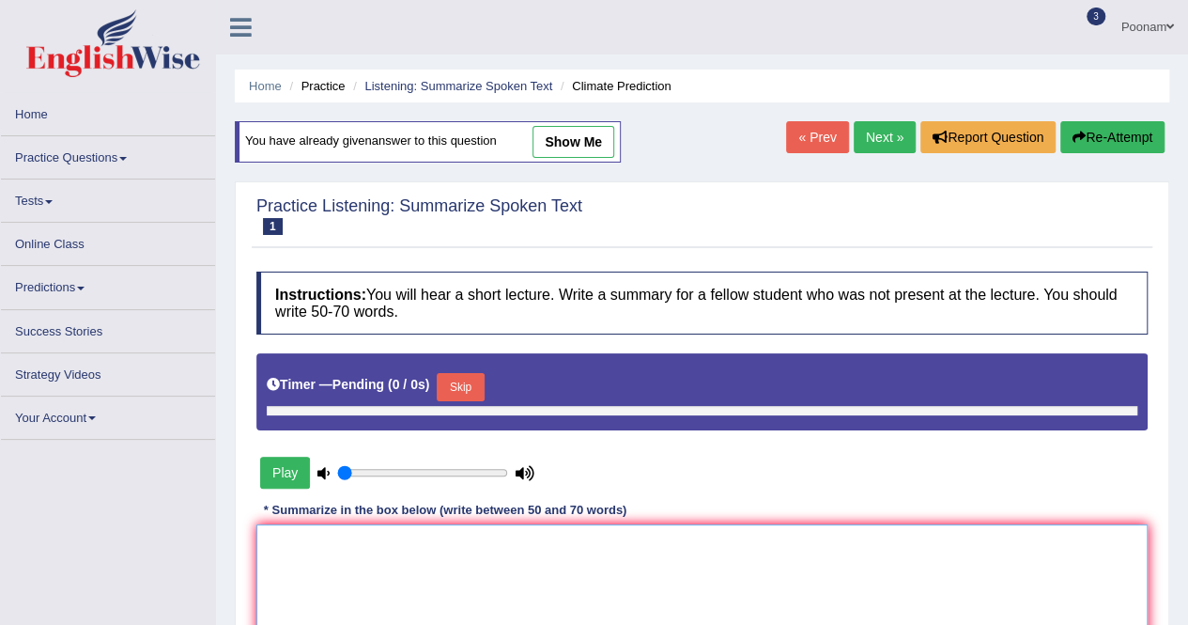
click at [417, 562] on textarea at bounding box center [701, 615] width 891 height 182
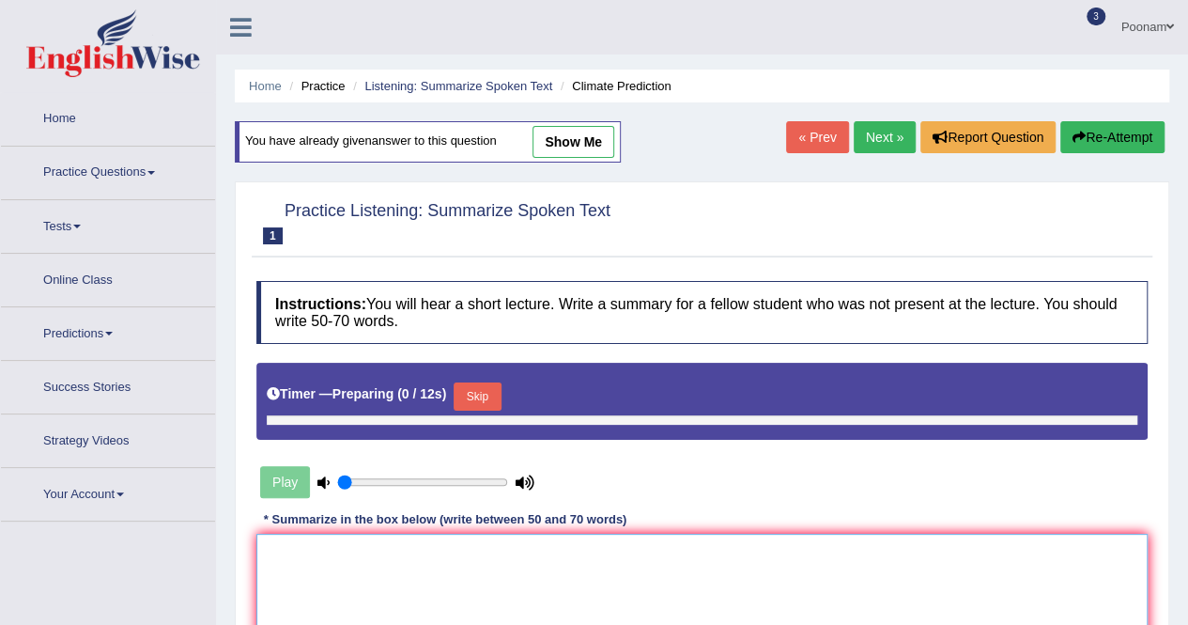
type input "1"
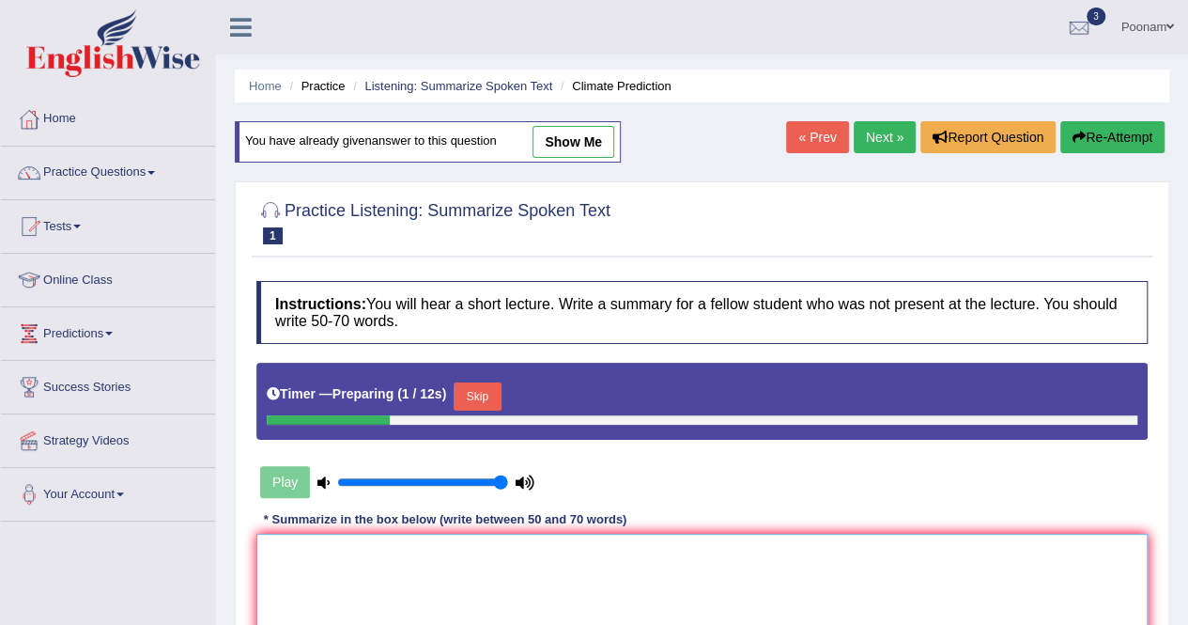
paste textarea "The speaker provided a comprehensive overviw of industralization, highlighting …"
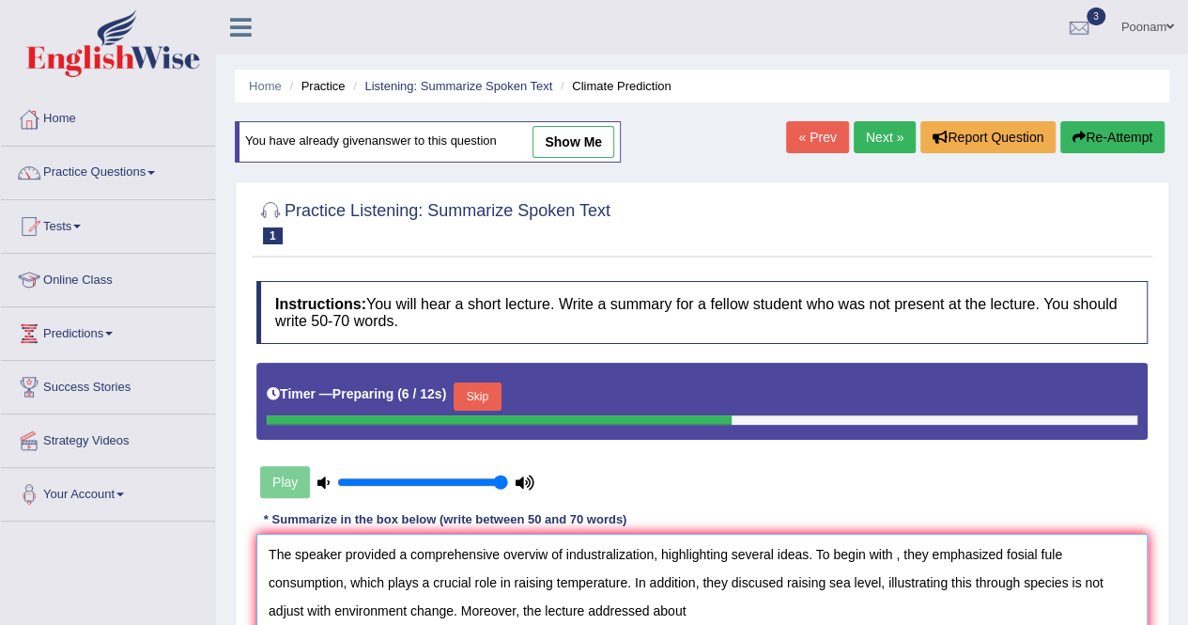
click at [549, 548] on textarea "The speaker provided a comprehensive overviw of industralization, highlighting …" at bounding box center [701, 625] width 891 height 182
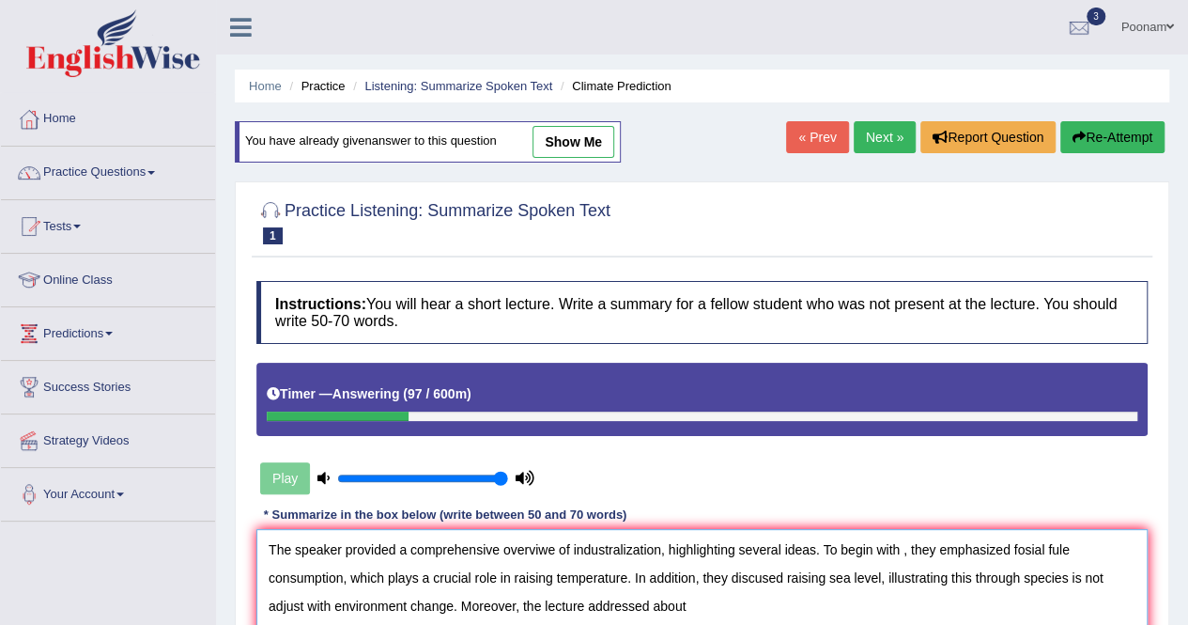
click at [554, 548] on textarea "The speaker provided a comprehensive overviwe of industralization, highlighting…" at bounding box center [701, 620] width 891 height 182
click at [1072, 548] on textarea "The speaker provided a comprehensive overview of industralization, highlighting…" at bounding box center [701, 620] width 891 height 182
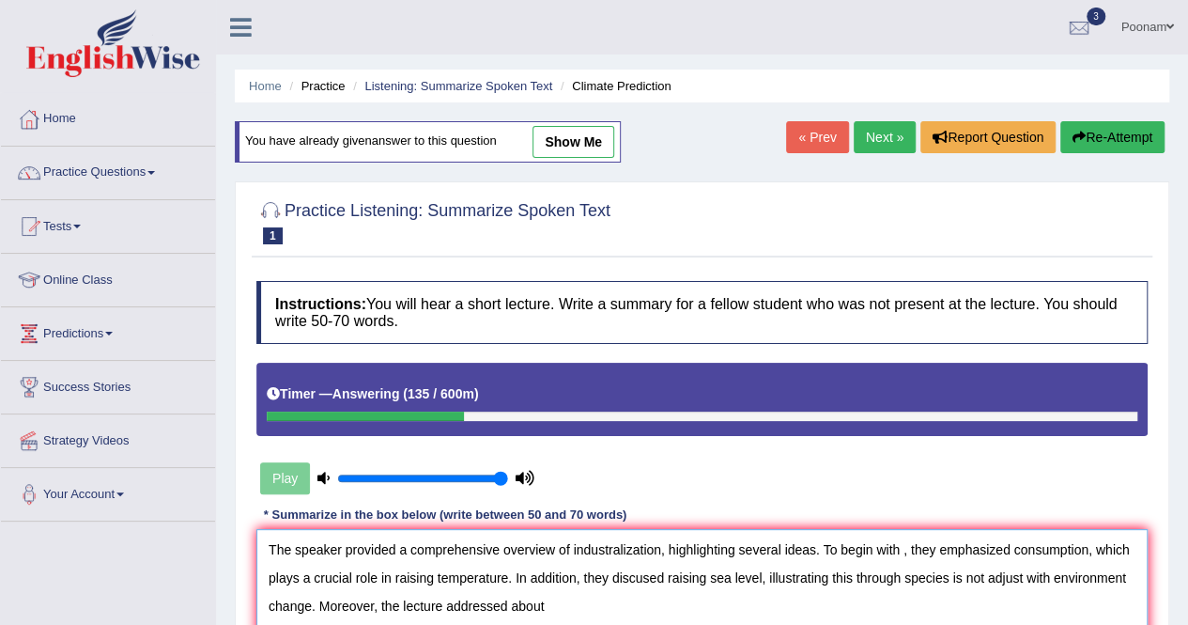
click at [1085, 548] on textarea "The speaker provided a comprehensive overview of industralization, highlighting…" at bounding box center [701, 620] width 891 height 182
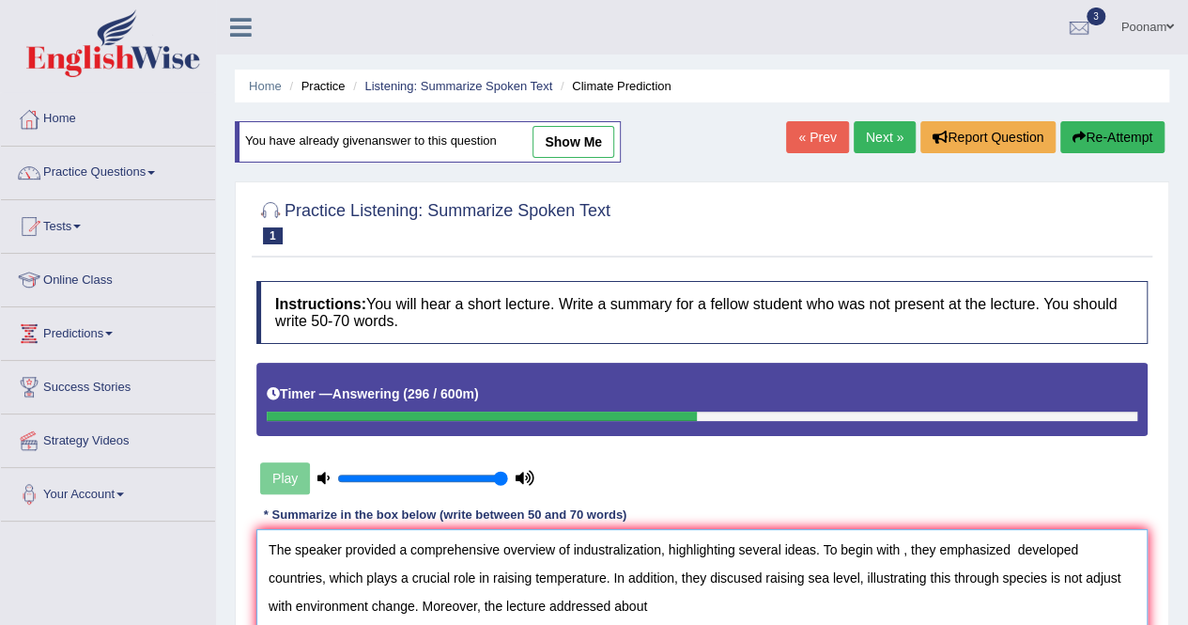
click at [654, 604] on textarea "The speaker provided a comprehensive overview of industralization, highlighting…" at bounding box center [701, 620] width 891 height 182
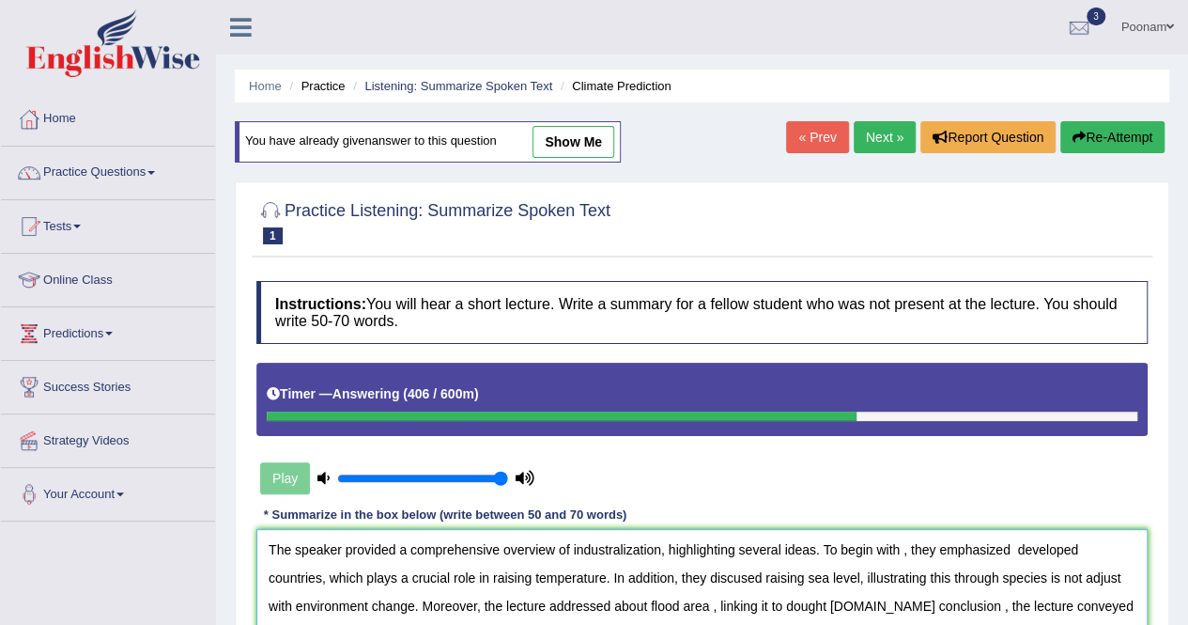
click at [627, 619] on textarea "The speaker provided a comprehensive overview of industralization, highlighting…" at bounding box center [701, 620] width 891 height 182
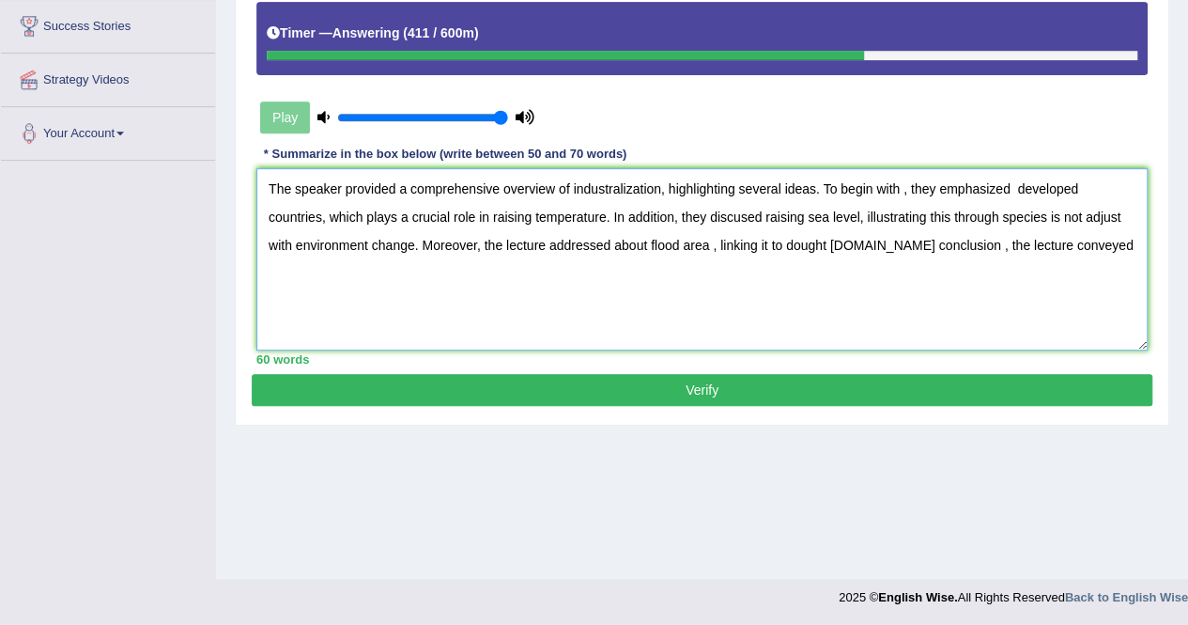
click at [1078, 236] on textarea "The speaker provided a comprehensive overview of industralization, highlighting…" at bounding box center [701, 259] width 891 height 182
click at [1121, 214] on textarea "The speaker provided a comprehensive overview of industralization, highlighting…" at bounding box center [701, 259] width 891 height 182
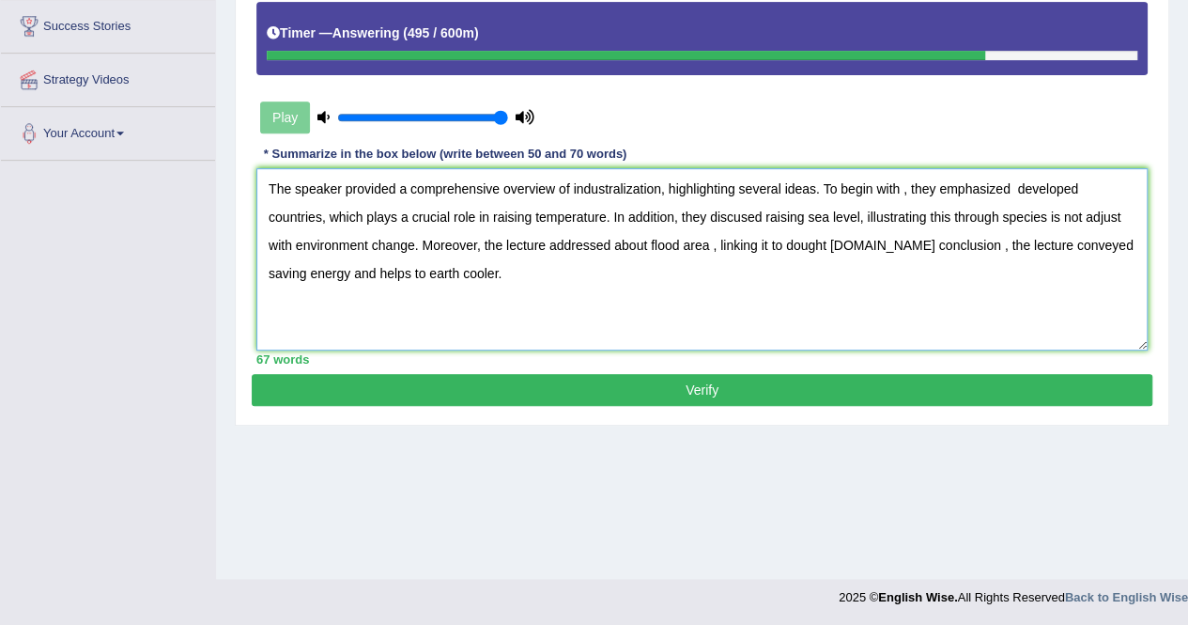
click at [417, 242] on textarea "The speaker provided a comprehensive overview of industralization, highlighting…" at bounding box center [701, 259] width 891 height 182
click at [410, 240] on textarea "The speaker provided a comprehensive overview of industralization, highlighting…" at bounding box center [701, 259] width 891 height 182
click at [413, 242] on textarea "The speaker provided a comprehensive overview of industralization, highlighting…" at bounding box center [701, 259] width 891 height 182
type textarea "The speaker provided a comprehensive overview of industralization, highlighting…"
click at [708, 385] on button "Verify" at bounding box center [702, 390] width 901 height 32
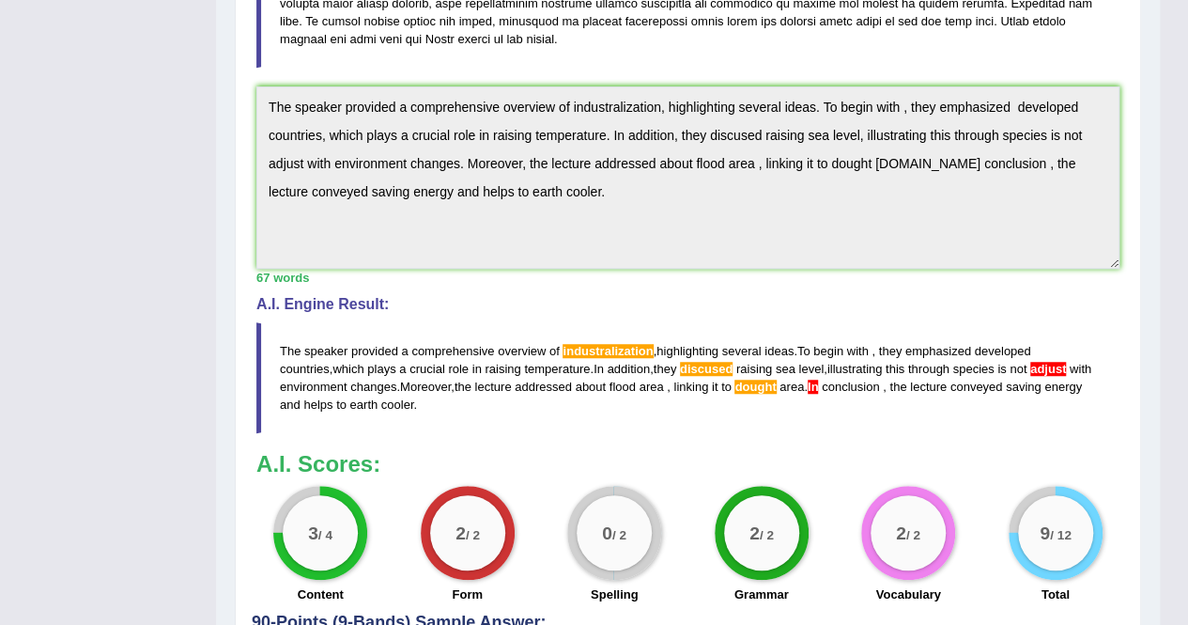
scroll to position [549, 0]
